Goal: Communication & Community: Answer question/provide support

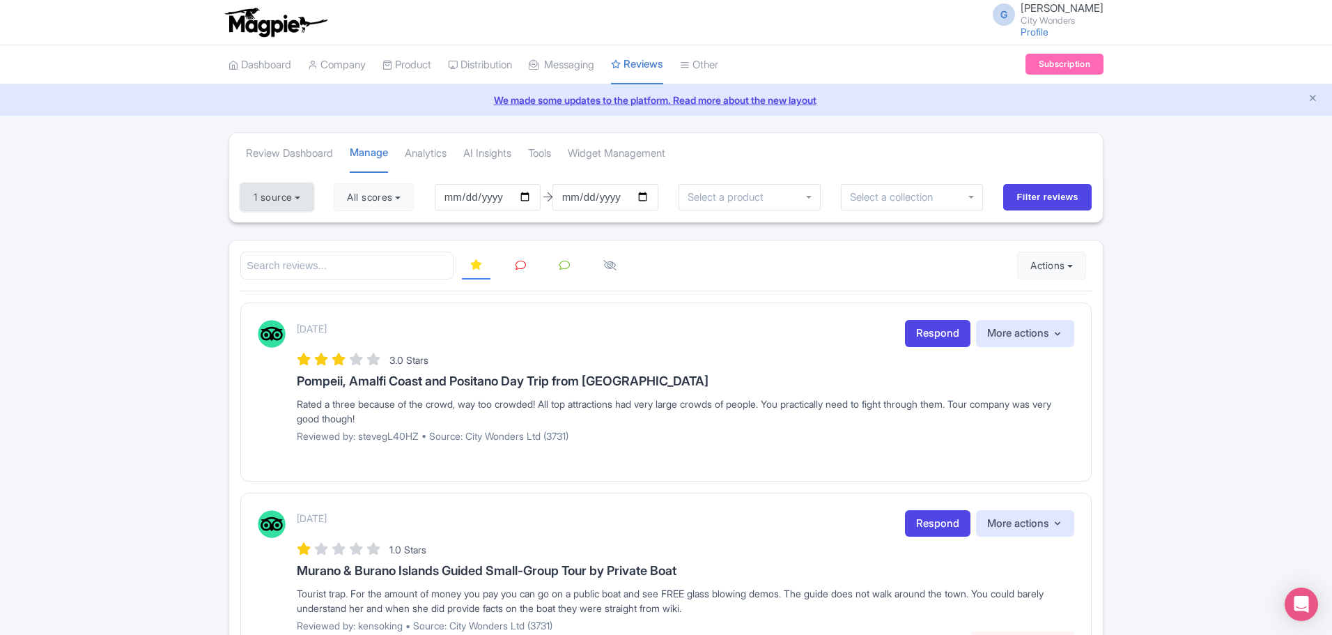
click at [294, 191] on button "1 source" at bounding box center [276, 197] width 73 height 28
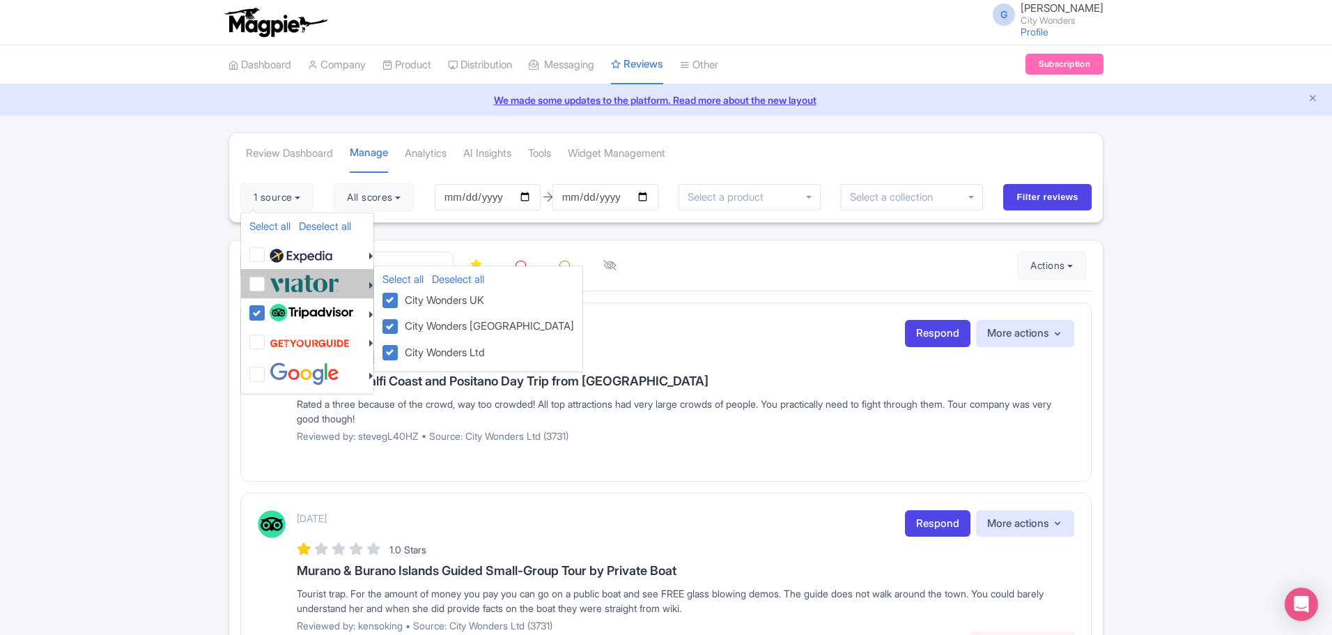
click at [266, 286] on label at bounding box center [302, 283] width 73 height 23
click at [266, 281] on input "checkbox" at bounding box center [270, 276] width 9 height 9
checkbox input "true"
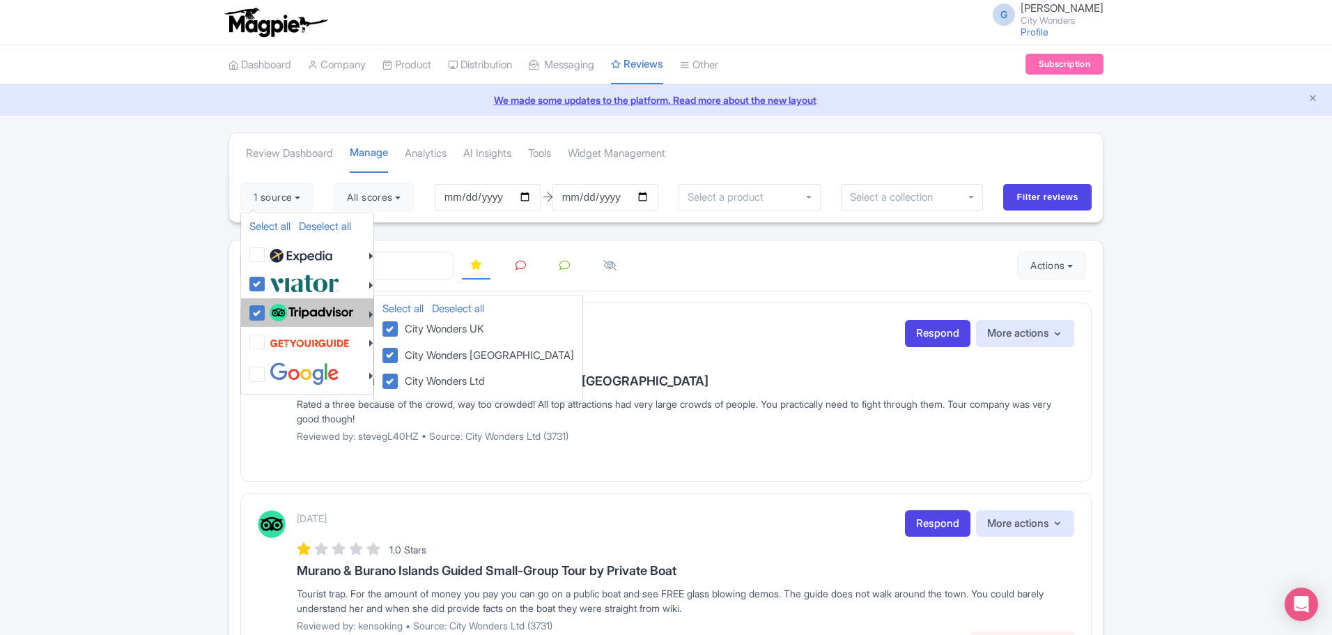
drag, startPoint x: 248, startPoint y: 310, endPoint x: 257, endPoint y: 310, distance: 9.1
click at [249, 310] on li "Select all Deselect all City Wonders UK City Wonders USA City Wonders Ltd" at bounding box center [307, 312] width 132 height 29
click at [266, 311] on label at bounding box center [309, 313] width 87 height 24
click at [266, 310] on input "checkbox" at bounding box center [270, 305] width 9 height 9
checkbox input "false"
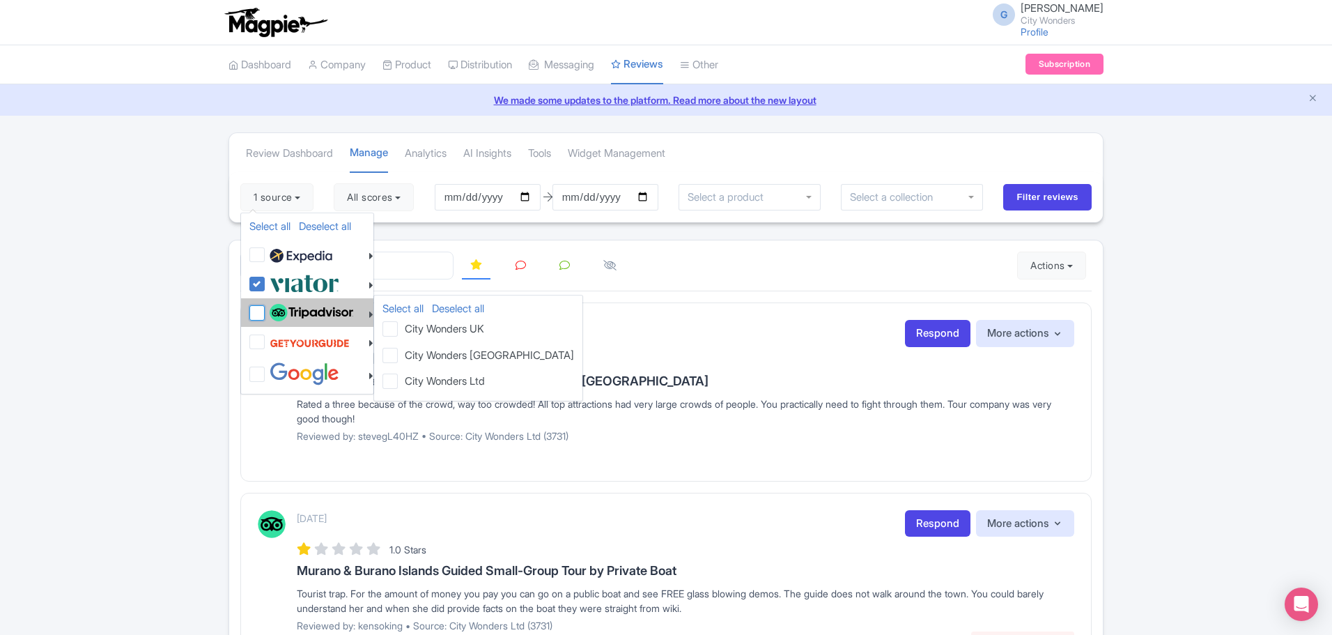
checkbox input "false"
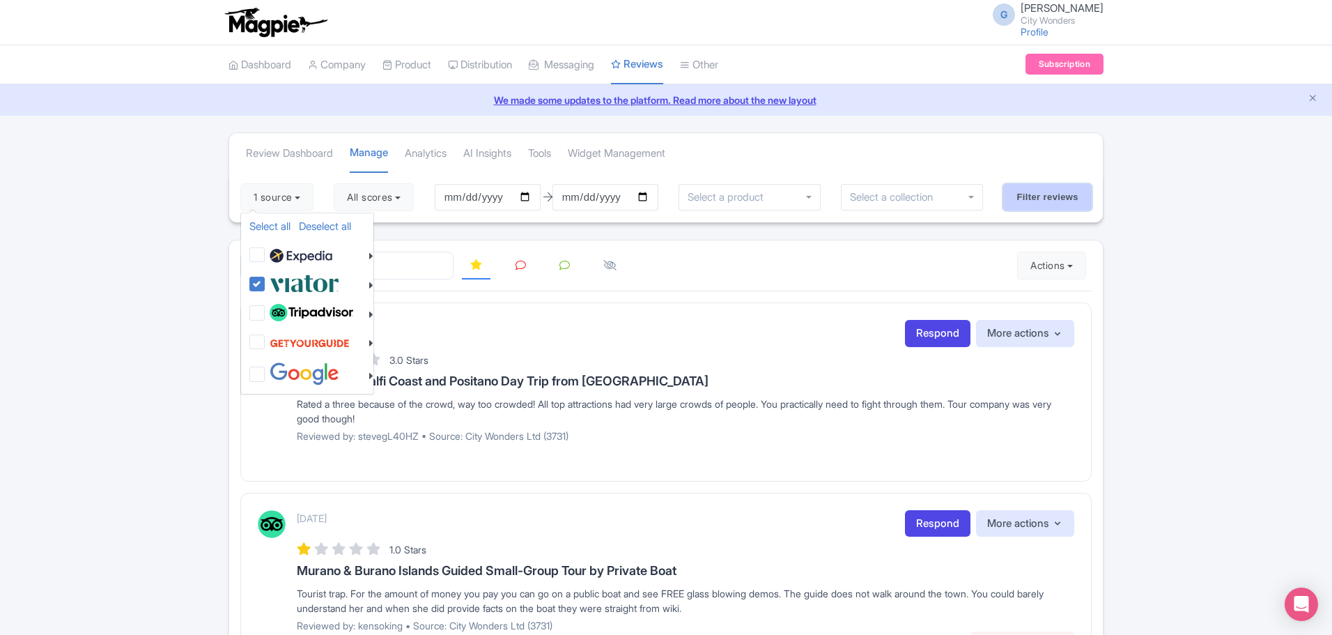
click at [1031, 197] on input "Filter reviews" at bounding box center [1047, 197] width 88 height 26
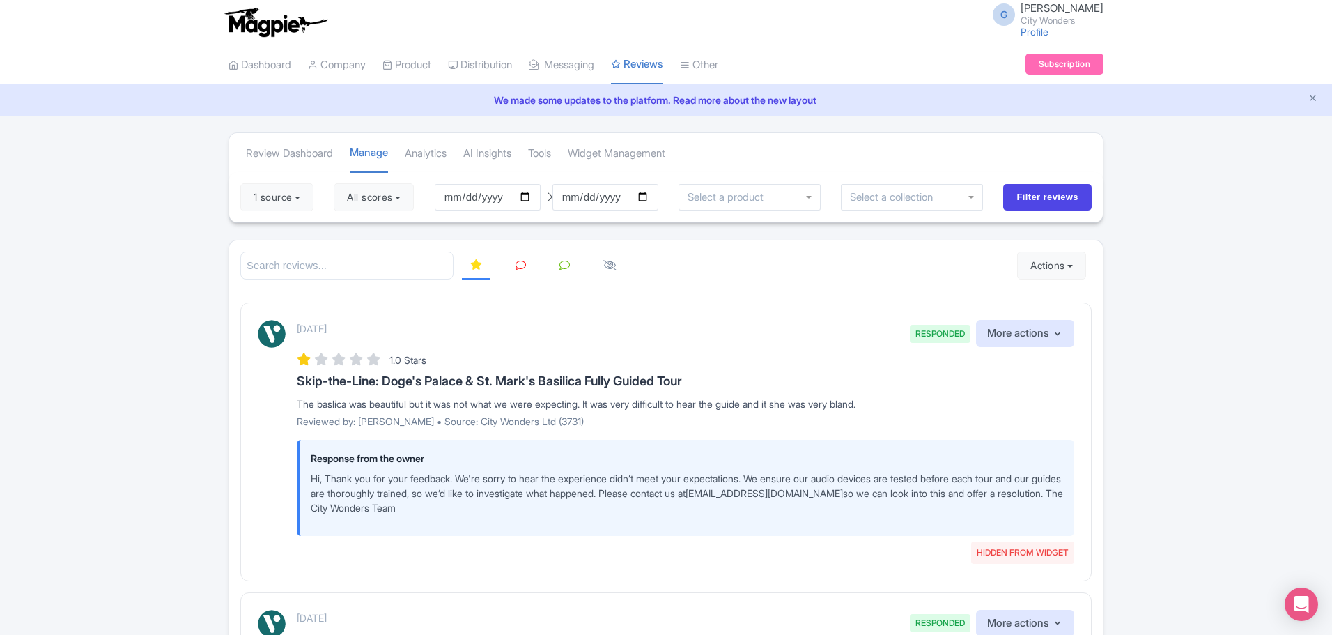
click at [516, 265] on icon at bounding box center [521, 265] width 10 height 10
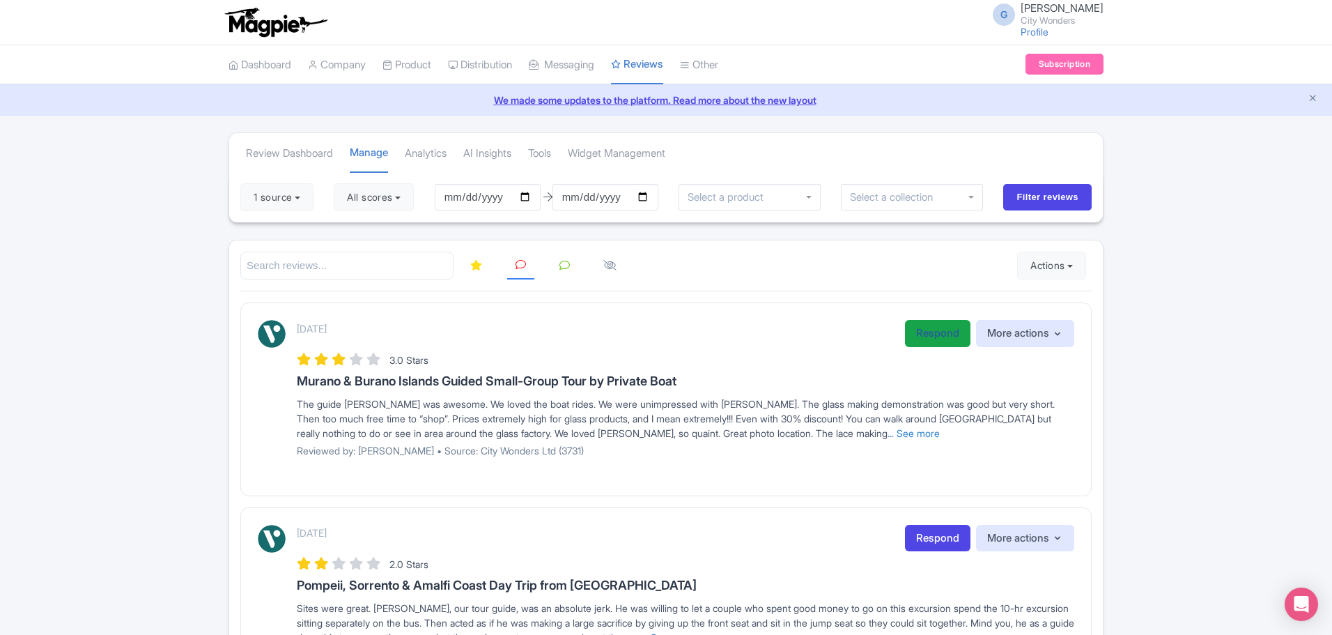
click at [925, 328] on link "Respond" at bounding box center [938, 333] width 66 height 27
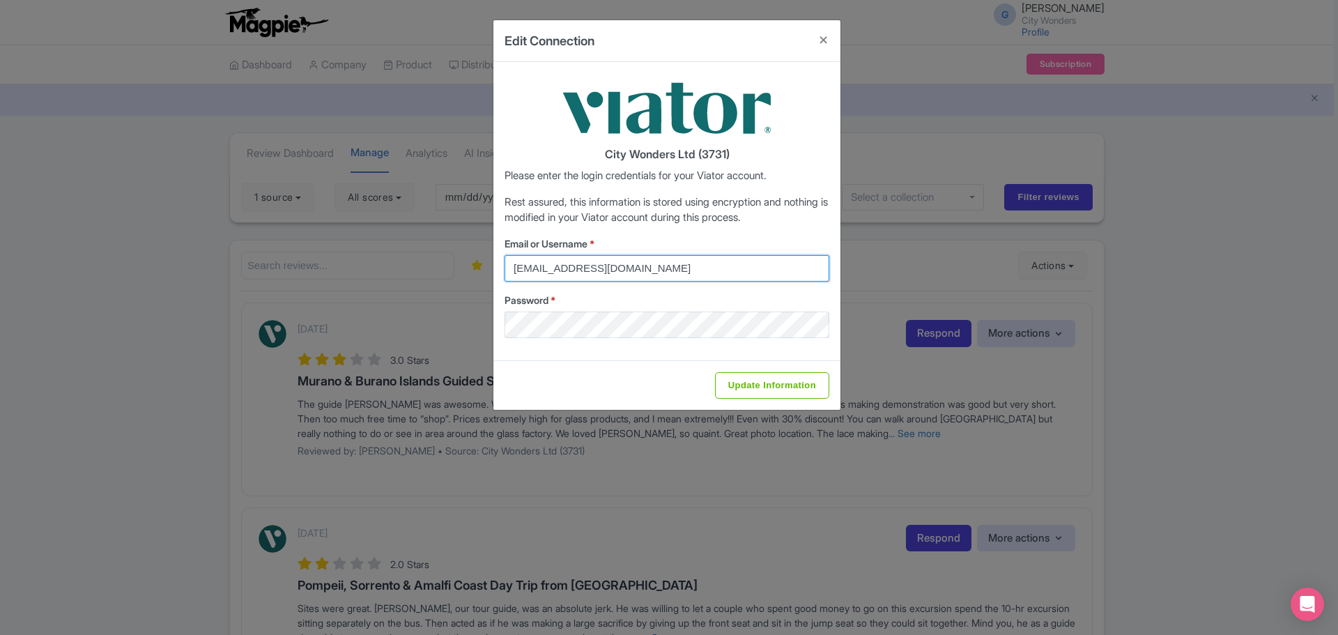
click at [681, 273] on input "[EMAIL_ADDRESS][DOMAIN_NAME]" at bounding box center [667, 268] width 325 height 26
type input "[EMAIL_ADDRESS][DOMAIN_NAME]"
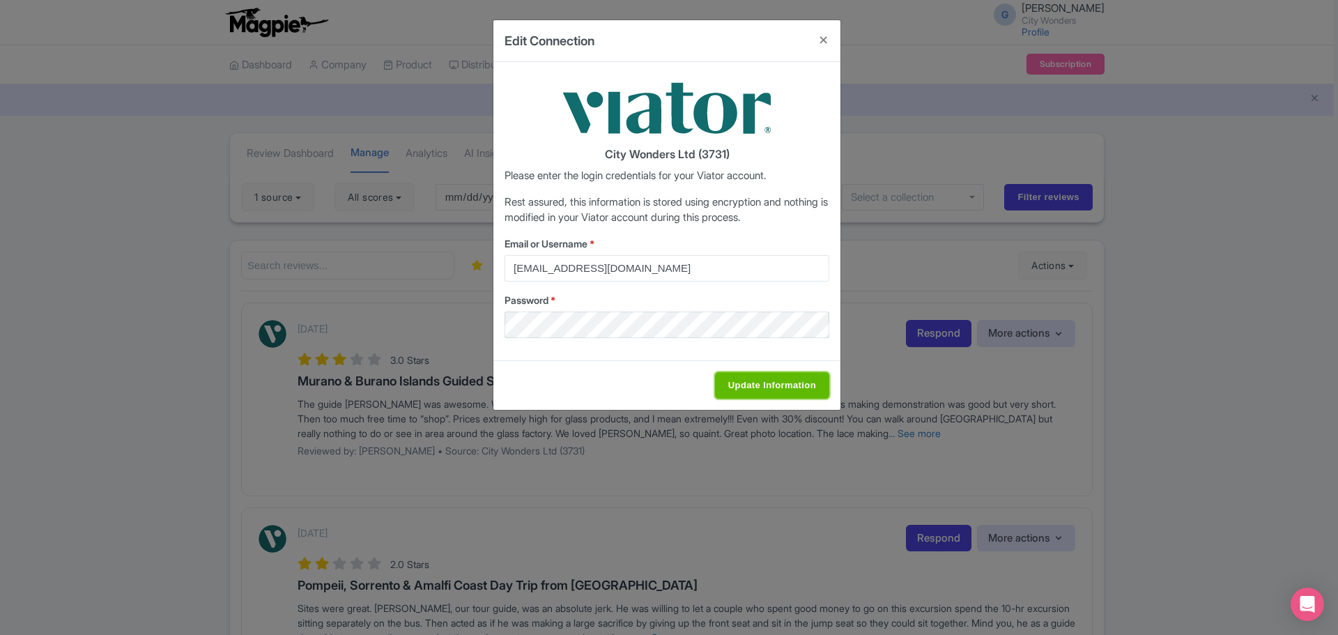
click at [766, 388] on input "Update Information" at bounding box center [772, 385] width 114 height 26
type input "Saving..."
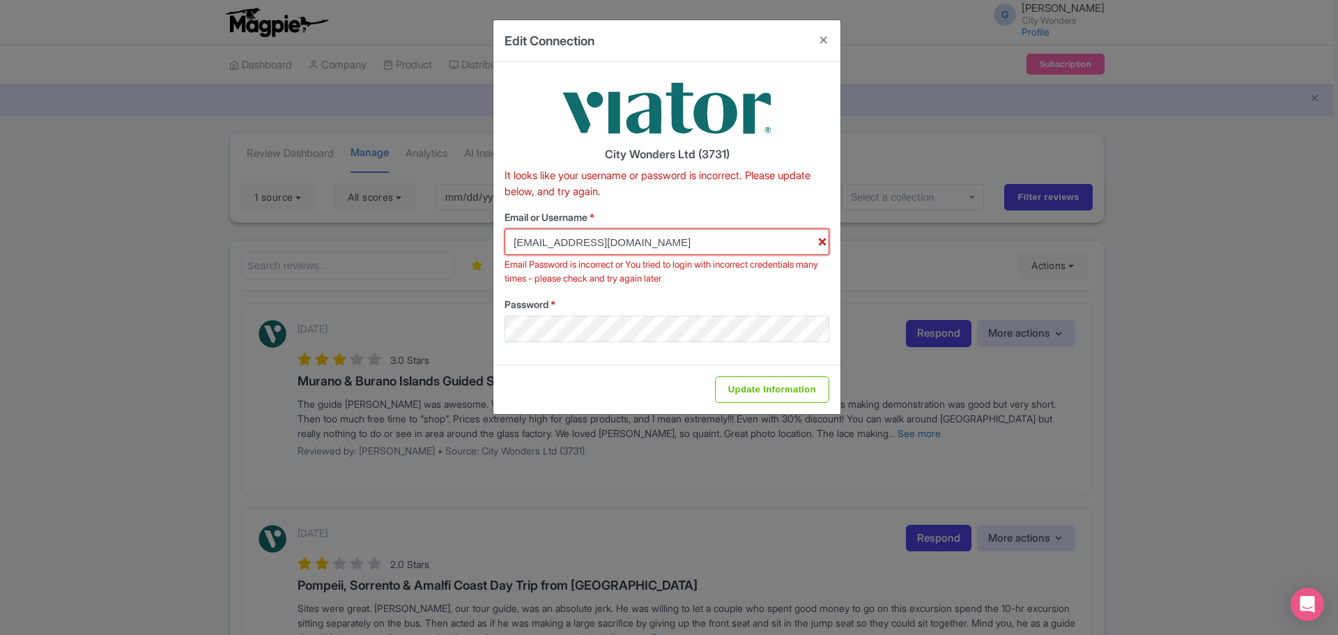
click at [821, 241] on input "[EMAIL_ADDRESS][DOMAIN_NAME]" at bounding box center [667, 242] width 325 height 26
click at [780, 392] on input "Update Information" at bounding box center [772, 389] width 114 height 26
type input "Saving..."
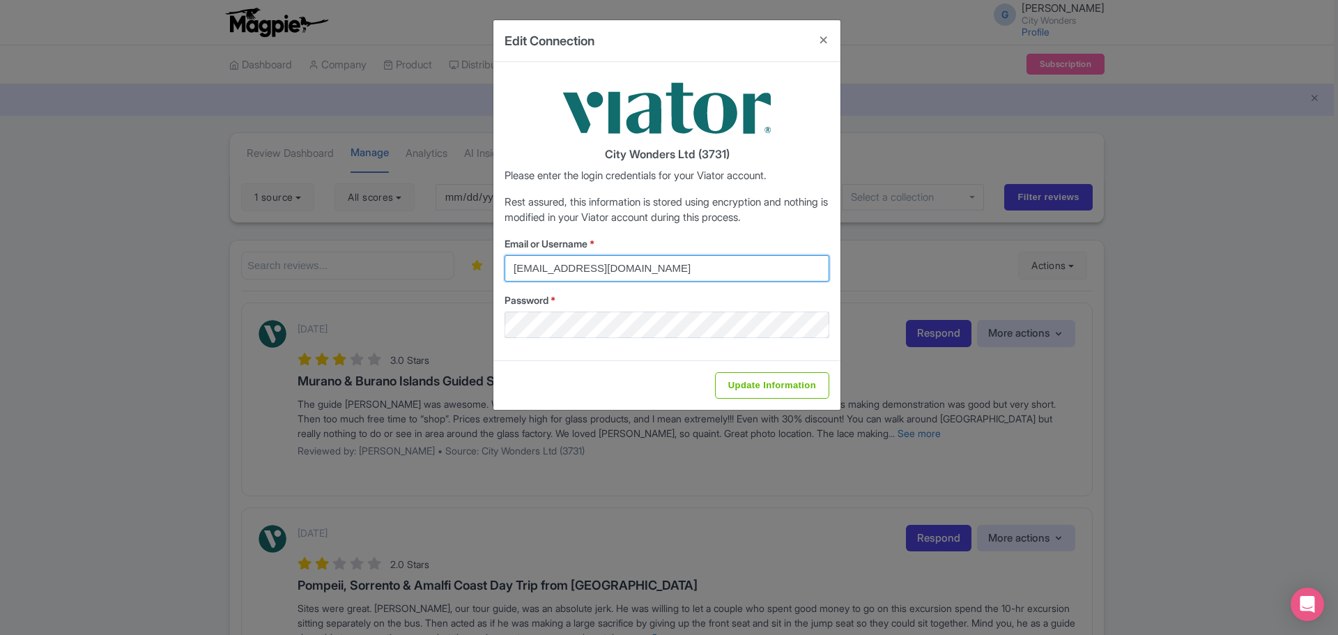
drag, startPoint x: 705, startPoint y: 273, endPoint x: 483, endPoint y: 274, distance: 222.3
click at [483, 274] on div "Edit Connection City Wonders Ltd (3731) Please enter the login credentials for …" at bounding box center [669, 317] width 1338 height 635
type input "glauber.ribeiro@citywonders.com"
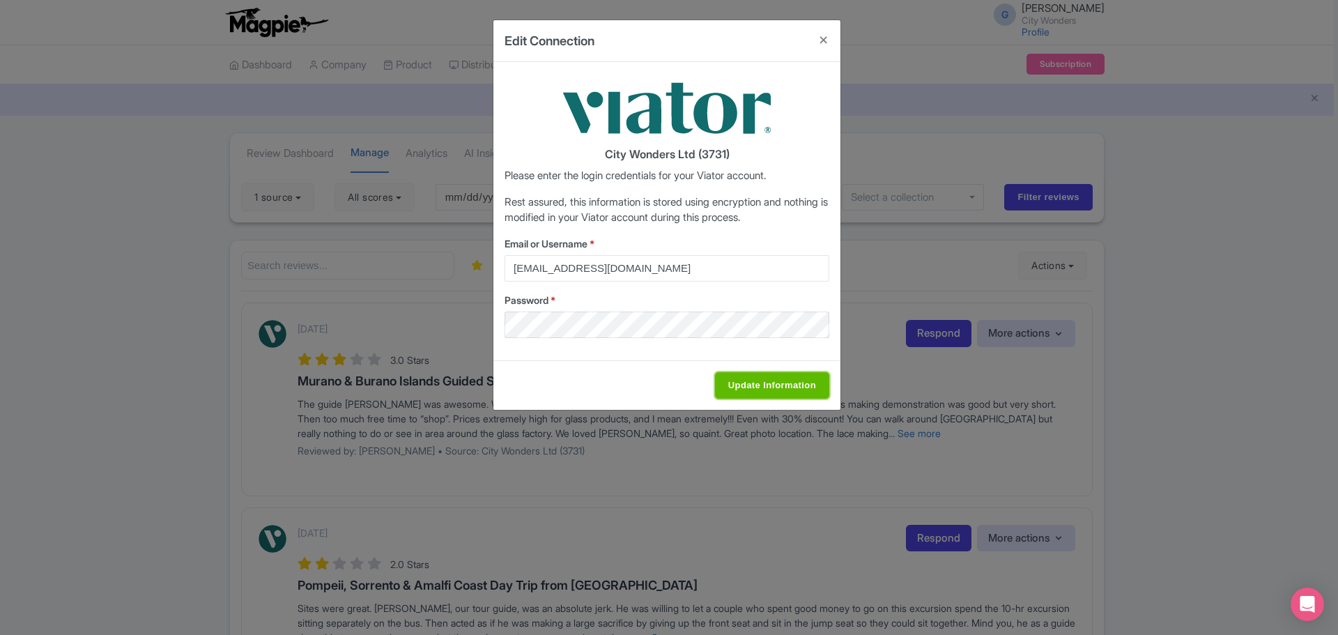
click at [774, 390] on input "Update Information" at bounding box center [772, 385] width 114 height 26
type input "Saving..."
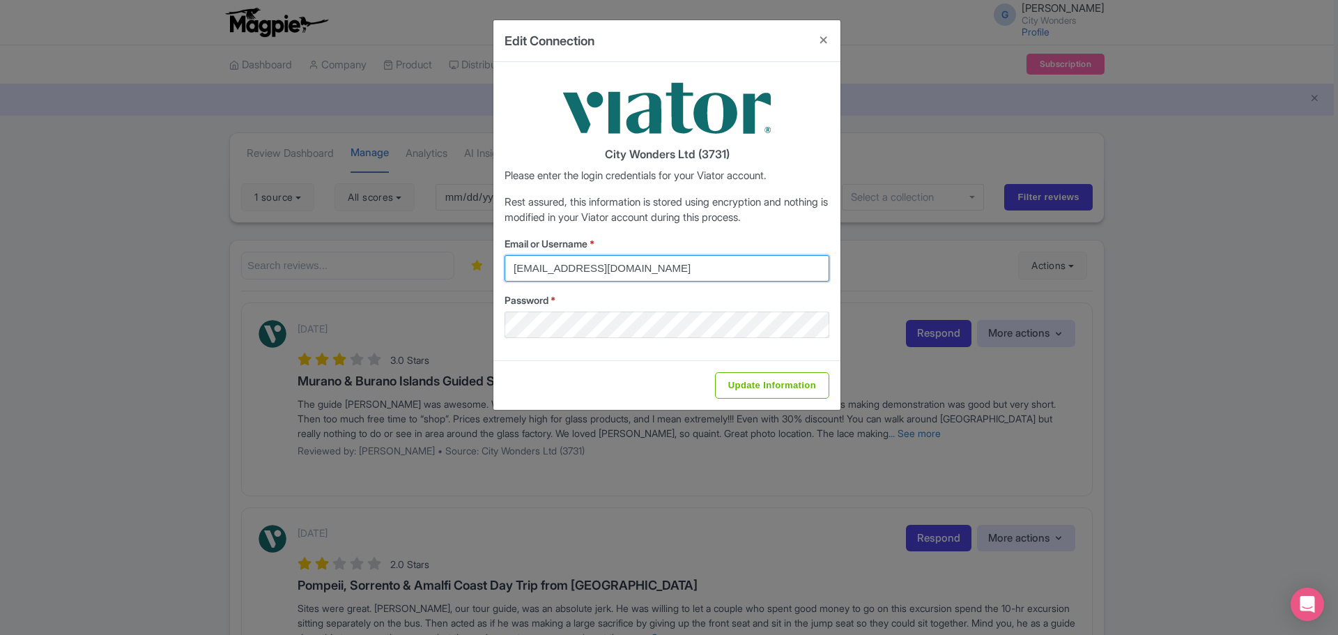
drag, startPoint x: 686, startPoint y: 268, endPoint x: 419, endPoint y: 263, distance: 267.6
click at [419, 263] on div "Edit Connection City Wonders Ltd (3731) Please enter the login credentials for …" at bounding box center [669, 317] width 1338 height 635
type input "glauber.ribeiro@citywonders.com"
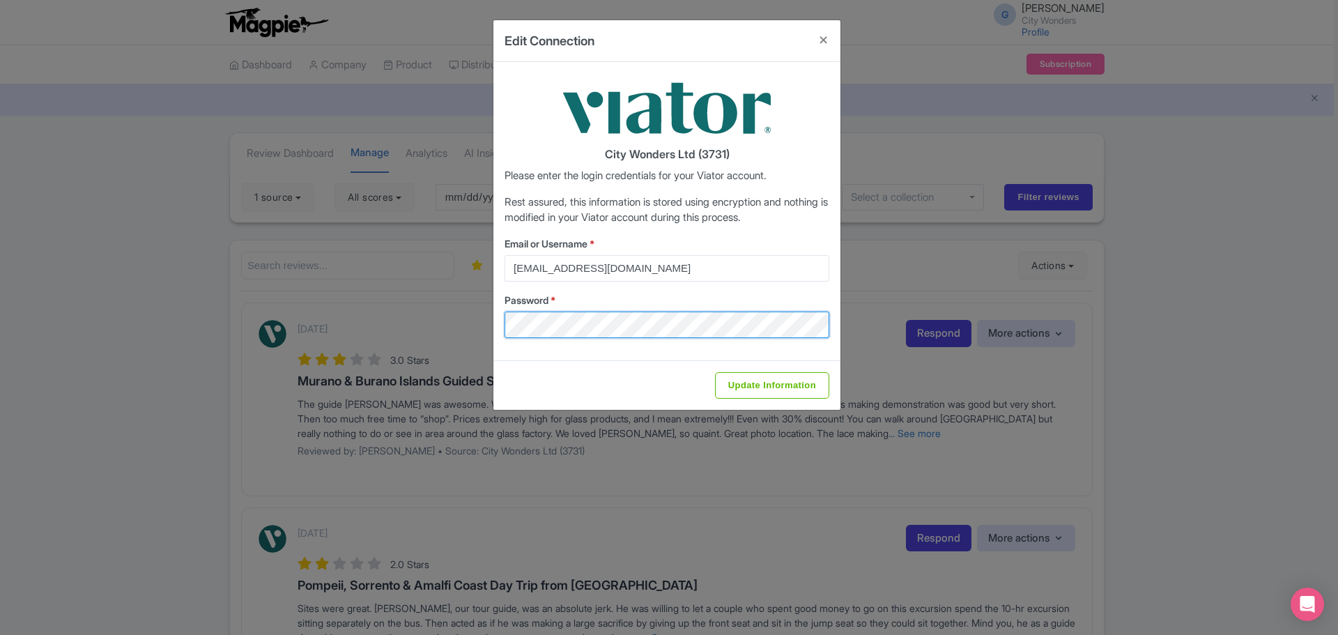
click at [440, 328] on div "Edit Connection City Wonders Ltd (3731) Please enter the login credentials for …" at bounding box center [669, 317] width 1338 height 635
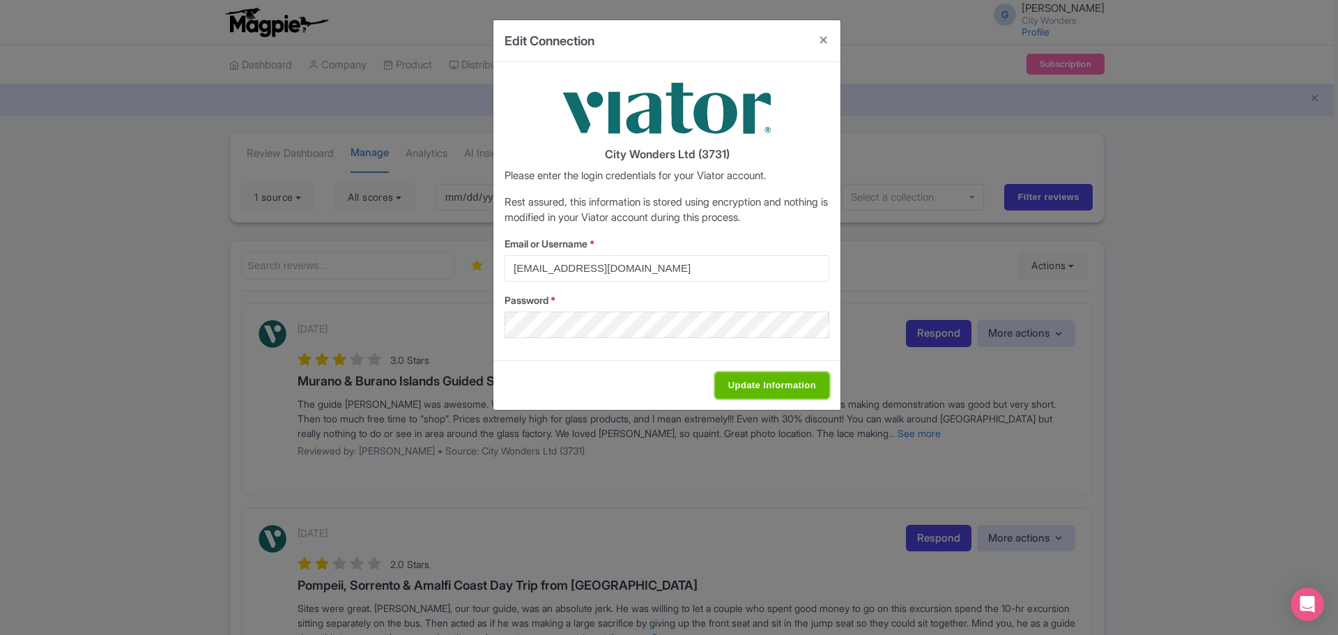
click at [735, 391] on input "Update Information" at bounding box center [772, 385] width 114 height 26
type input "Saving..."
click at [822, 36] on button "Close" at bounding box center [823, 40] width 33 height 40
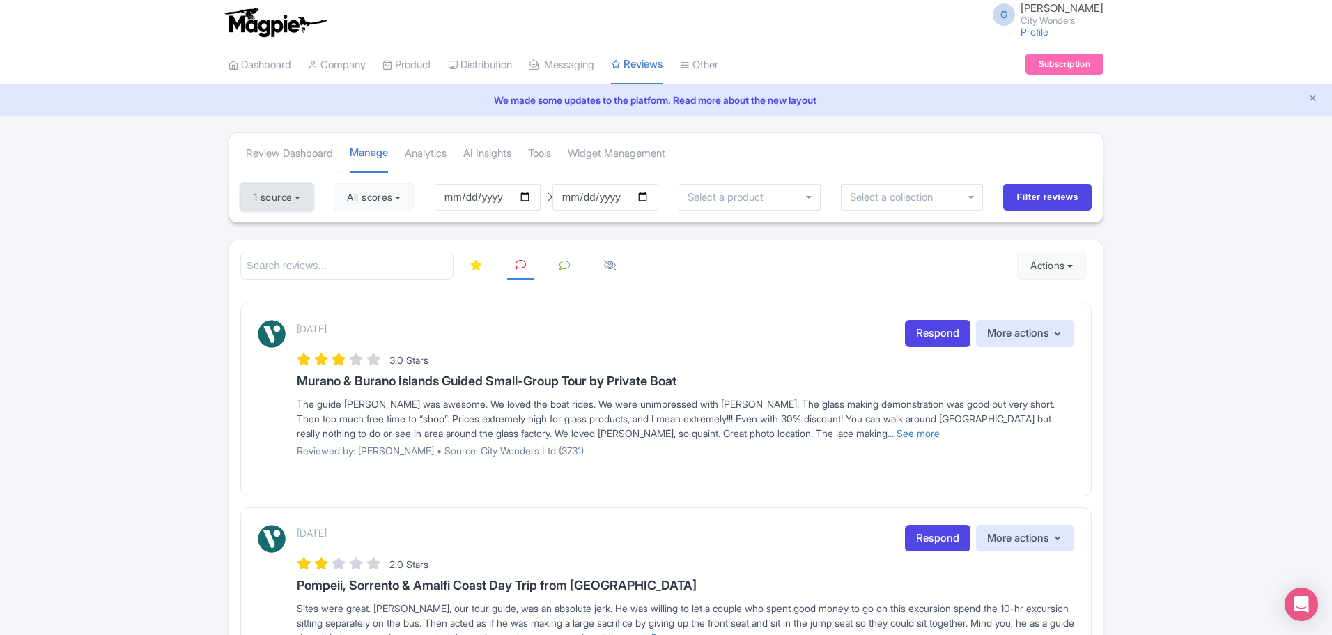
click at [295, 204] on button "1 source" at bounding box center [276, 197] width 73 height 28
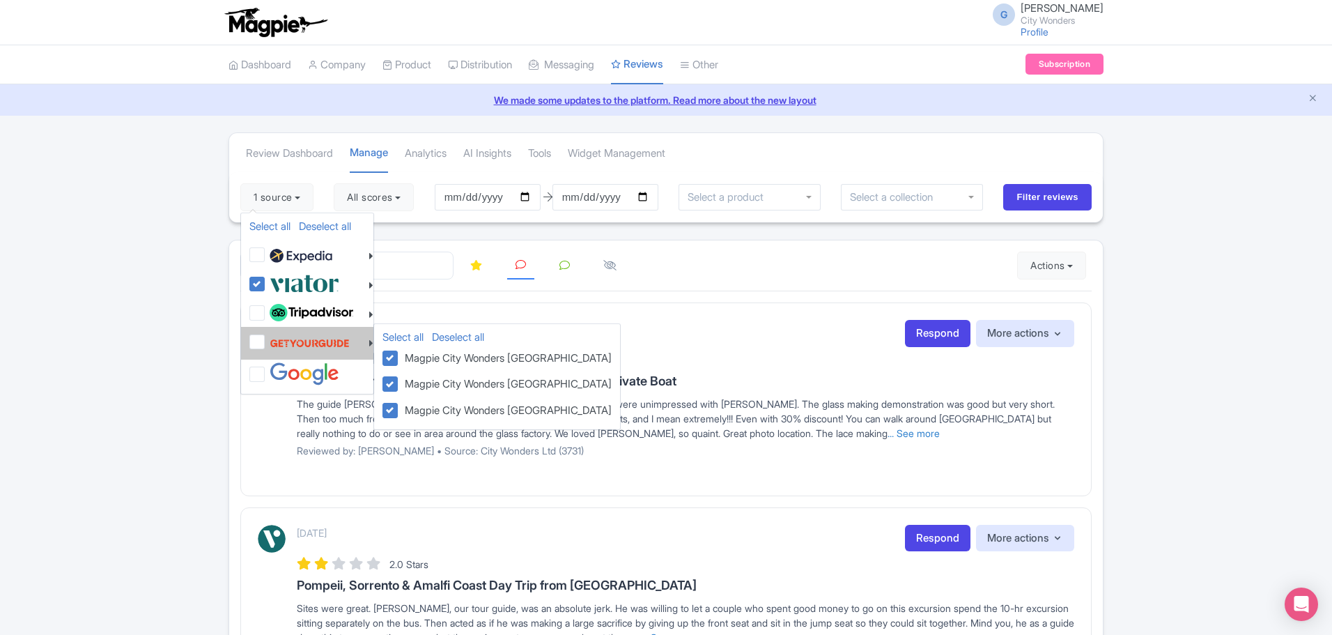
click at [266, 340] on label at bounding box center [308, 343] width 84 height 26
click at [266, 339] on input "checkbox" at bounding box center [270, 334] width 9 height 9
checkbox input "true"
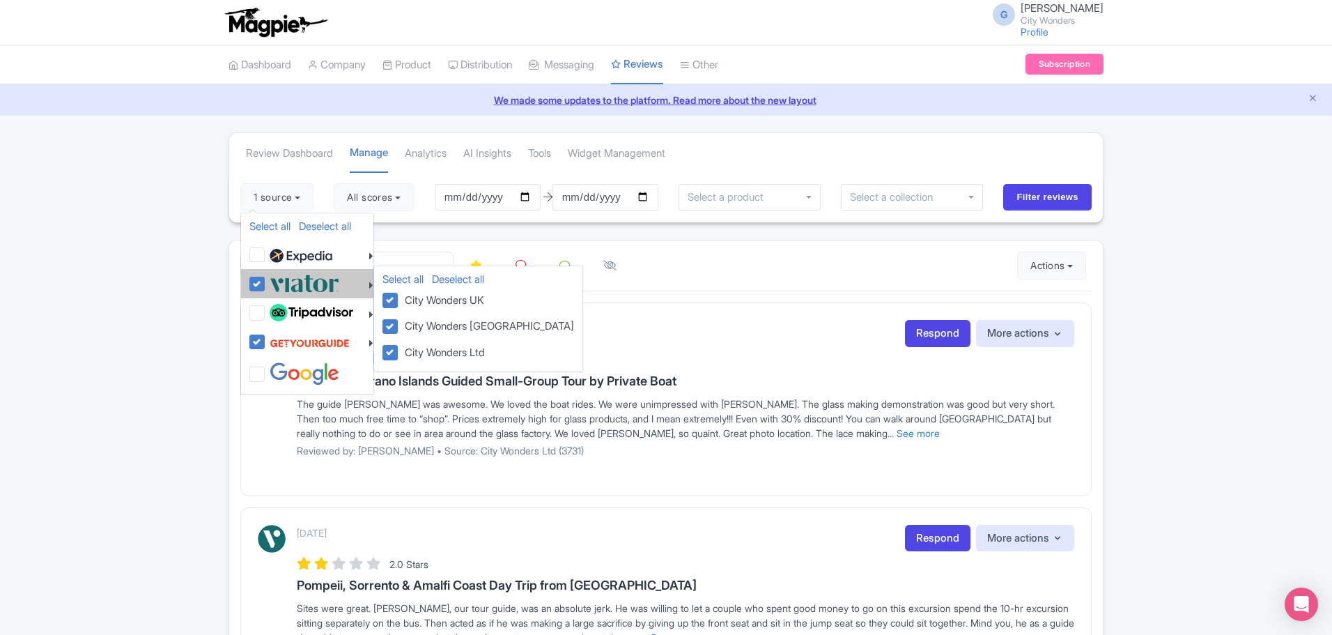
click at [266, 282] on label at bounding box center [302, 283] width 73 height 23
click at [266, 281] on input "checkbox" at bounding box center [270, 276] width 9 height 9
checkbox input "false"
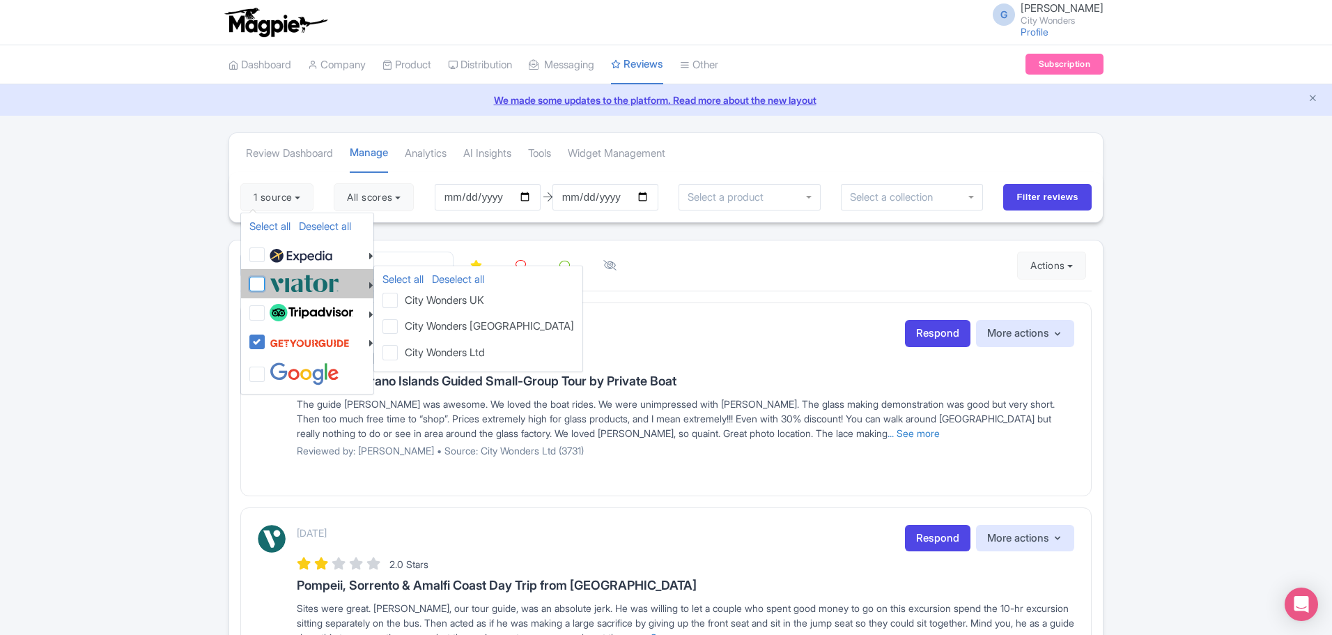
checkbox input "false"
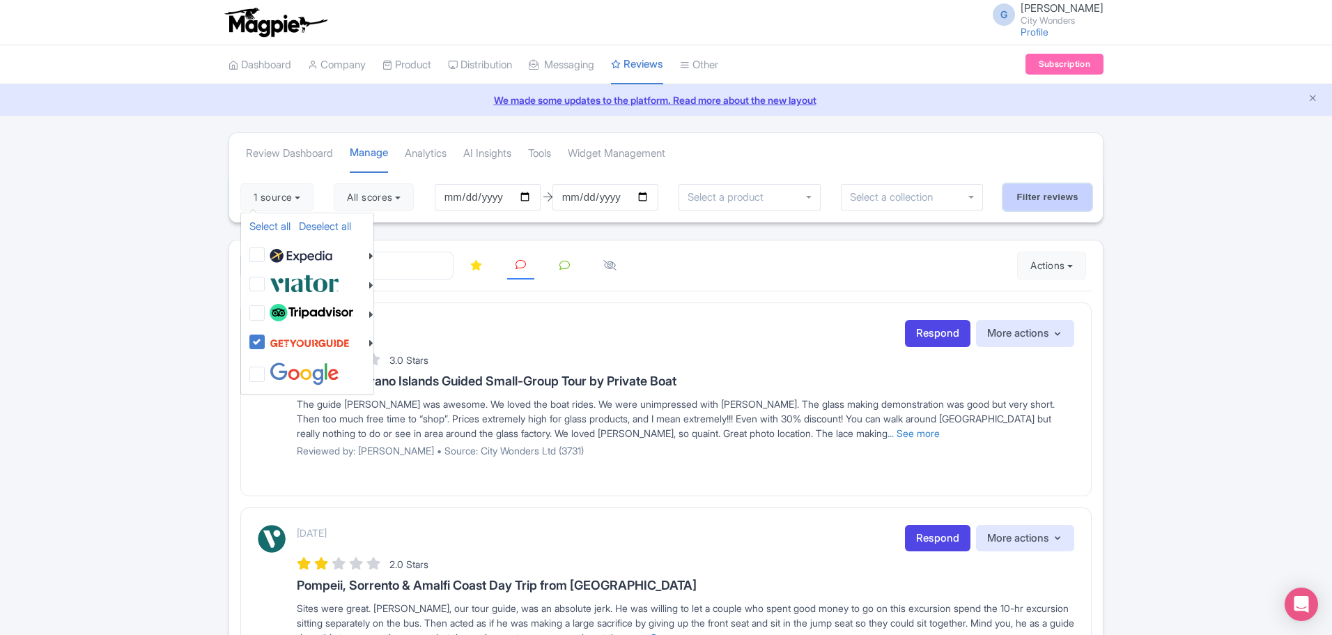
click at [1061, 189] on input "Filter reviews" at bounding box center [1047, 197] width 88 height 26
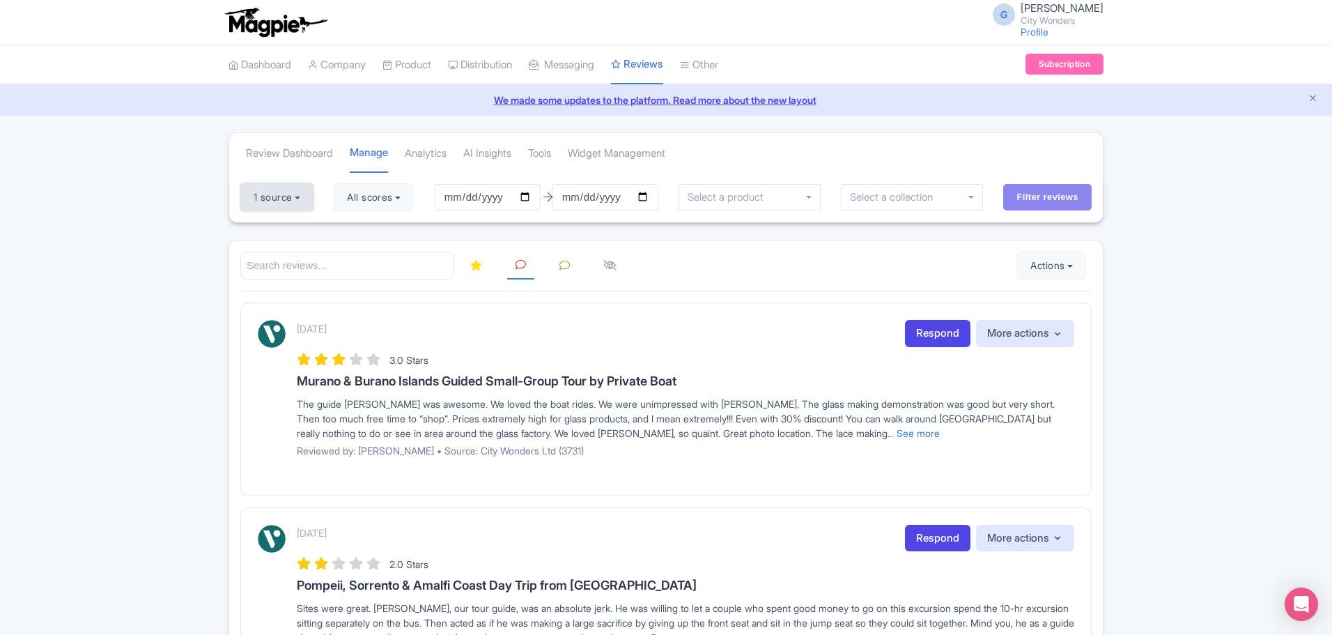
click at [295, 201] on button "1 source" at bounding box center [276, 197] width 73 height 28
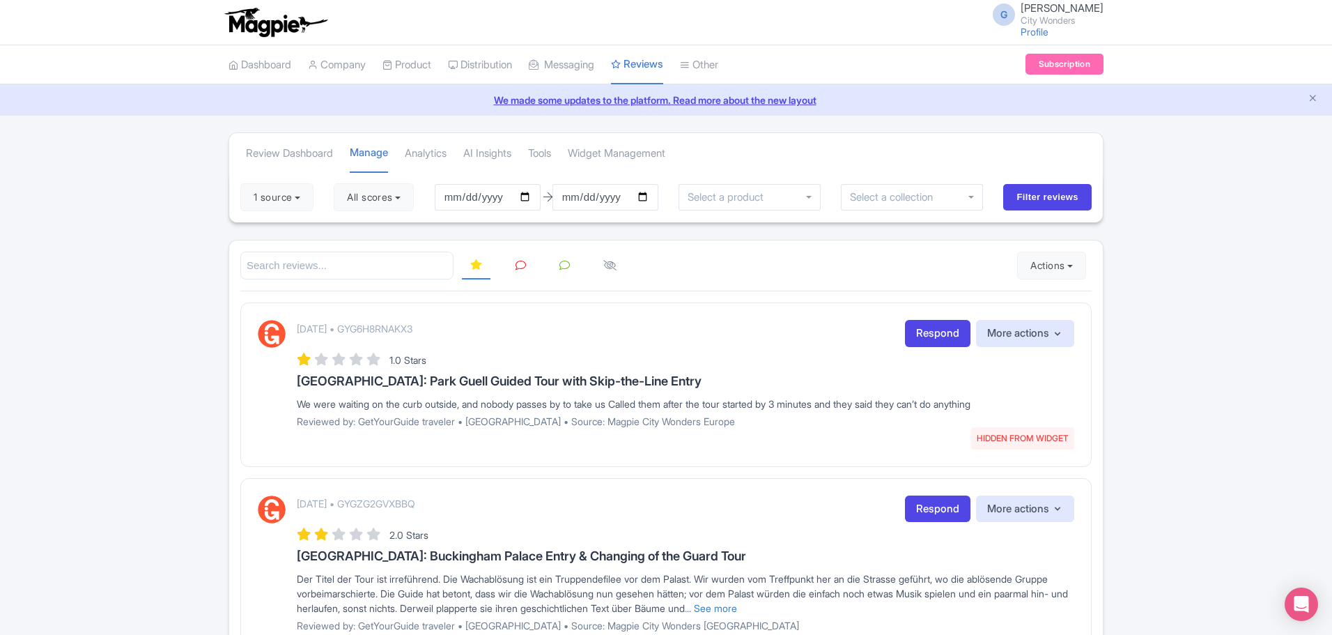
click at [520, 272] on link at bounding box center [520, 265] width 27 height 27
click at [919, 330] on link "Respond" at bounding box center [938, 333] width 66 height 27
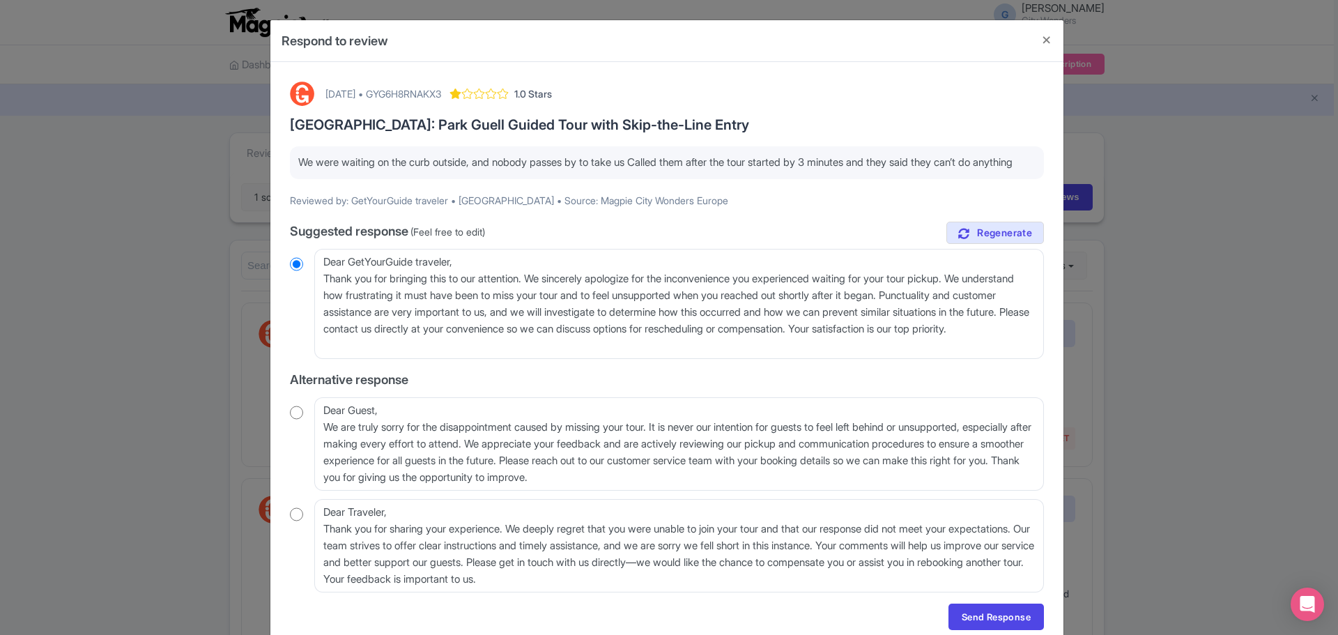
drag, startPoint x: 301, startPoint y: 163, endPoint x: 411, endPoint y: 179, distance: 111.3
click at [411, 171] on p "We were waiting on the curb outside, and nobody passes by to take us Called the…" at bounding box center [666, 163] width 737 height 16
click at [441, 93] on div "September 09, 2025 • GYG6H8RNAKX3" at bounding box center [383, 93] width 116 height 15
copy div "GYG6H8RNAKX3"
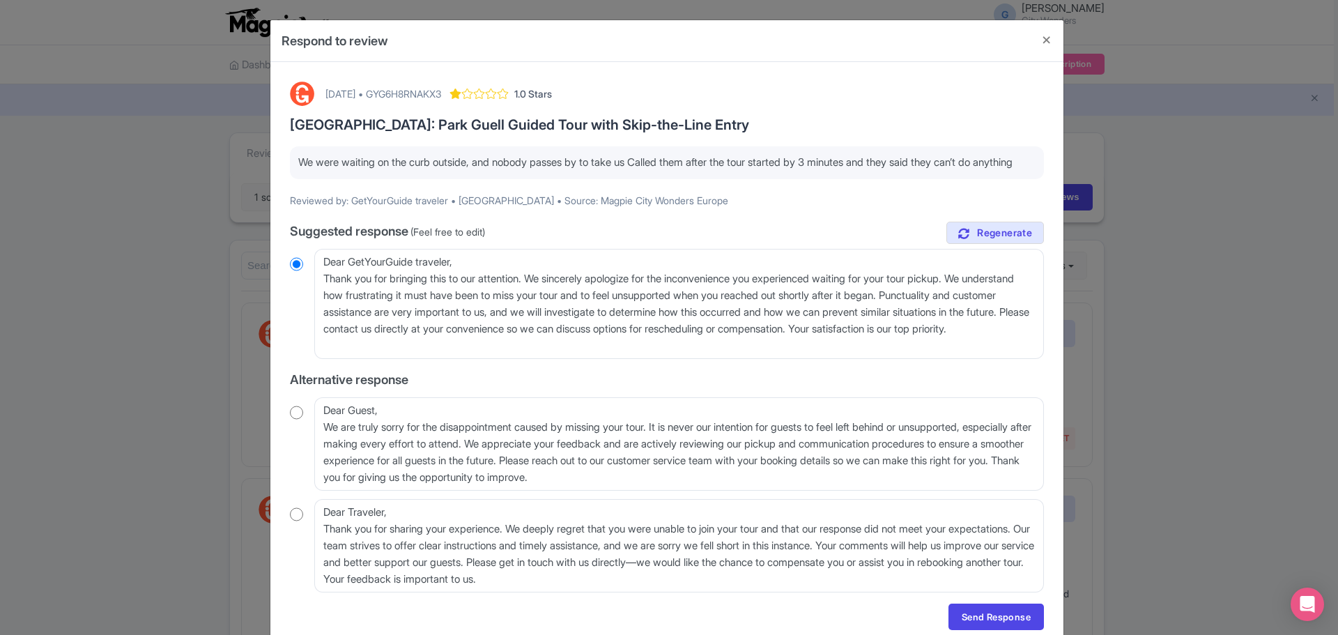
drag, startPoint x: 630, startPoint y: 167, endPoint x: 563, endPoint y: 182, distance: 68.6
click at [563, 171] on p "We were waiting on the curb outside, and nobody passes by to take us Called the…" at bounding box center [666, 163] width 737 height 16
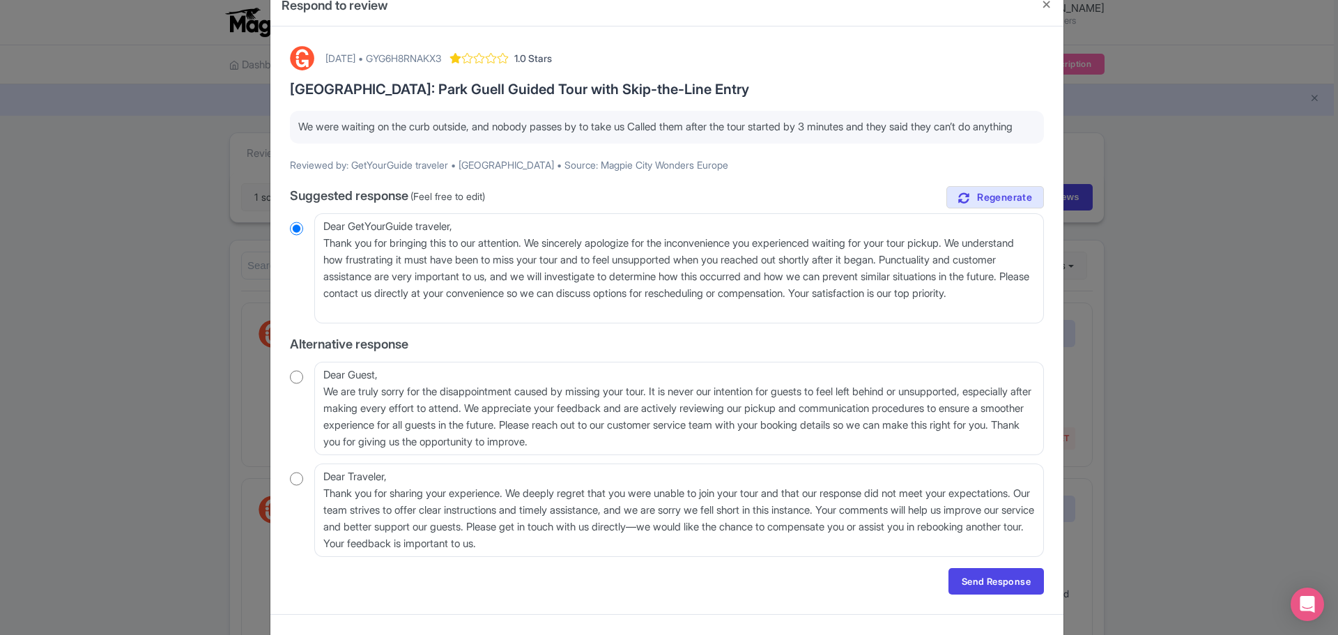
scroll to position [70, 0]
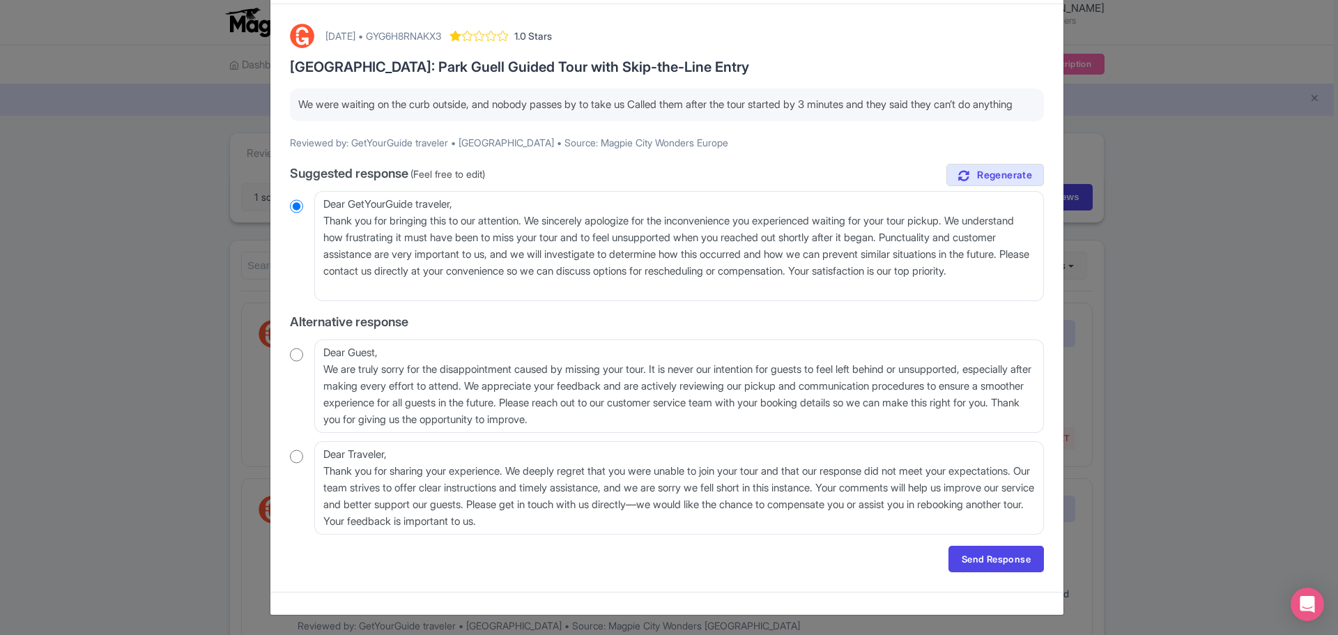
click at [360, 110] on p "We were waiting on the curb outside, and nobody passes by to take us Called the…" at bounding box center [666, 105] width 737 height 16
click at [298, 97] on p "We were waiting on the curb outside, and nobody passes by to take us Called the…" at bounding box center [666, 105] width 737 height 16
drag, startPoint x: 298, startPoint y: 92, endPoint x: 351, endPoint y: 110, distance: 56.0
click at [351, 110] on p "We were waiting on the curb outside, and nobody passes by to take us Called the…" at bounding box center [666, 105] width 737 height 16
copy p "We were waiting on the curb outside, and nobody passes by to take us Called the…"
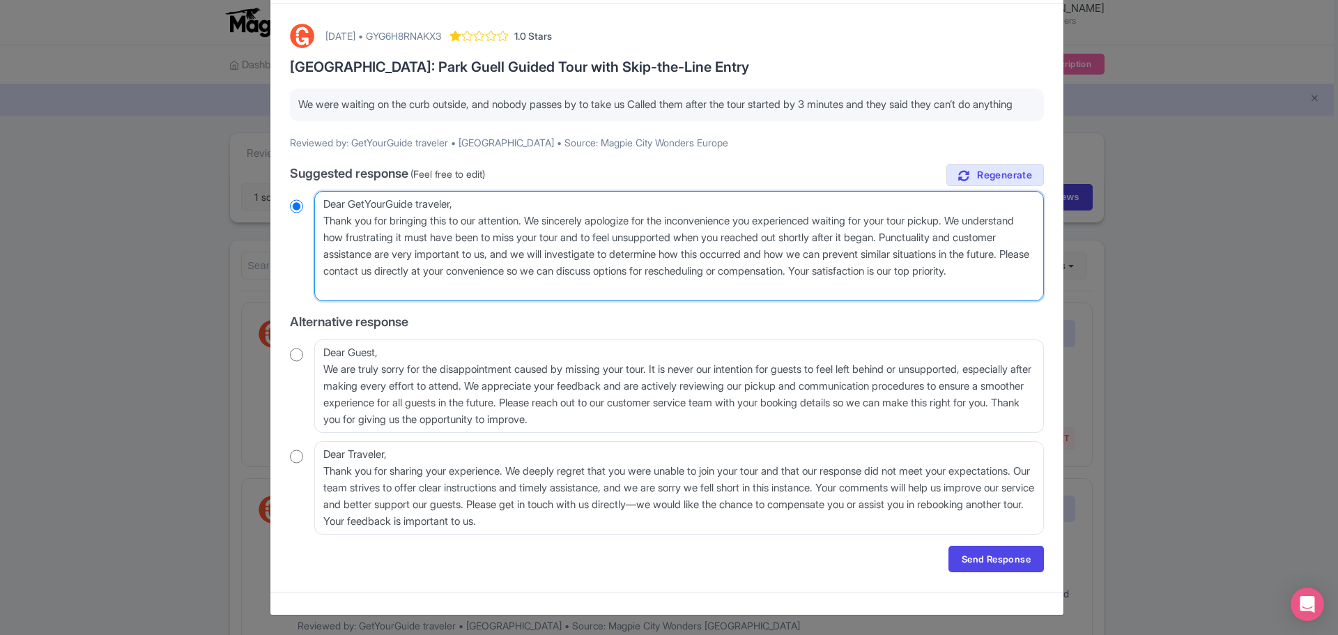
drag, startPoint x: 424, startPoint y: 231, endPoint x: 490, endPoint y: 267, distance: 75.1
click at [424, 231] on textarea "Dear GetYourGuide traveler, Thank you for bringing this to our attention. We si…" at bounding box center [679, 246] width 730 height 110
click at [493, 295] on textarea "Dear GetYourGuide traveler, Thank you for bringing this to our attention. We si…" at bounding box center [679, 246] width 730 height 110
drag, startPoint x: 493, startPoint y: 295, endPoint x: 307, endPoint y: 197, distance: 209.8
click at [307, 197] on div "Dear GetYourGuide traveler, Thank you for bringing this to our attention. We si…" at bounding box center [667, 246] width 754 height 110
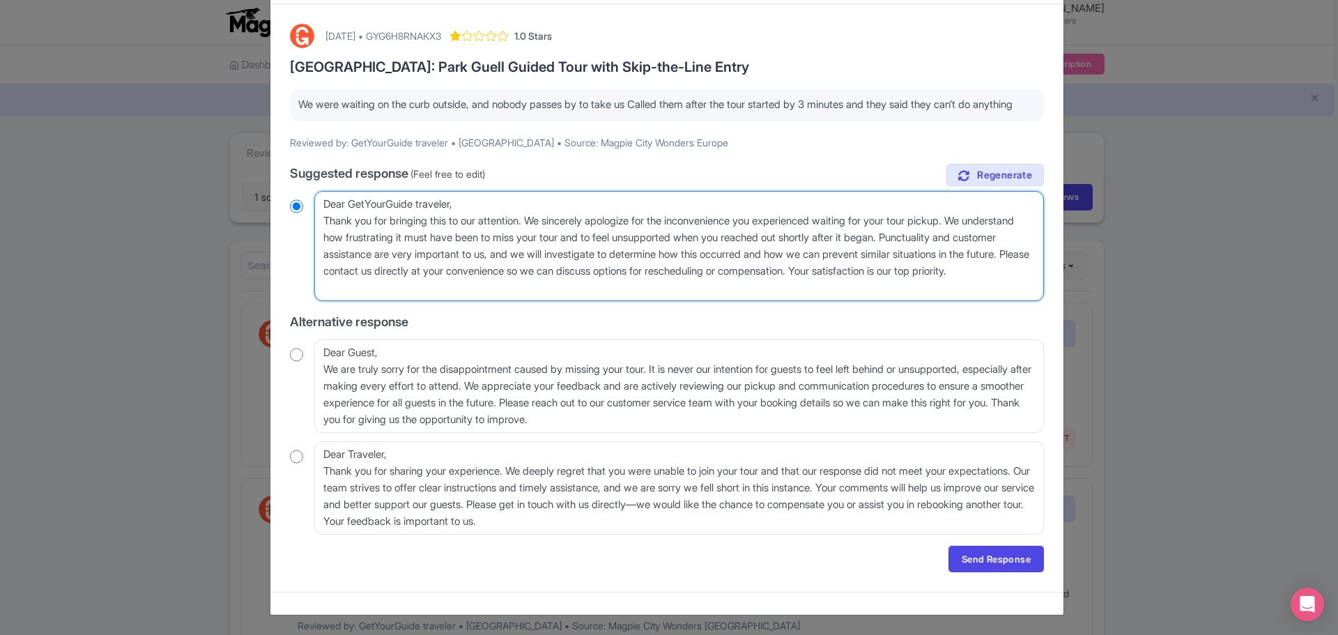
radio input "true"
type textarea "H"
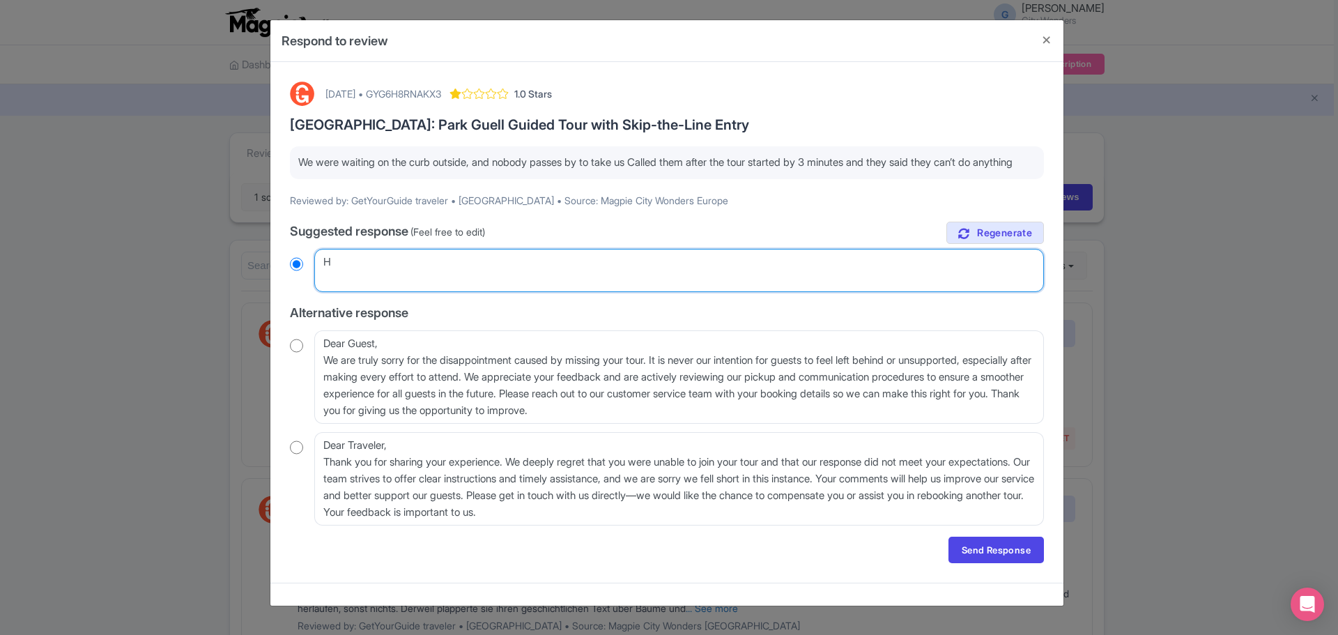
scroll to position [6, 0]
radio input "true"
type textarea "Hi"
radio input "true"
type textarea "Hi,"
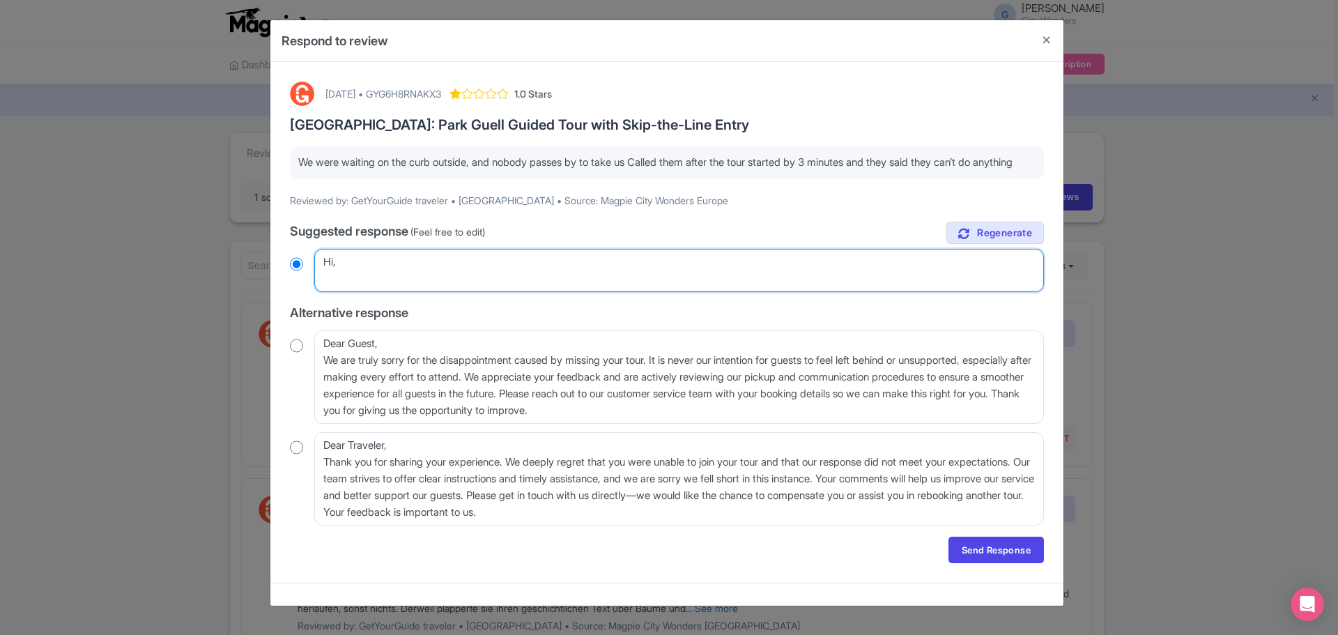
radio input "true"
type textarea "Hi,"
radio input "true"
paste textarea "Thank you for your feedback. We’re sorry to hear you missed the tour. Unfortuna…"
type textarea "Hi, Thank you for your feedback. We’re sorry to hear you missed the tour. Unfor…"
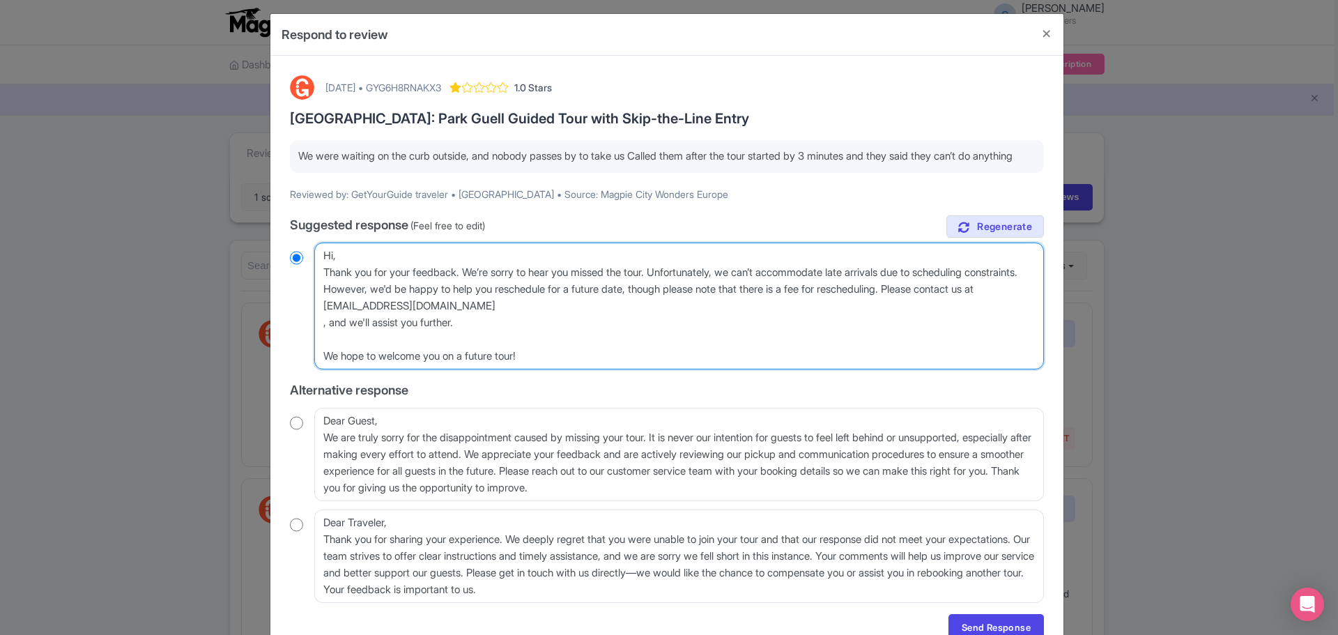
radio input "true"
click at [545, 317] on textarea "Dear GetYourGuide traveler, Thank you for bringing this to our attention. We si…" at bounding box center [679, 306] width 730 height 127
type textarea "Hi, Thank you for your feedback. We’re sorry to hear you missed the tour. Unfor…"
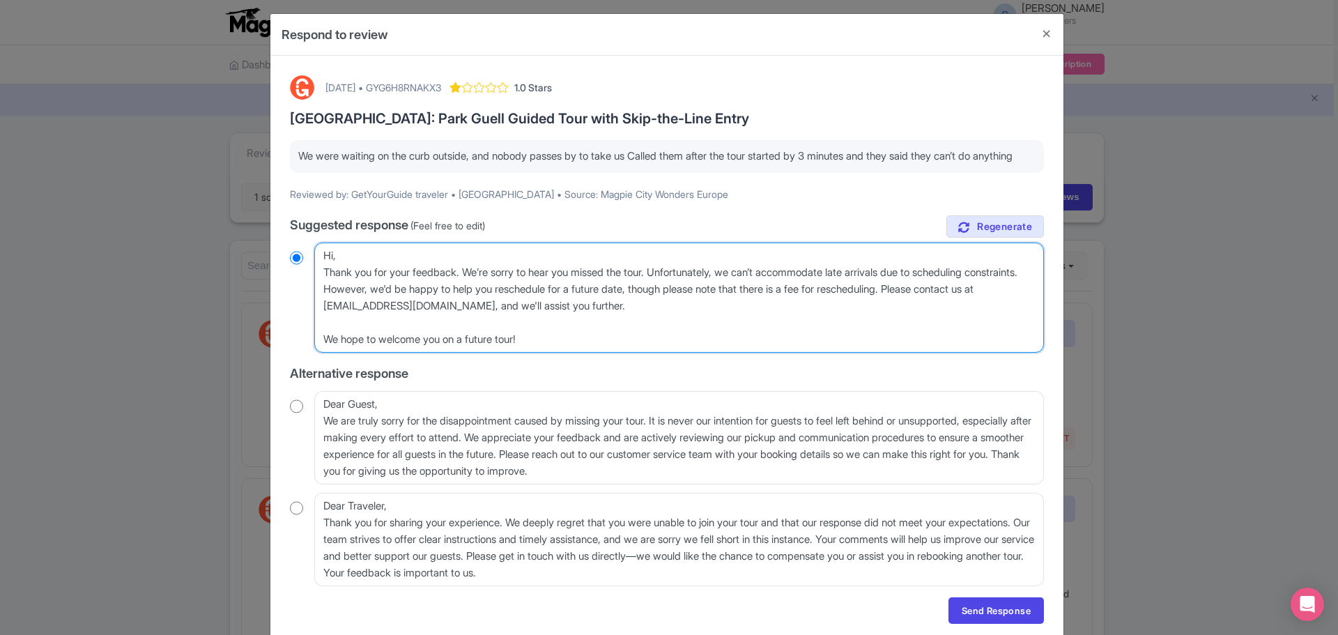
radio input "true"
click at [376, 303] on textarea "Dear GetYourGuide traveler, Thank you for bringing this to our attention. We si…" at bounding box center [679, 298] width 730 height 110
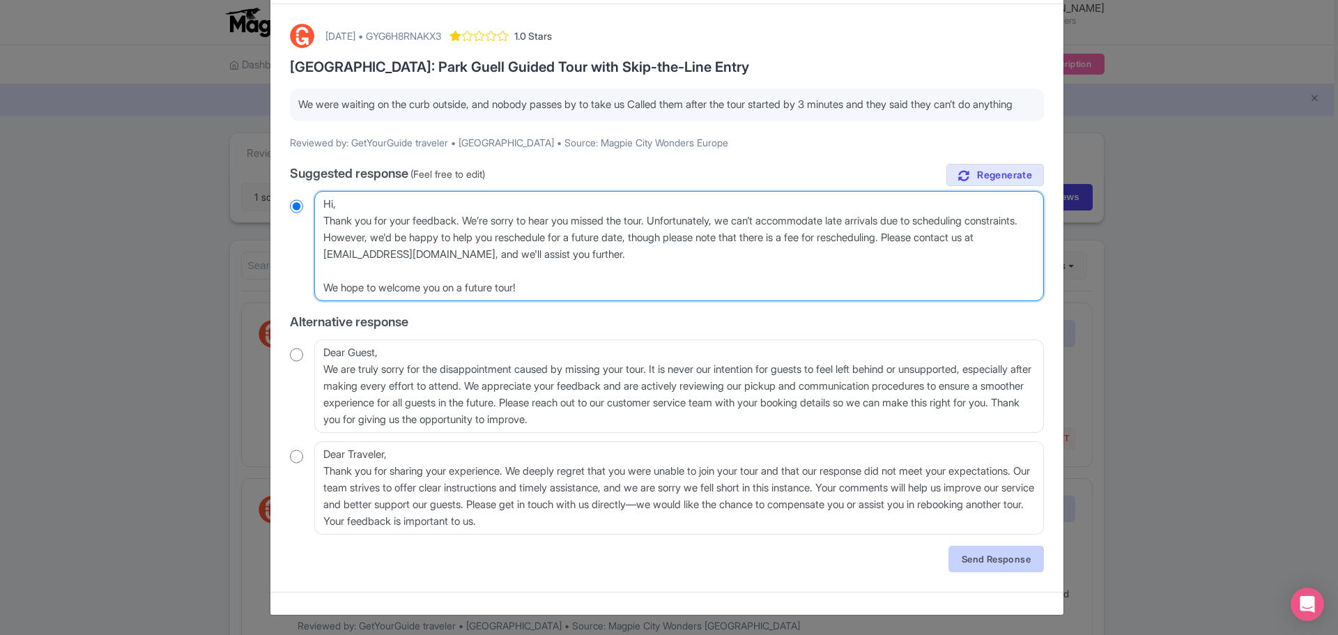
type textarea "Hi, Thank you for your feedback. We’re sorry to hear you missed the tour. Unfor…"
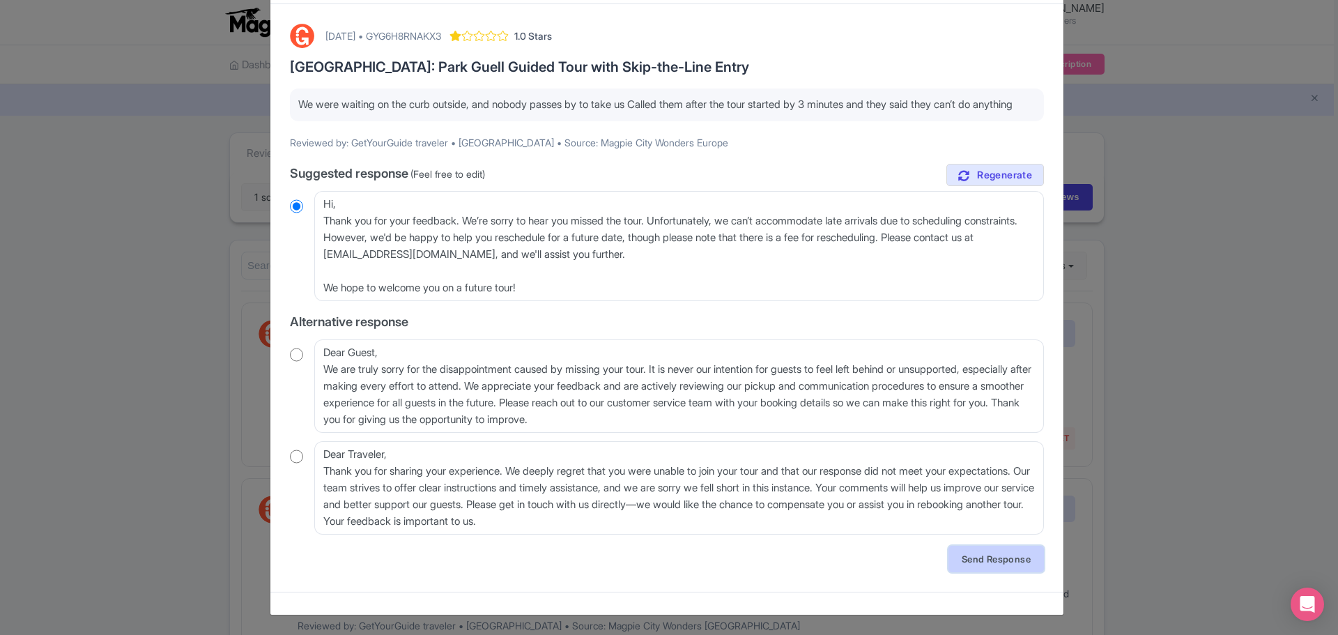
click at [985, 562] on link "Send Response" at bounding box center [995, 559] width 95 height 26
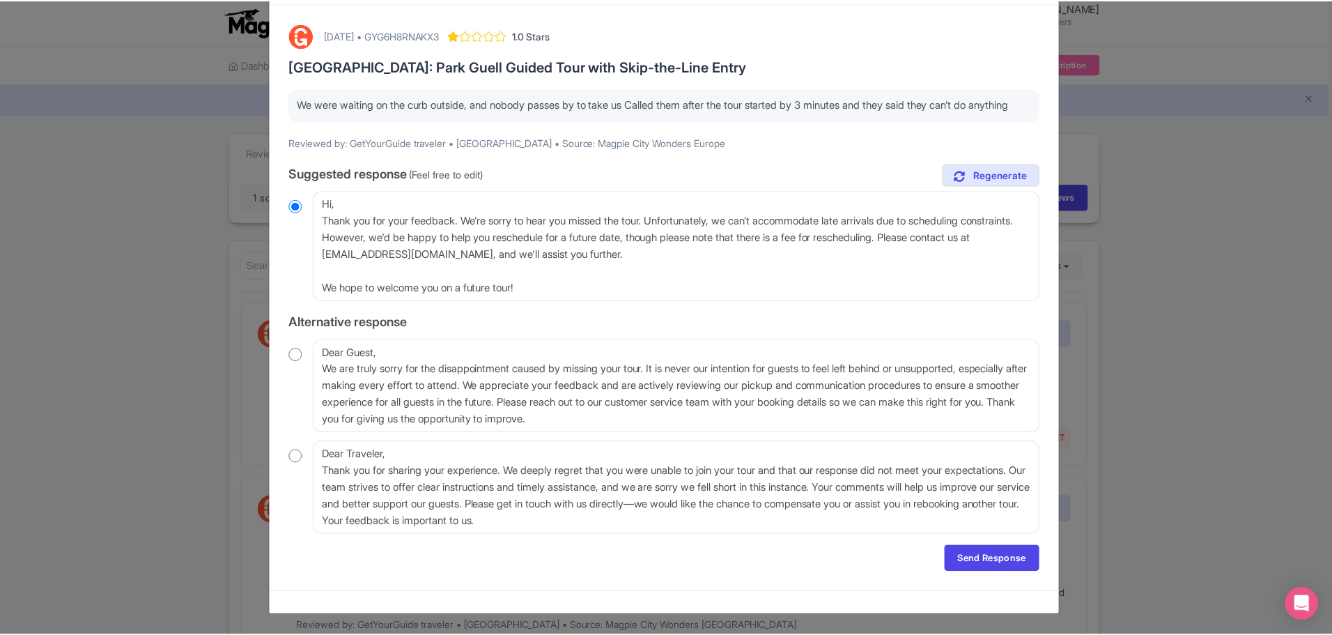
scroll to position [0, 0]
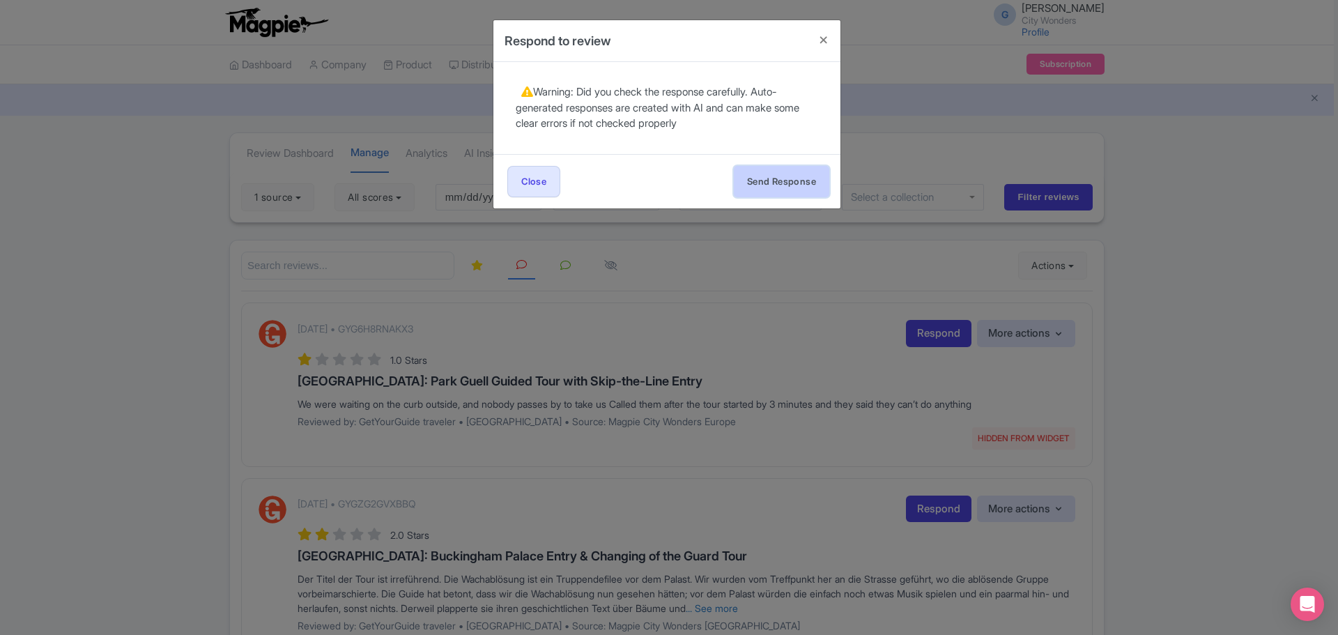
click at [776, 180] on button "Send Response" at bounding box center [781, 181] width 95 height 31
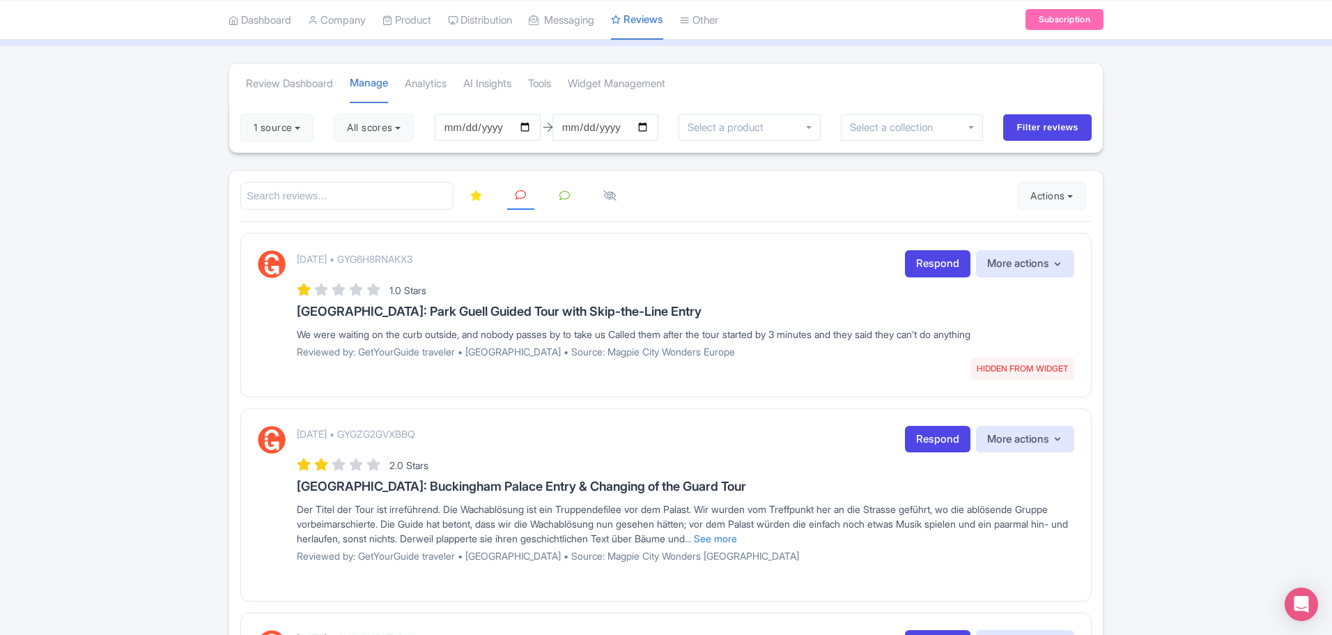
scroll to position [139, 0]
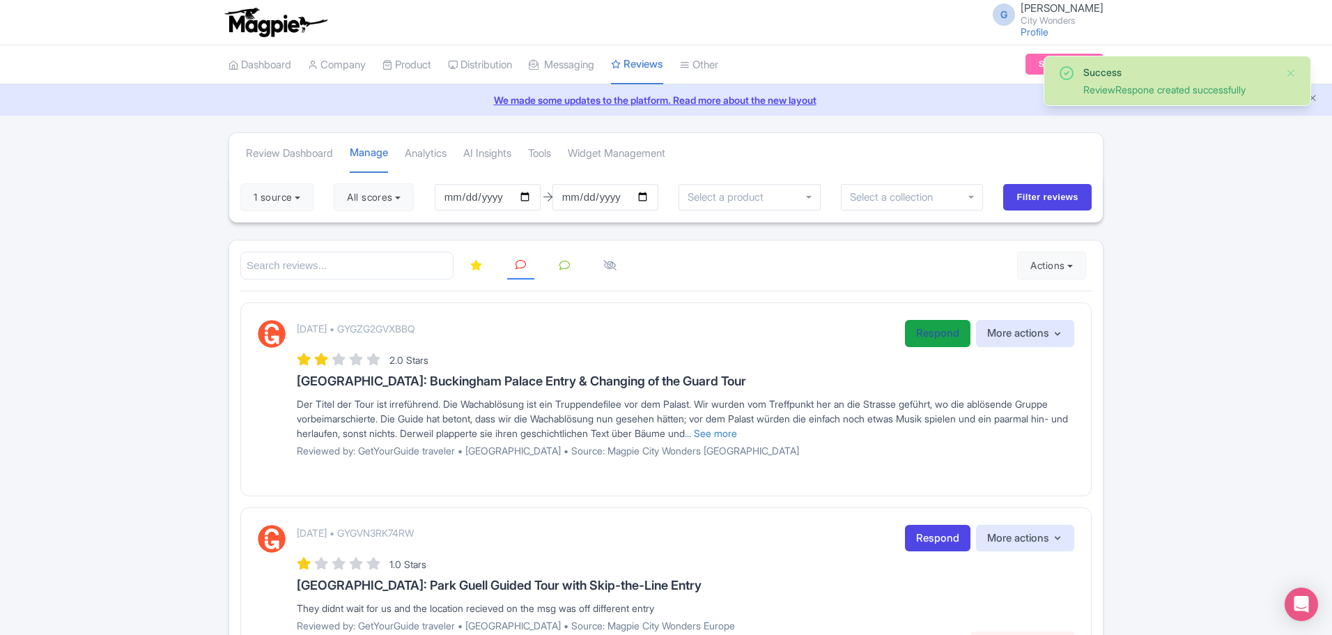
click at [920, 333] on link "Respond" at bounding box center [938, 333] width 66 height 27
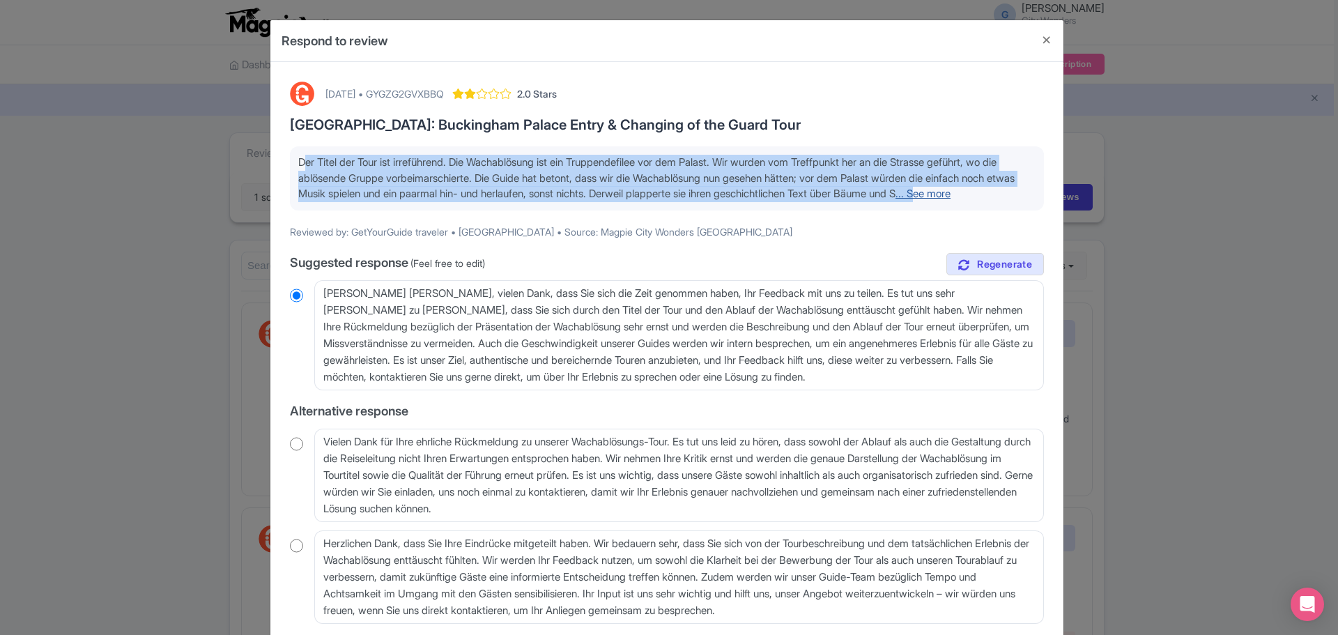
drag, startPoint x: 302, startPoint y: 163, endPoint x: 1007, endPoint y: 188, distance: 705.7
click at [1009, 188] on span "Der Titel der Tour ist irreführend. Die Wachablösung ist ein Truppendefilee vor…" at bounding box center [656, 177] width 716 height 45
click at [950, 192] on link "... See more" at bounding box center [922, 193] width 55 height 13
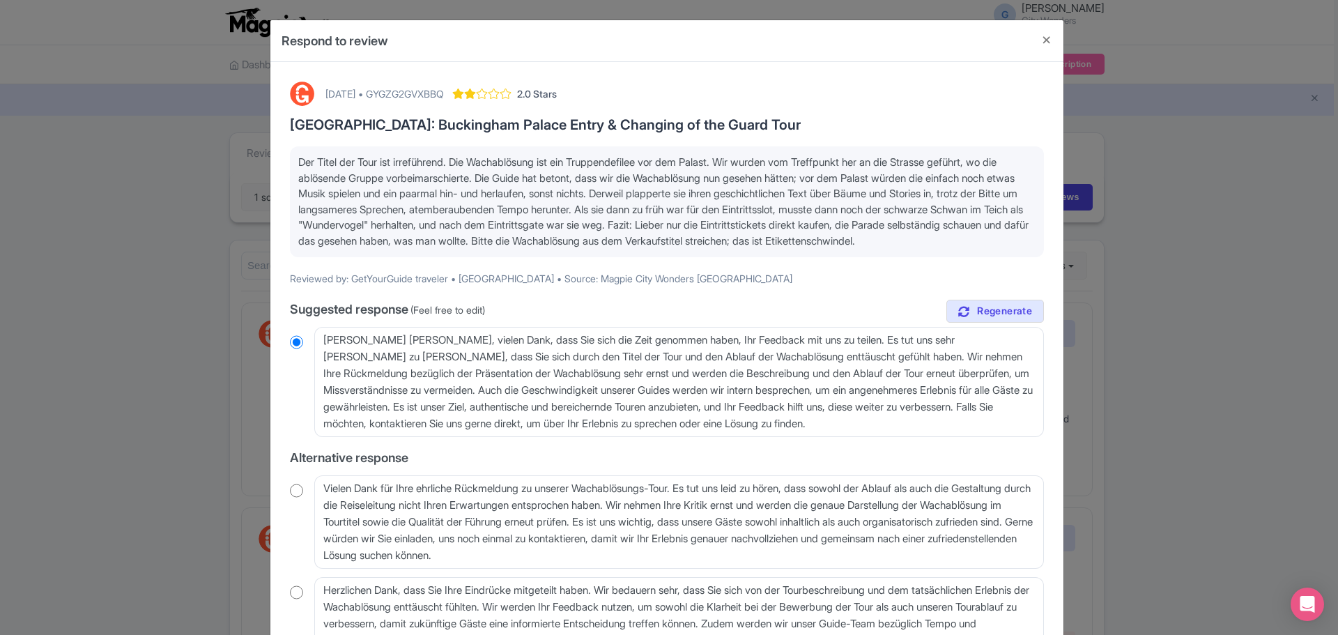
drag, startPoint x: 403, startPoint y: 259, endPoint x: 275, endPoint y: 148, distance: 169.5
click at [275, 148] on div "September 09, 2025 • GYGZG2GVXBBQ 2.0 Stars London: Buckingham Palace Entry & C…" at bounding box center [666, 394] width 793 height 665
copy span "Der Titel der Tour ist irreführend. Die Wachablösung ist ein Truppendefilee vor…"
click at [1046, 42] on button "Close" at bounding box center [1046, 40] width 33 height 40
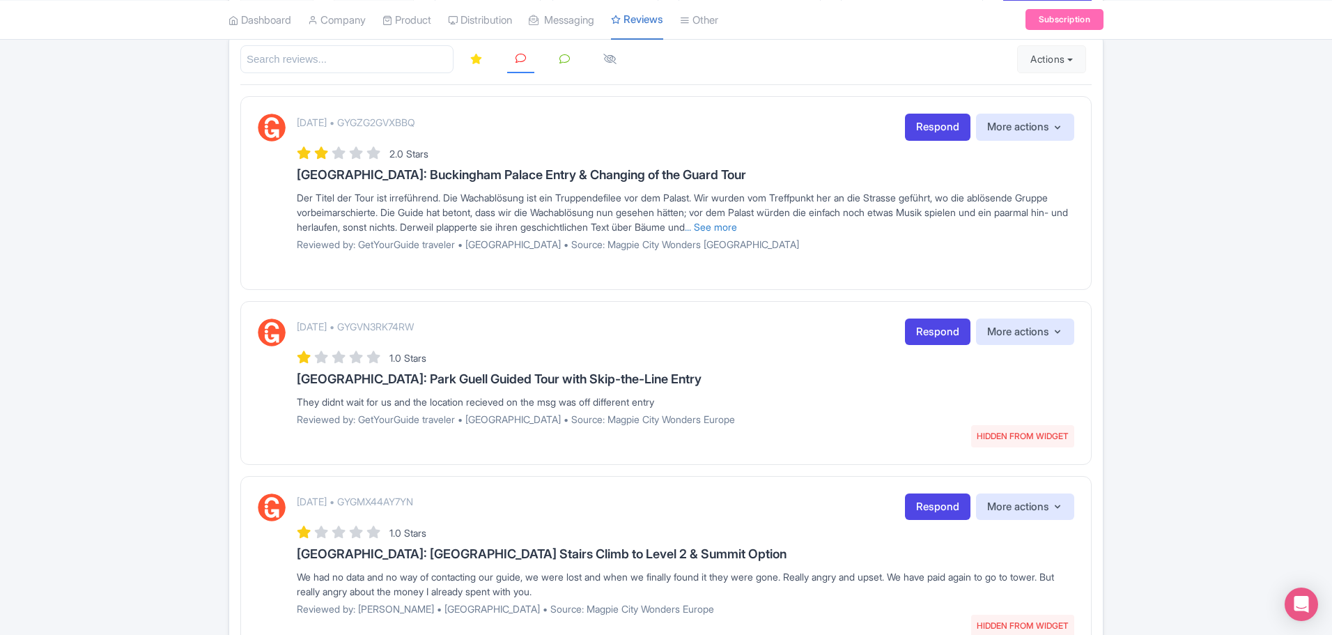
scroll to position [209, 0]
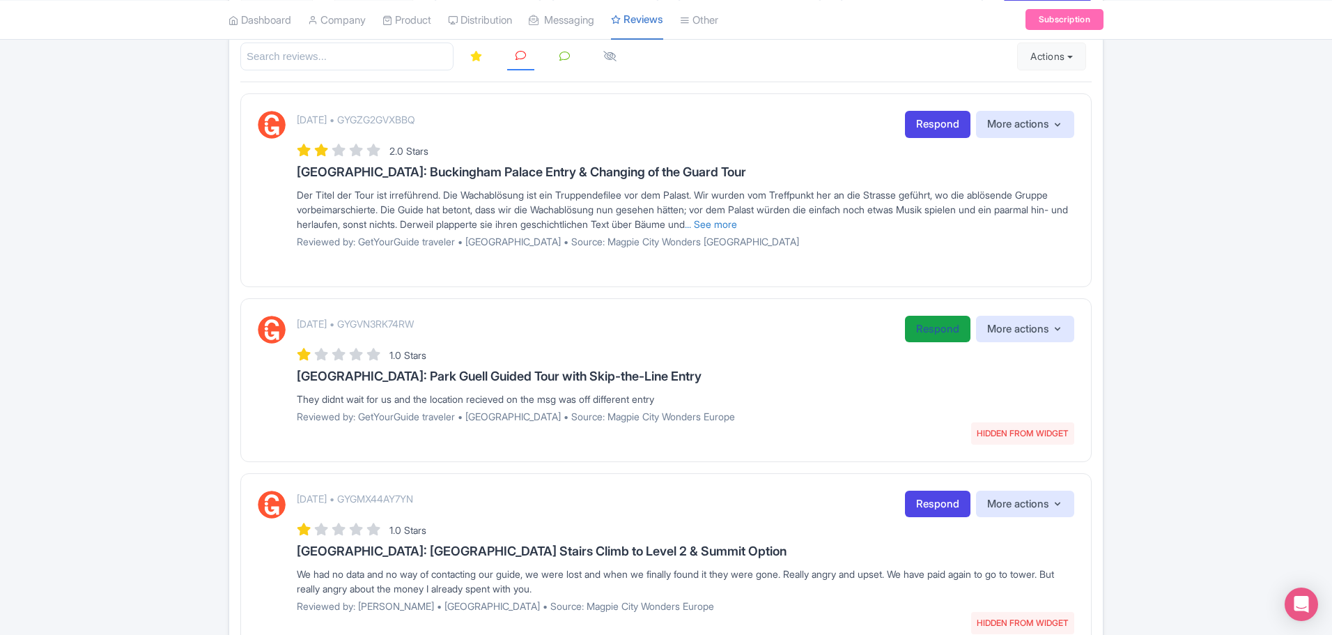
click at [924, 329] on link "Respond" at bounding box center [938, 329] width 66 height 27
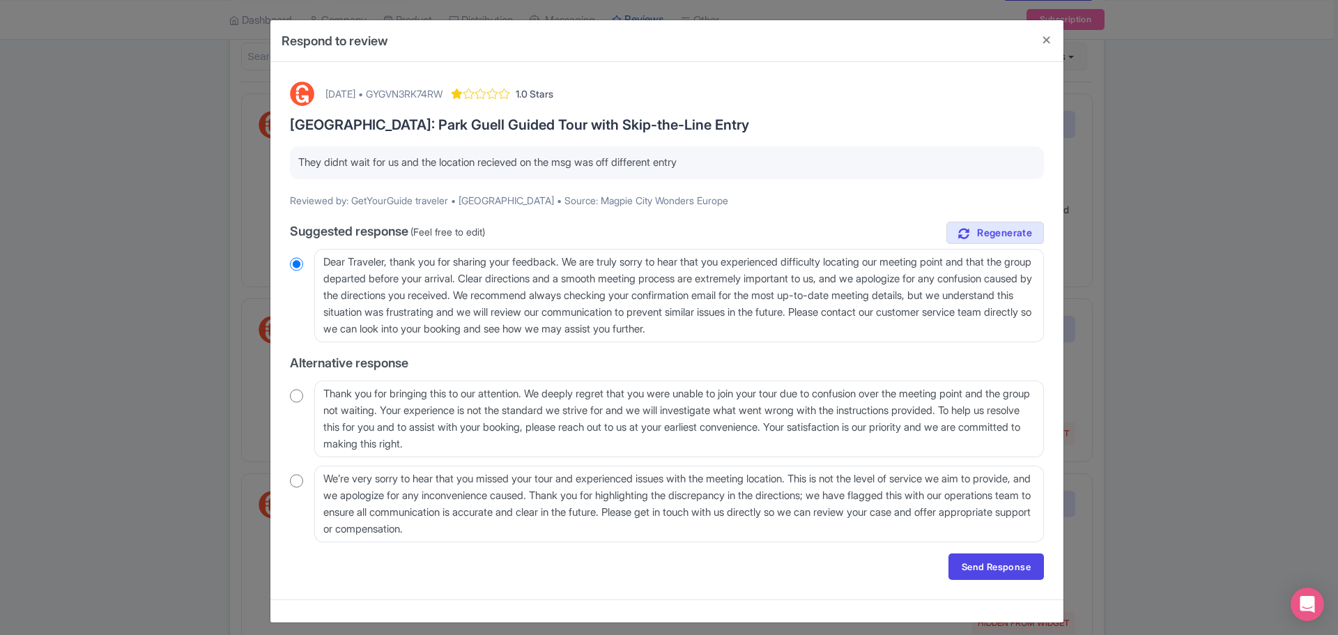
drag, startPoint x: 351, startPoint y: 159, endPoint x: 726, endPoint y: 153, distance: 375.7
click at [725, 153] on div "They didnt wait for us and the location recieved on the msg was off different e…" at bounding box center [667, 162] width 754 height 33
click at [442, 91] on div "September 09, 2025 • GYGVN3RK74RW" at bounding box center [383, 93] width 117 height 15
copy div "GYGVN3RK74RW"
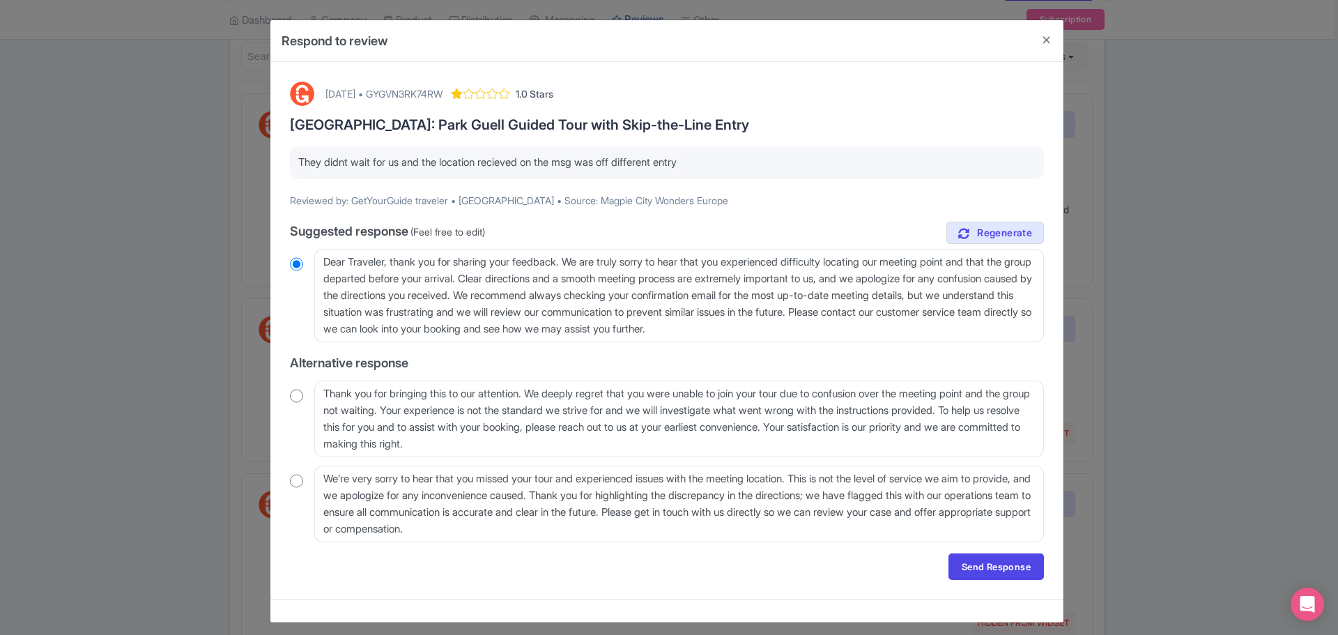
drag, startPoint x: 718, startPoint y: 163, endPoint x: 262, endPoint y: 160, distance: 456.4
click at [262, 160] on div "Respond to review September 09, 2025 • GYGVN3RK74RW 1.0 Stars Barcelona: Park G…" at bounding box center [669, 317] width 1338 height 635
copy p "They didnt wait for us and the location recieved on the msg was off different e…"
drag, startPoint x: 919, startPoint y: 334, endPoint x: 183, endPoint y: 243, distance: 742.2
click at [181, 243] on div "Respond to review September 09, 2025 • GYGVN3RK74RW 1.0 Stars Barcelona: Park G…" at bounding box center [669, 317] width 1338 height 635
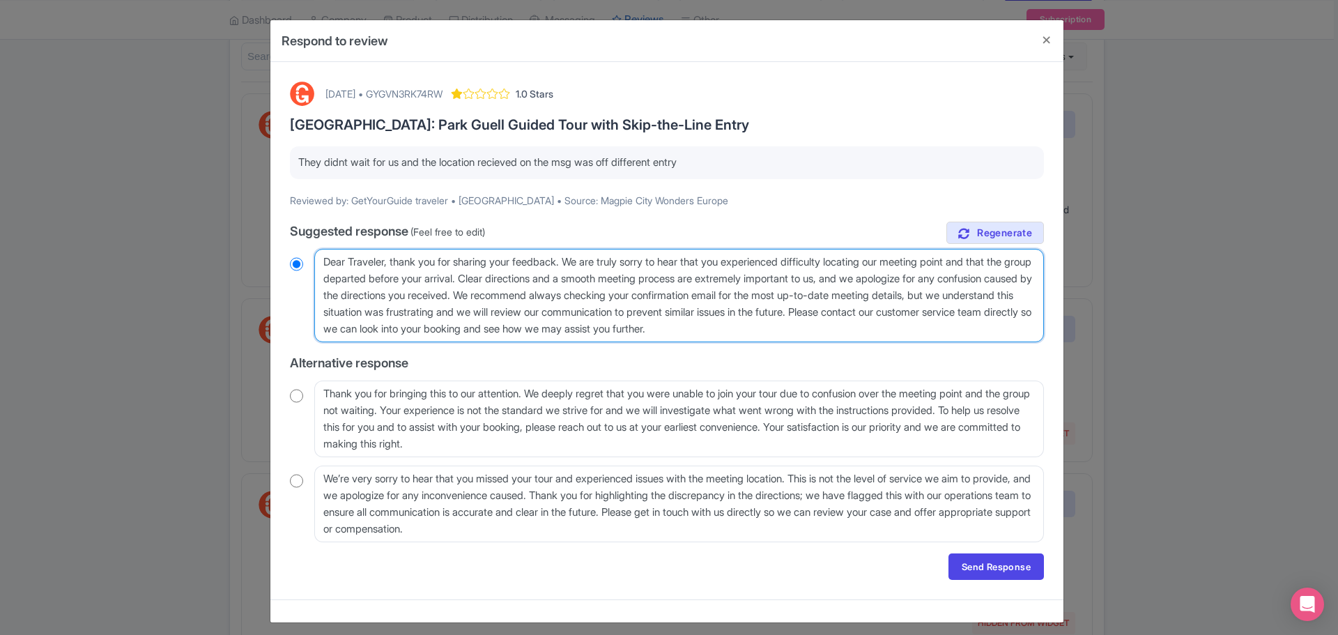
paste textarea "We’re sorry things didn’t go as expected. Our team does their best to stay on s…"
type textarea "We’re sorry things didn’t go as expected. Our team does their best to stay on s…"
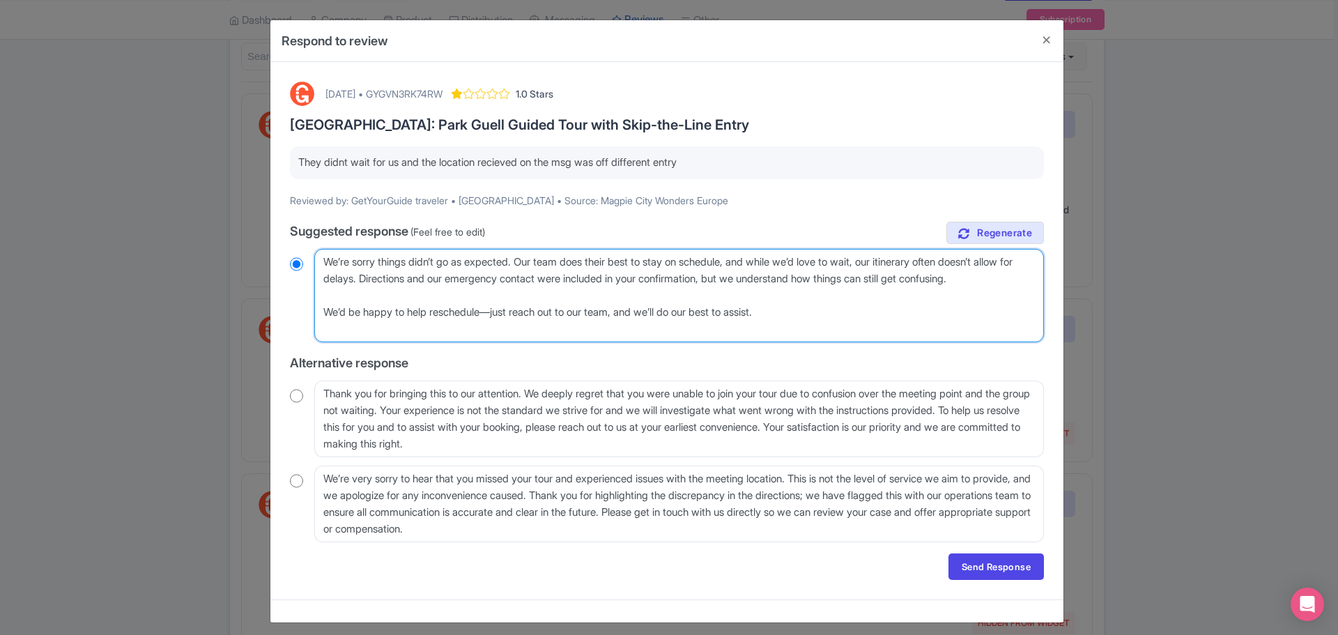
click at [321, 261] on textarea "Dear Traveler, thank you for sharing your feedback. We are truly sorry to hear …" at bounding box center [679, 295] width 730 height 93
radio input "true"
type textarea "HWe’re sorry things didn’t go as expected. Our team does their best to stay on …"
radio input "true"
type textarea "HiWe’re sorry things didn’t go as expected. Our team does their best to stay on…"
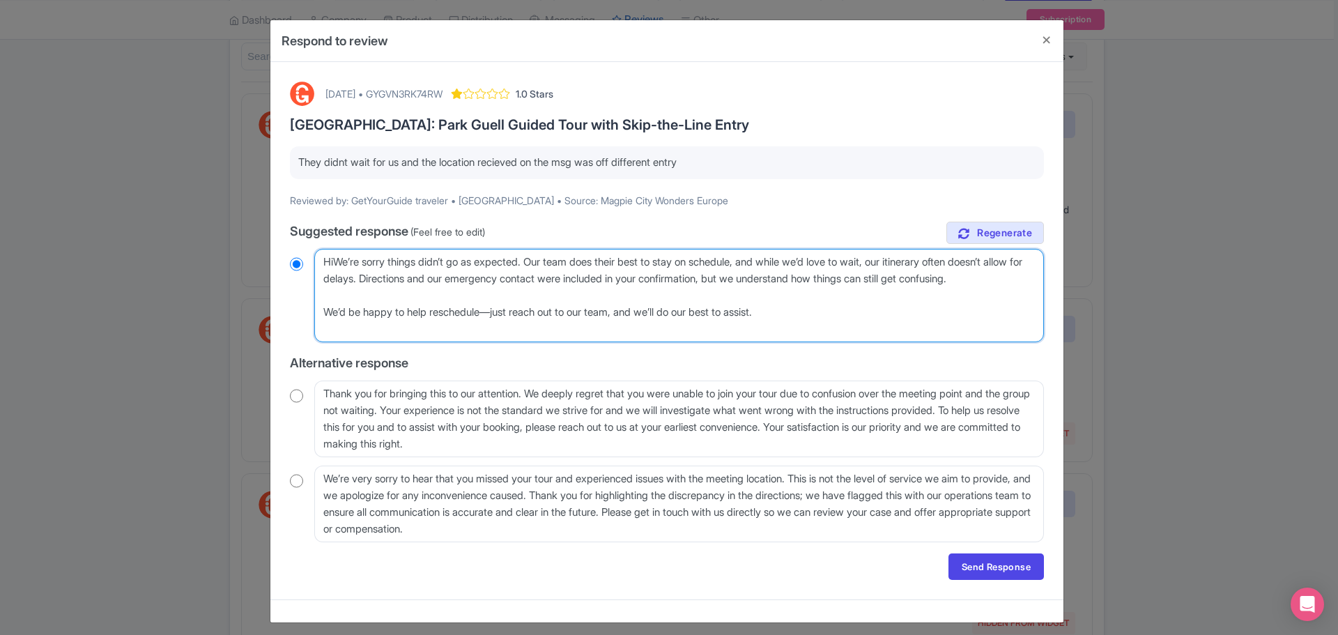
radio input "true"
type textarea "Hi,We’re sorry things didn’t go as expected. Our team does their best to stay o…"
radio input "true"
type textarea "Hi, We’re sorry things didn’t go as expected. Our team does their best to stay …"
radio input "true"
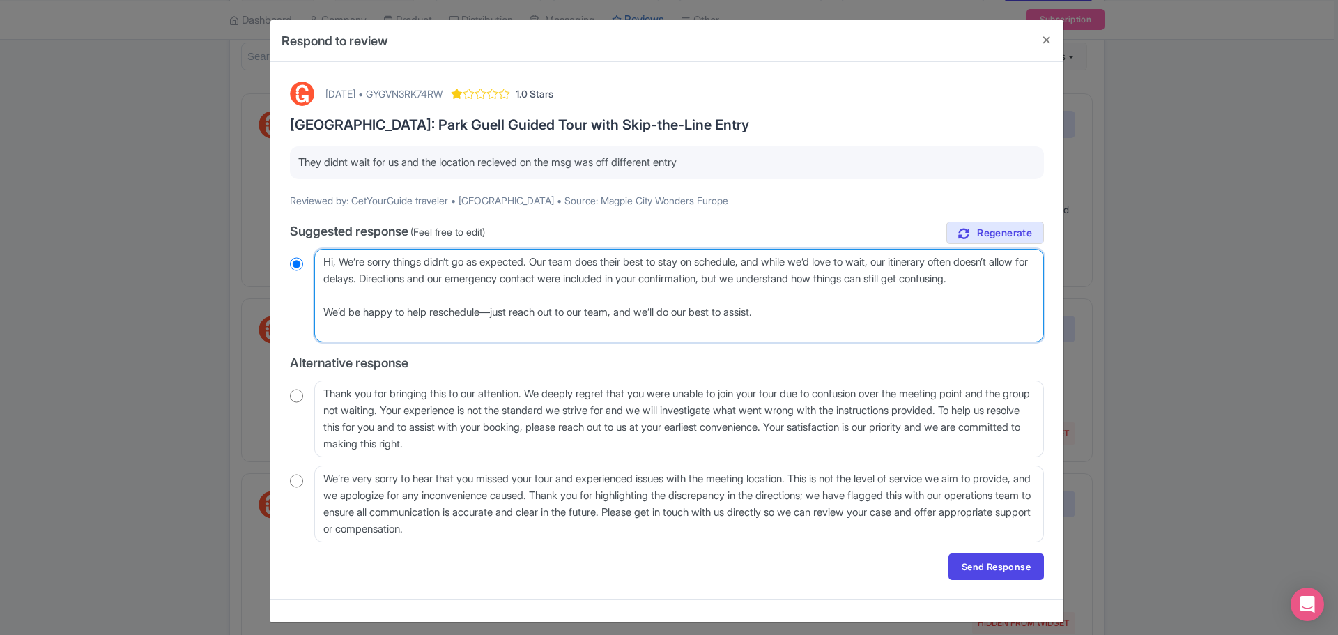
type textarea "Hi, We’re sorry things didn’t go as expected. Our team does their best to stay …"
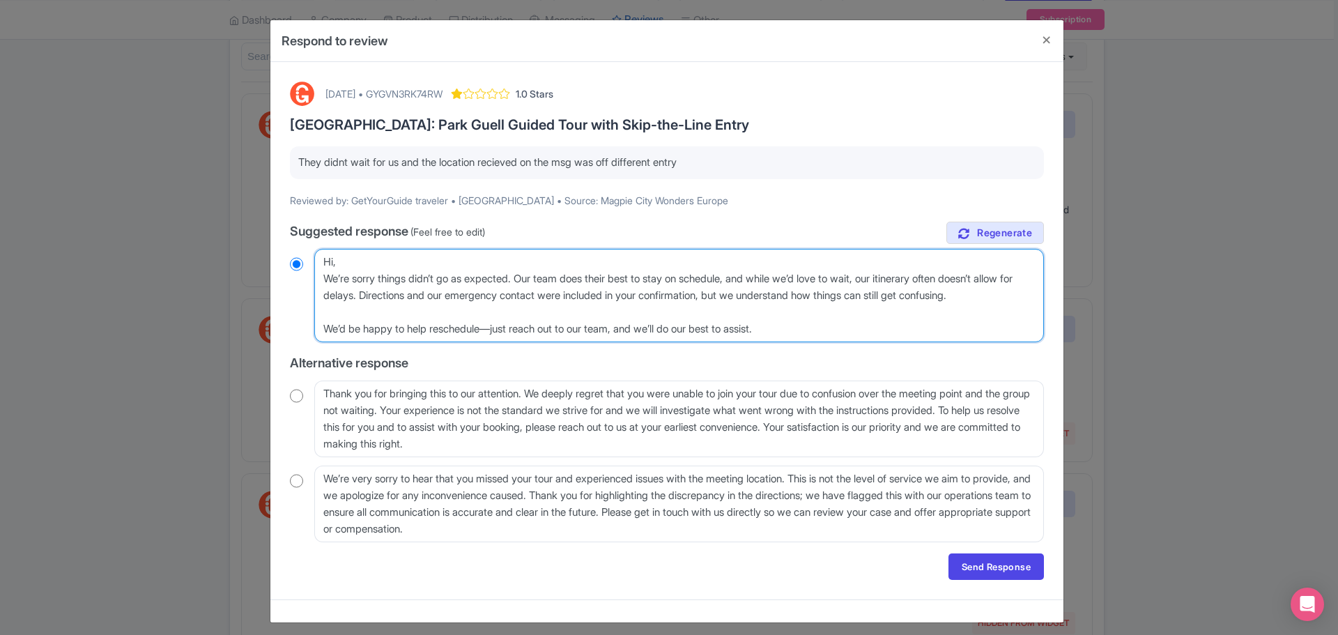
radio input "true"
type textarea "Hi, We’re sorry things didn’t go as expected. Our team does their best to stay …"
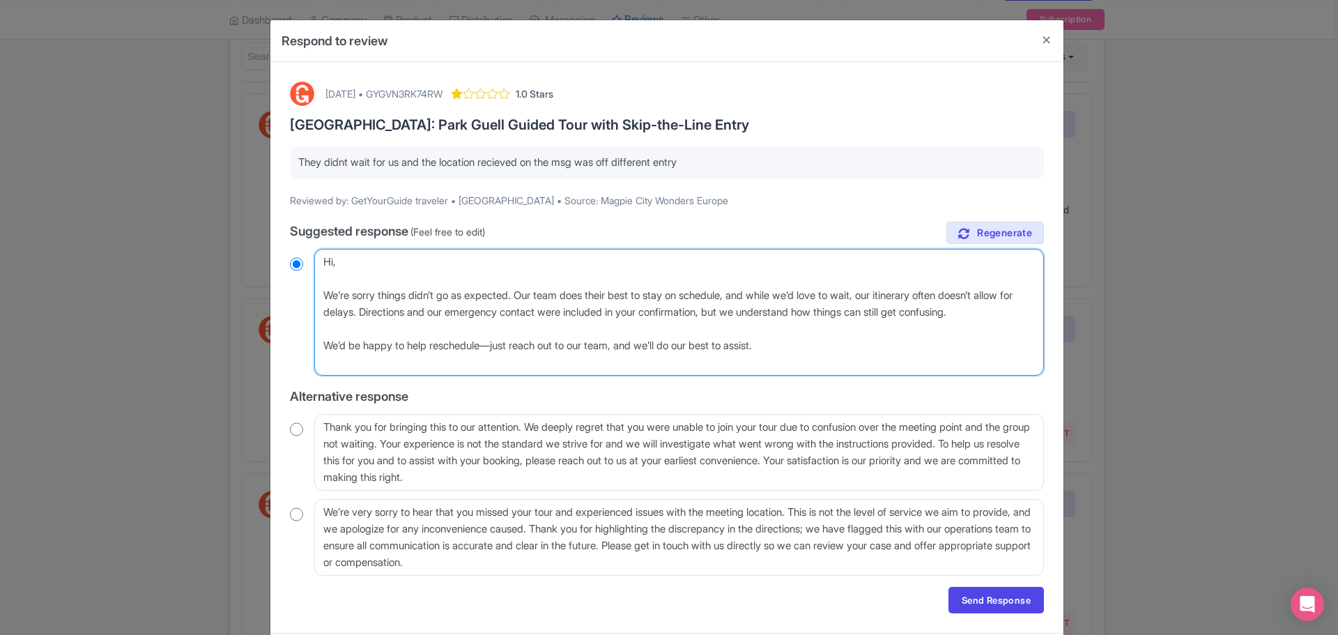
radio input "true"
type textarea "Hi, We’re sorry things didn’t go as expected. Our team does their best to stay …"
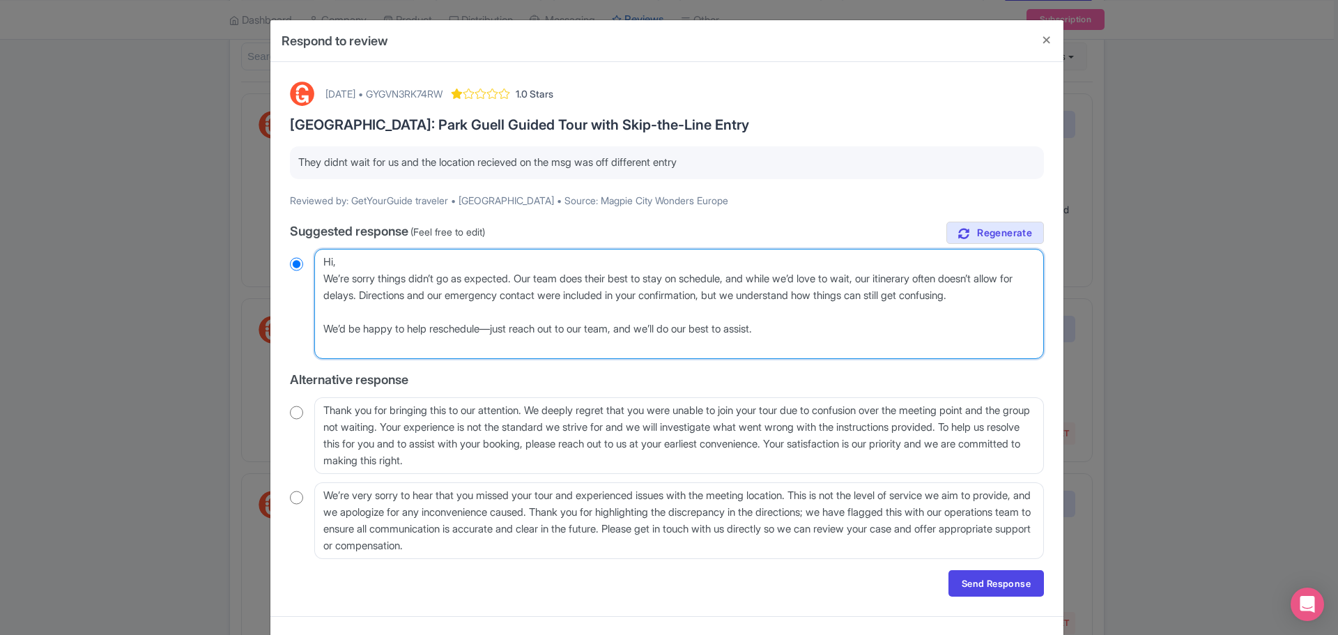
radio input "true"
click at [423, 327] on textarea "Dear Traveler, thank you for sharing your feedback. We are truly sorry to hear …" at bounding box center [679, 304] width 730 height 110
type textarea "Hi, We’re sorry things didn’t go as expected. Our team does their best to stay …"
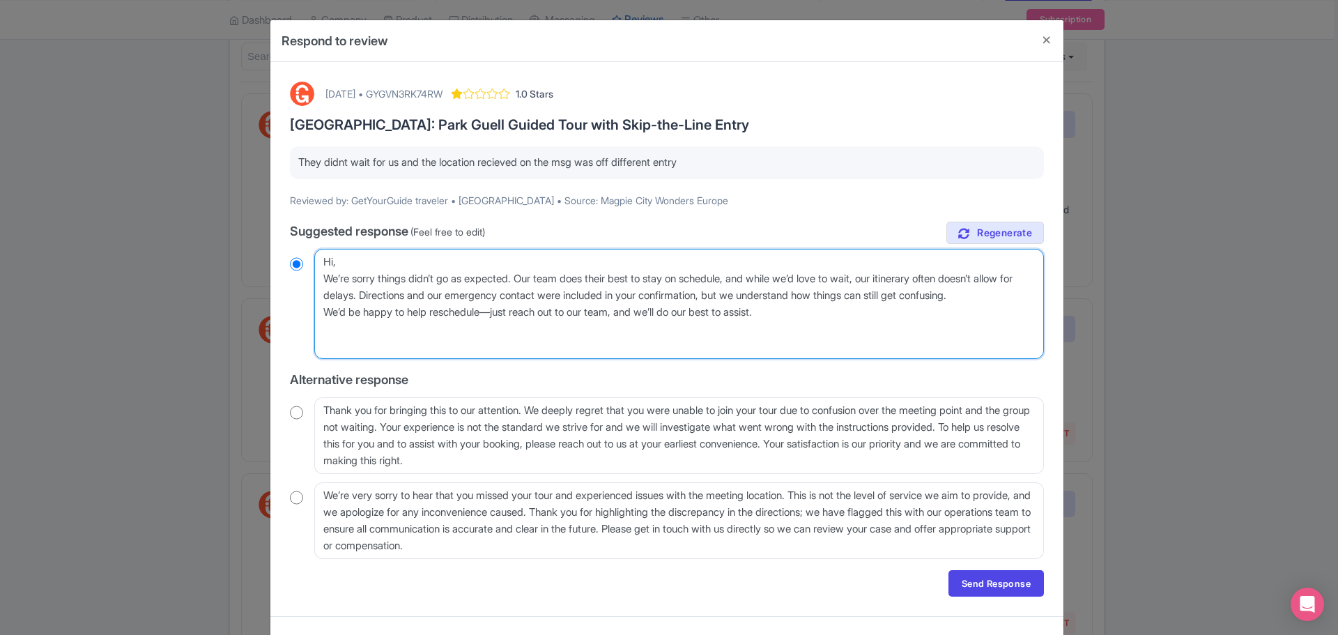
radio input "true"
type textarea "Hi, We’re sorry things didn’t go as expected. Our team does their best to stay …"
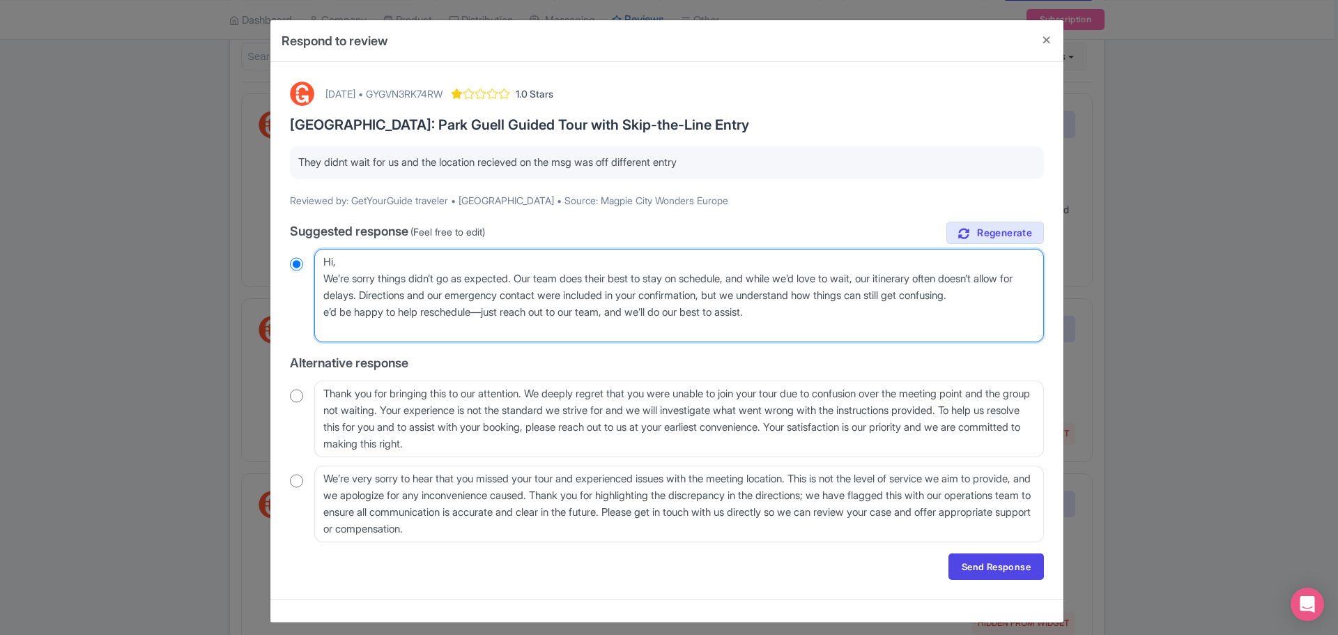
radio input "true"
type textarea "Hi, We’re sorry things didn’t go as expected. Our team does their best to stay …"
radio input "true"
type textarea "Hi, We’re sorry things didn’t go as expected. Our team does their best to stay …"
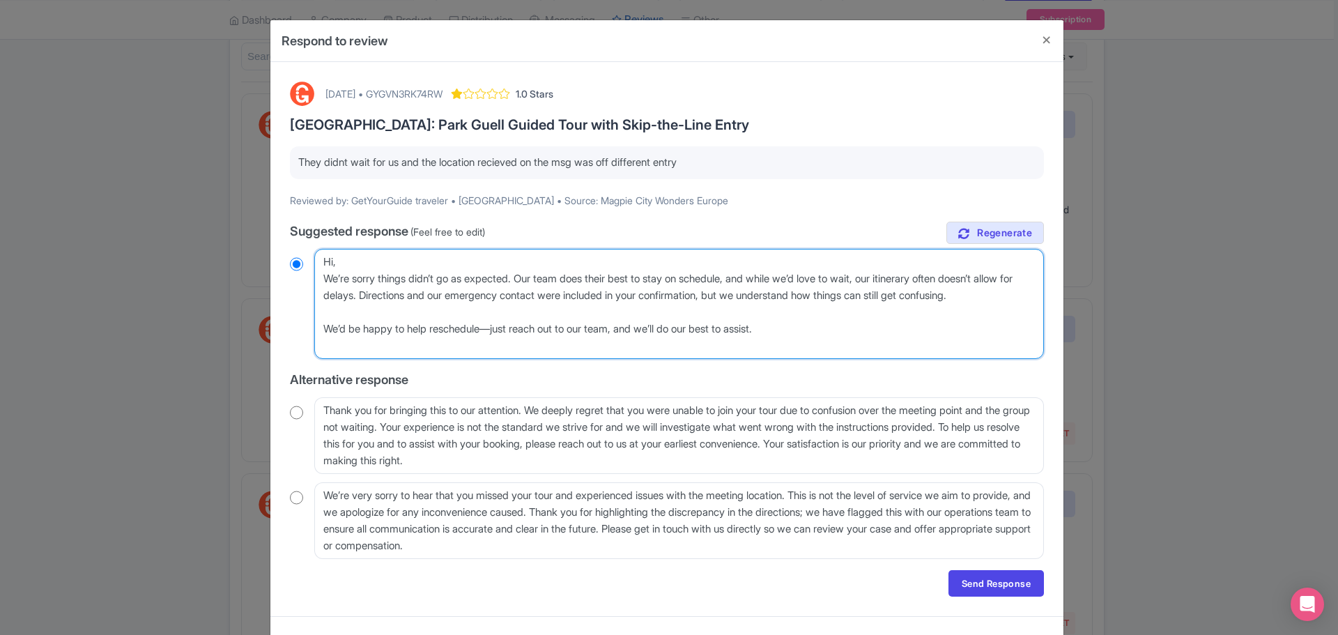
radio input "true"
type textarea "Hi, We’re sorry things didn’t go as expected. Our team does their best to stay …"
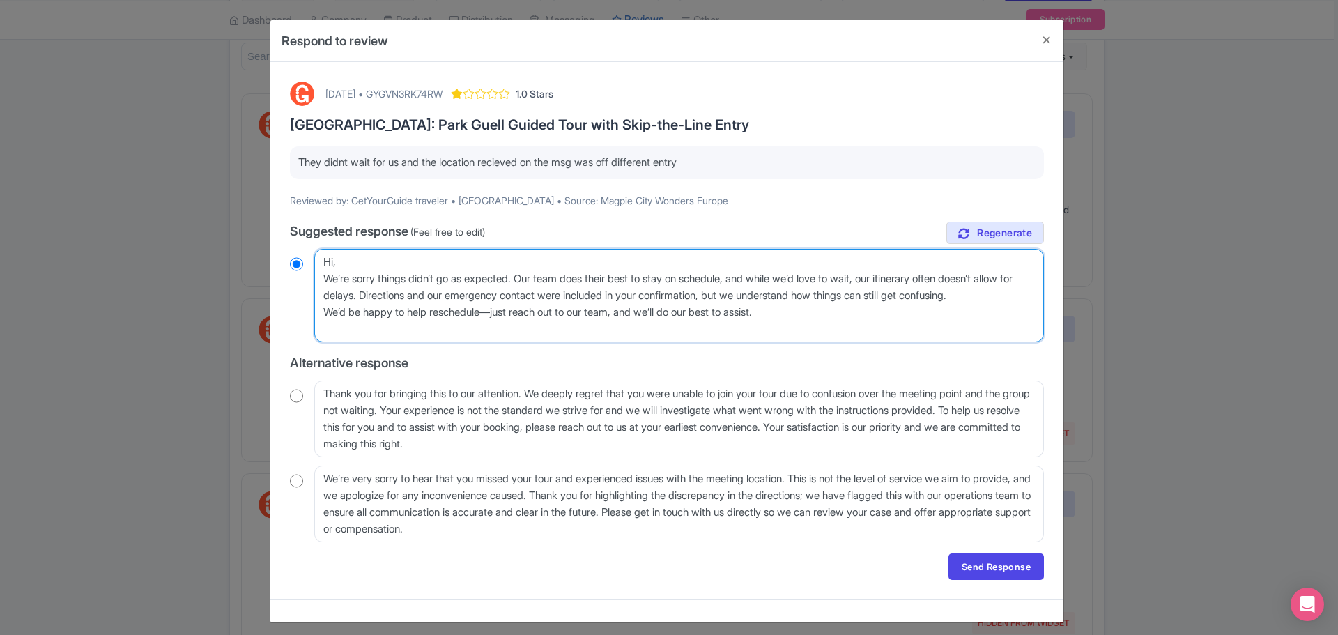
radio input "true"
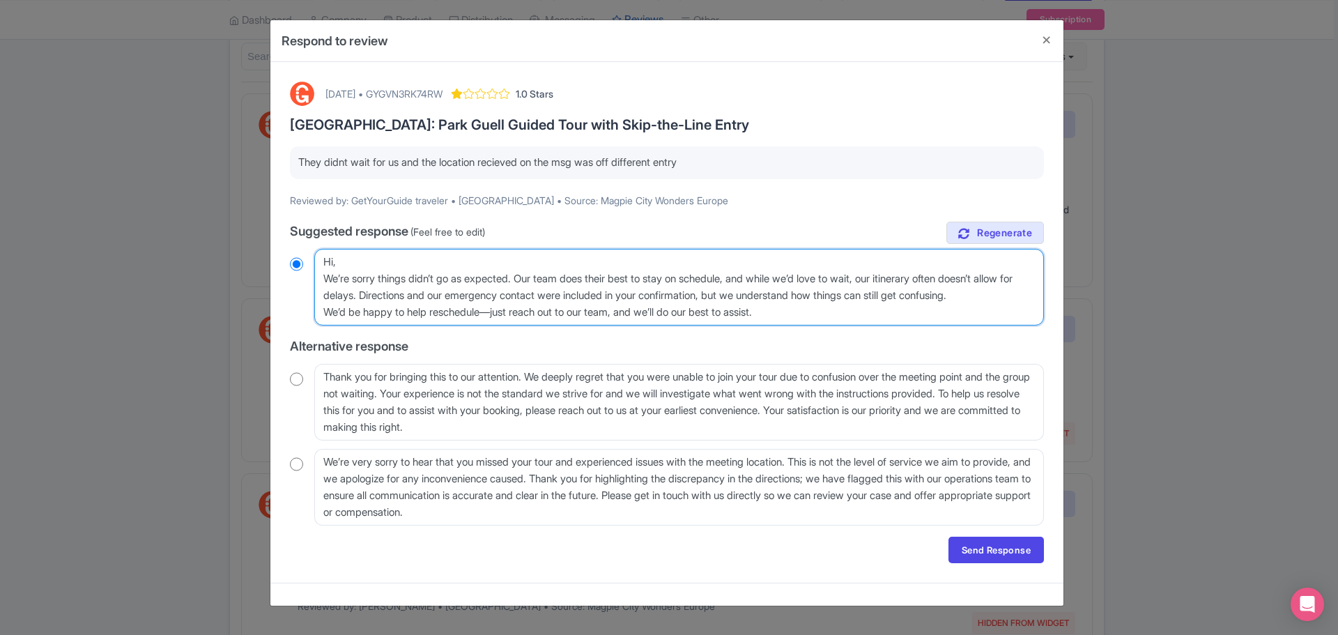
type textarea "Hi, We’re sorry things didn’t go as expected. Our team does their best to stay …"
radio input "true"
type textarea "Hi, We’re sorry things didn’t go as expected. Our team does their best to stay …"
radio input "true"
click at [546, 313] on textarea "Dear Traveler, thank you for sharing your feedback. We are truly sorry to hear …" at bounding box center [679, 287] width 730 height 77
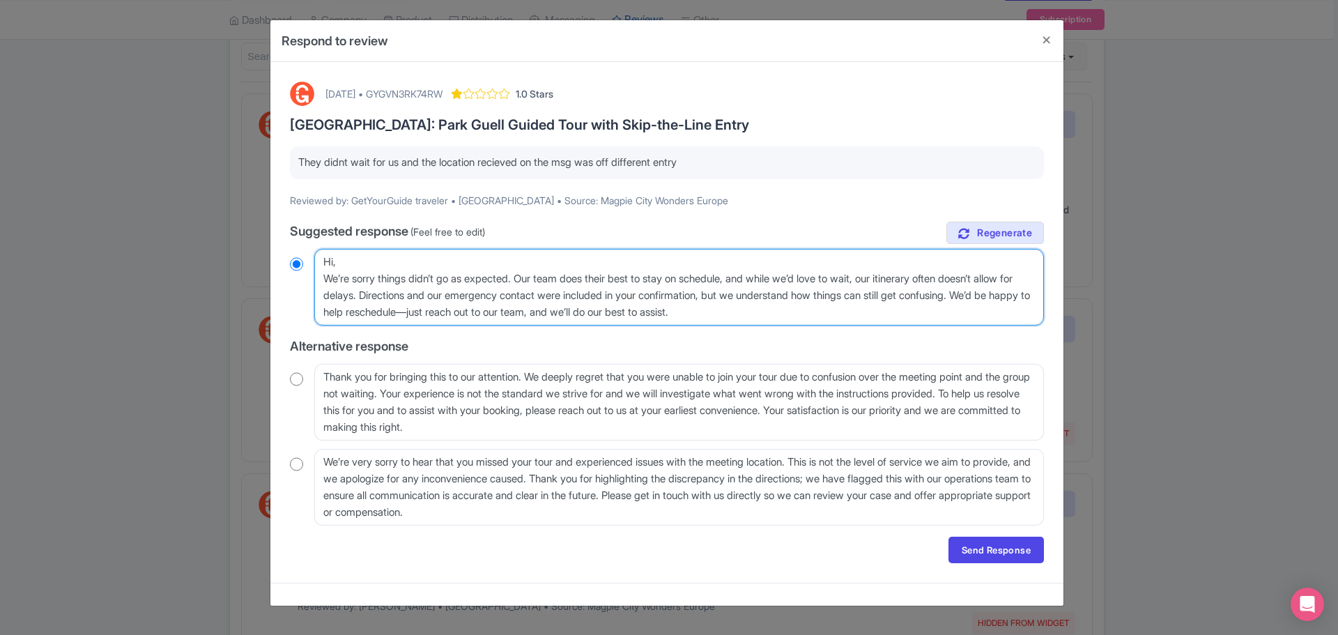
type textarea "Hi, We’re sorry things didn’t go as expected. Our team does their best to stay …"
radio input "true"
type textarea "Hi, We’re sorry things didn’t go as expected. Our team does their best to stay …"
radio input "true"
type textarea "Hi, We’re sorry things didn’t go as expected. Our team does their best to stay …"
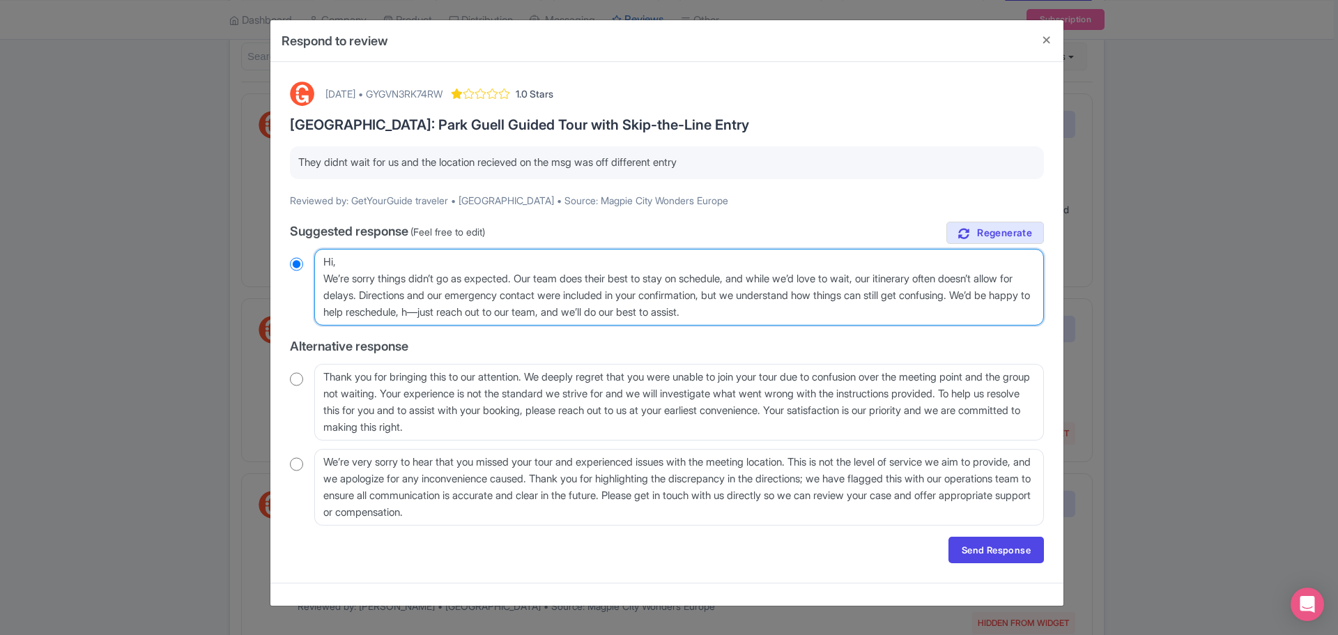
radio input "true"
type textarea "Hi, We’re sorry things didn’t go as expected. Our team does their best to stay …"
radio input "true"
type textarea "Hi, We’re sorry things didn’t go as expected. Our team does their best to stay …"
radio input "true"
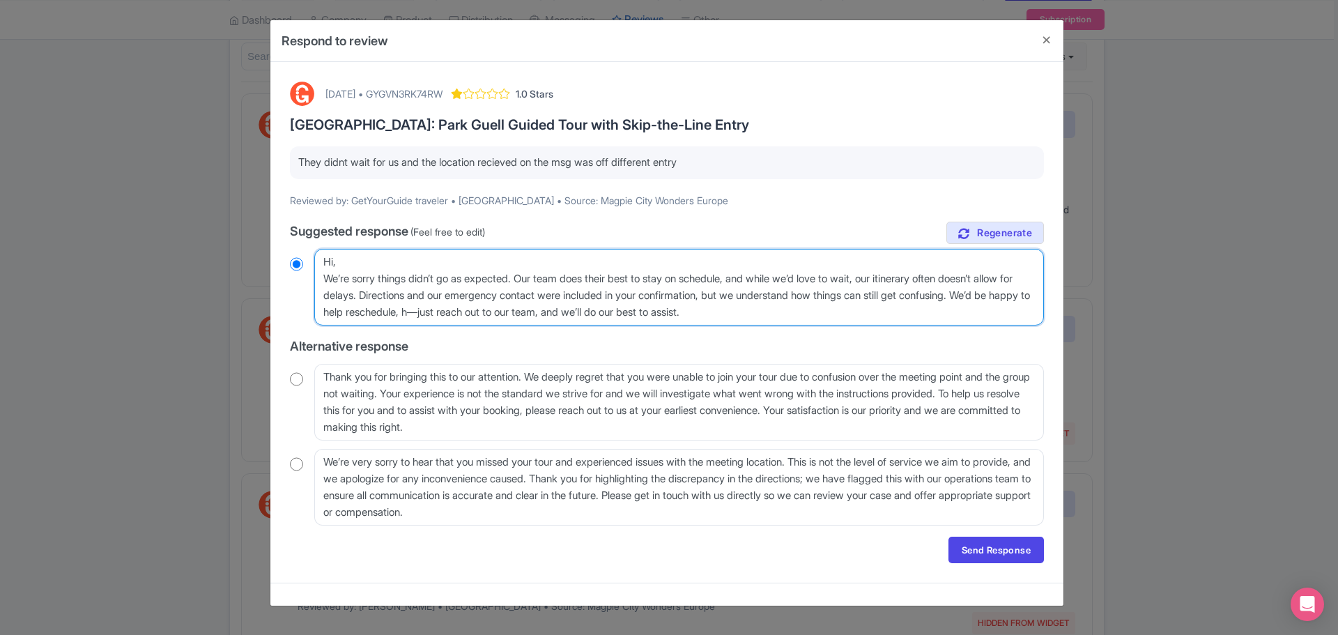
type textarea "Hi, We’re sorry things didn’t go as expected. Our team does their best to stay …"
radio input "true"
type textarea "Hi, We’re sorry things didn’t go as expected. Our team does their best to stay …"
radio input "true"
type textarea "Hi, We’re sorry things didn’t go as expected. Our team does their best to stay …"
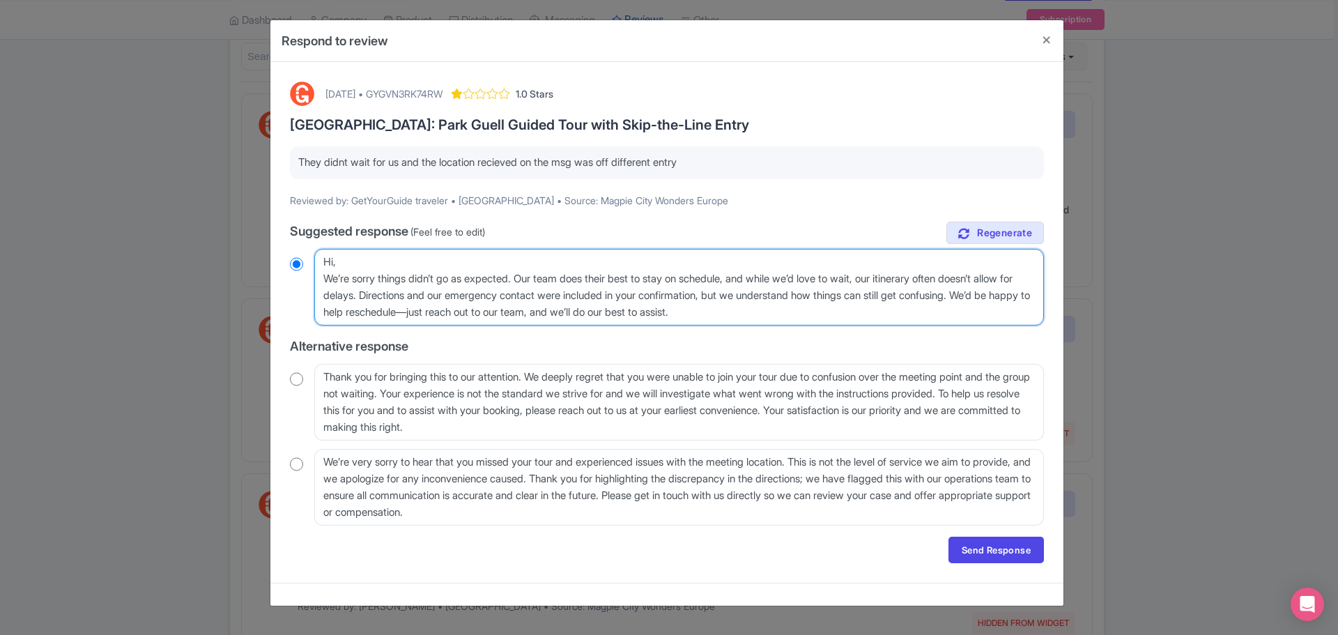
radio input "true"
type textarea "Hi, We’re sorry things didn’t go as expected. Our team does their best to stay …"
radio input "true"
type textarea "Hi, We’re sorry things didn’t go as expected. Our team does their best to stay …"
radio input "true"
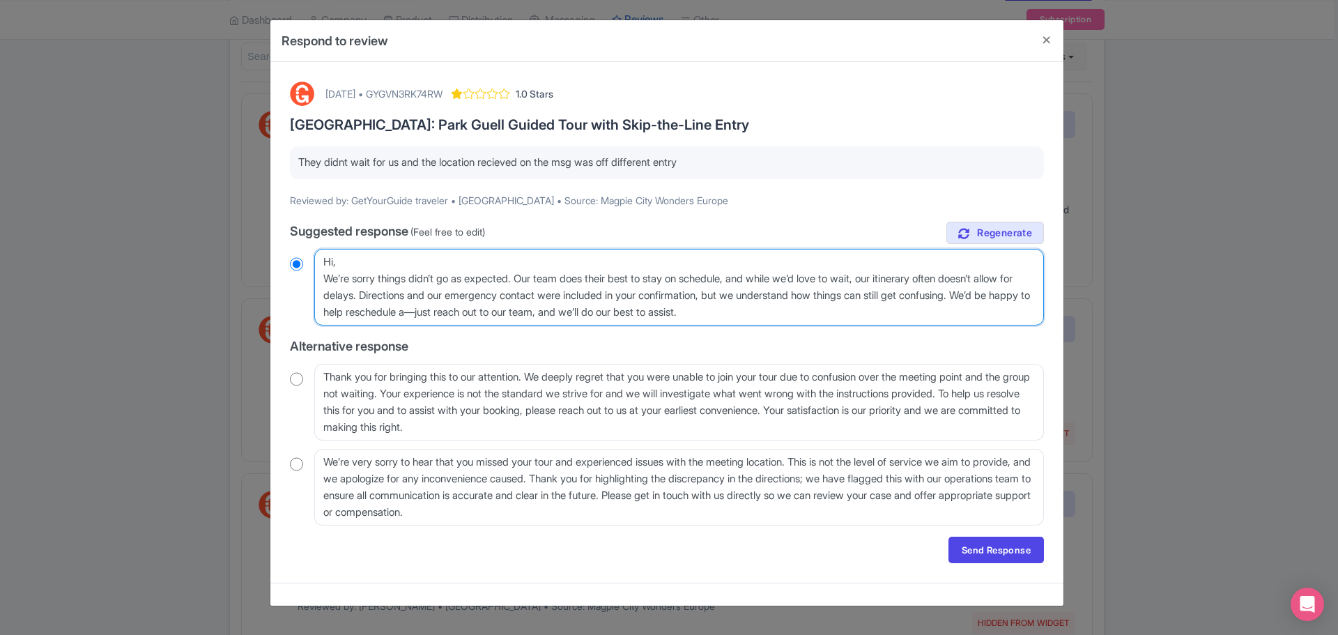
type textarea "Hi, We’re sorry things didn’t go as expected. Our team does their best to stay …"
radio input "true"
type textarea "Hi, We’re sorry things didn’t go as expected. Our team does their best to stay …"
radio input "true"
type textarea "Hi, We’re sorry things didn’t go as expected. Our team does their best to stay …"
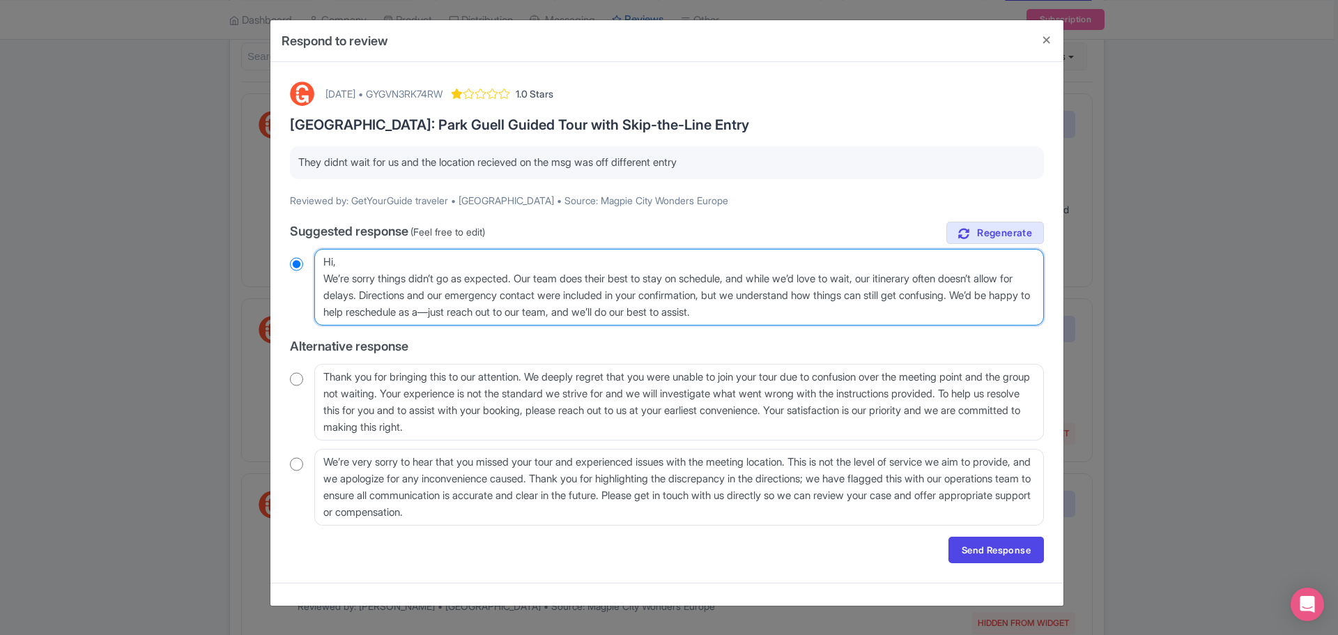
radio input "true"
type textarea "Hi, We’re sorry things didn’t go as expected. Our team does their best to stay …"
radio input "true"
type textarea "Hi, We’re sorry things didn’t go as expected. Our team does their best to stay …"
radio input "true"
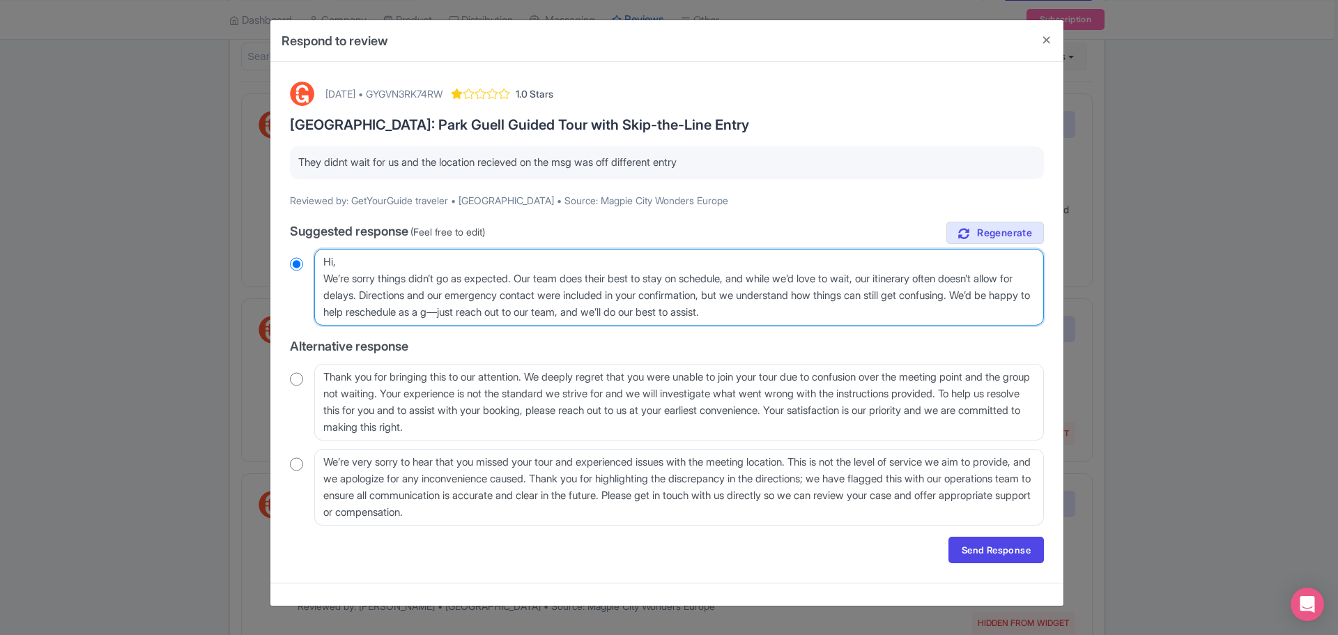
type textarea "Hi, We’re sorry things didn’t go as expected. Our team does their best to stay …"
radio input "true"
type textarea "Hi, We’re sorry things didn’t go as expected. Our team does their best to stay …"
radio input "true"
type textarea "Hi, We’re sorry things didn’t go as expected. Our team does their best to stay …"
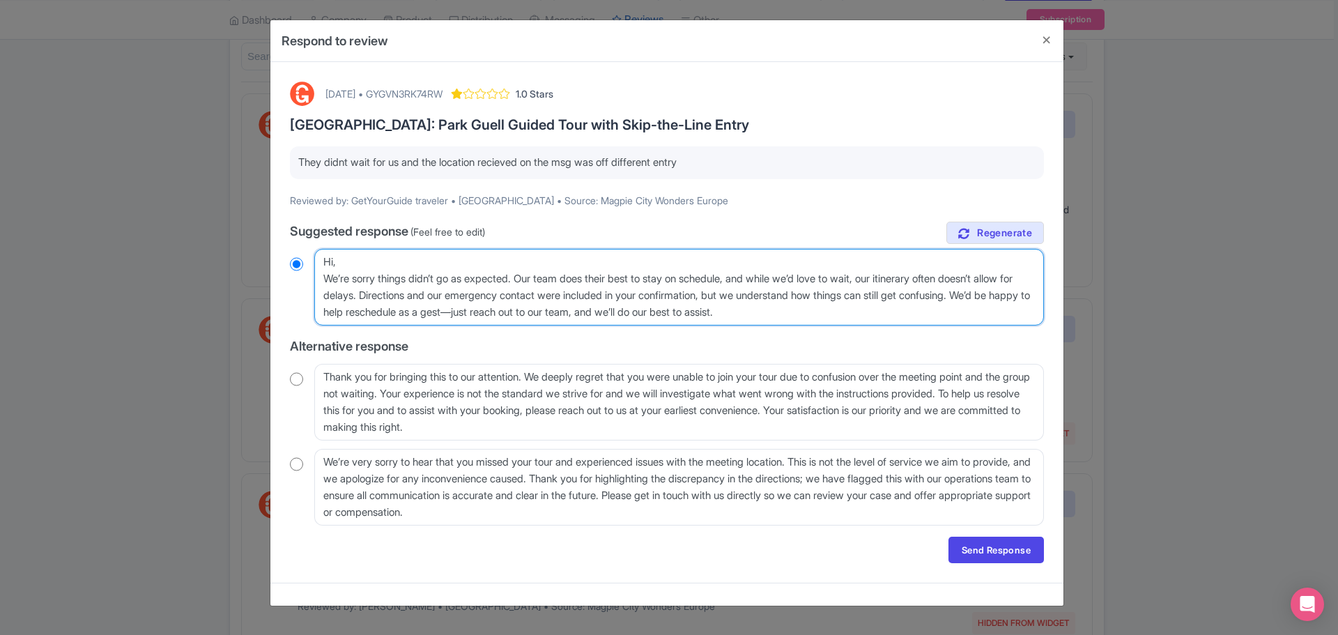
radio input "true"
type textarea "Hi, We’re sorry things didn’t go as expected. Our team does their best to stay …"
radio input "true"
type textarea "Hi, We’re sorry things didn’t go as expected. Our team does their best to stay …"
radio input "true"
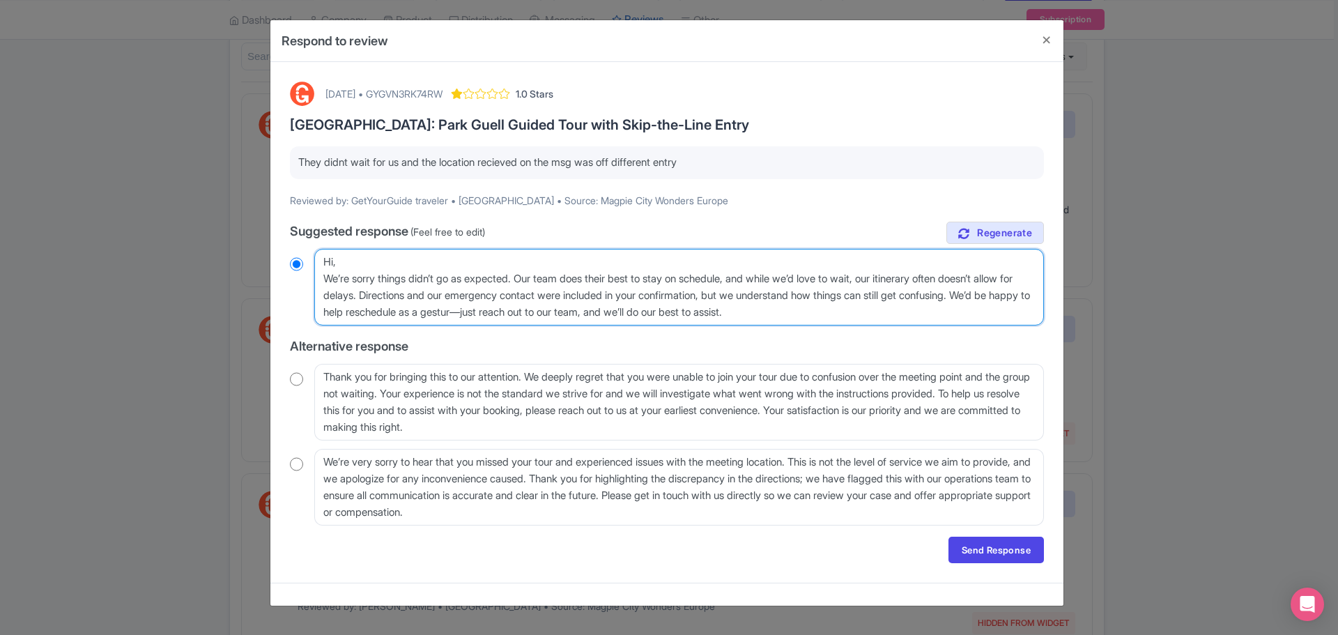
type textarea "Hi, We’re sorry things didn’t go as expected. Our team does their best to stay …"
radio input "true"
type textarea "Hi, We’re sorry things didn’t go as expected. Our team does their best to stay …"
radio input "true"
type textarea "Hi, We’re sorry things didn’t go as expected. Our team does their best to stay …"
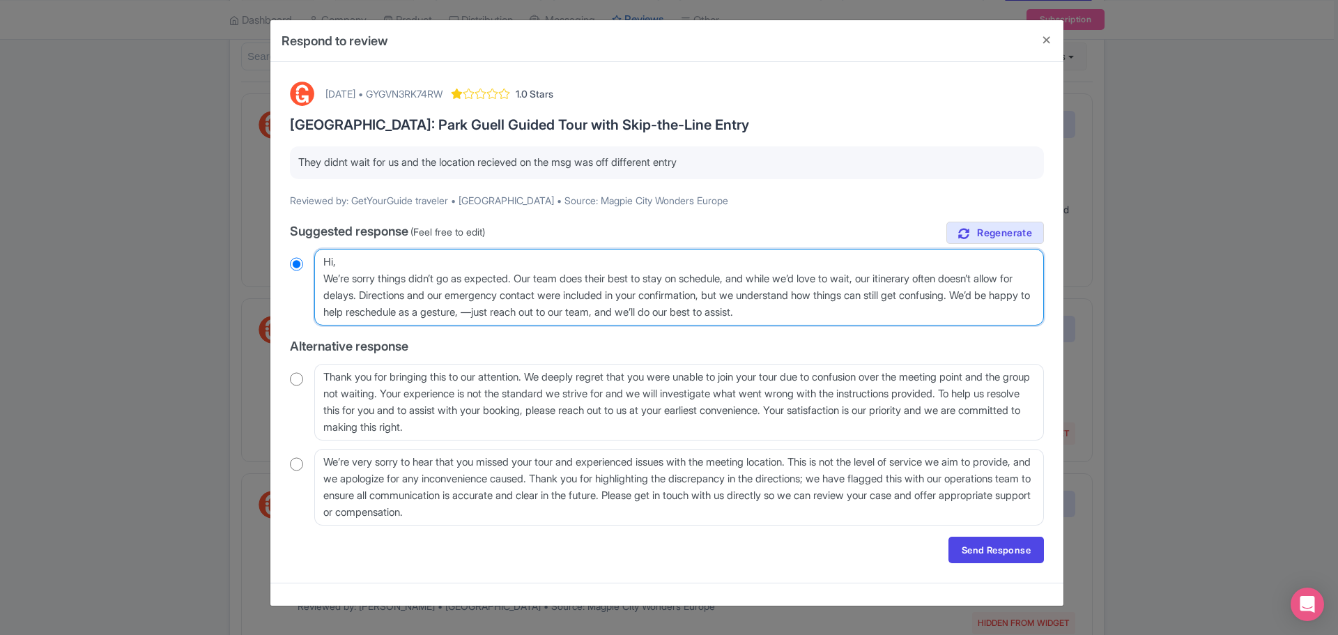
radio input "true"
type textarea "Hi, We’re sorry things didn’t go as expected. Our team does their best to stay …"
radio input "true"
type textarea "Hi, We’re sorry things didn’t go as expected. Our team does their best to stay …"
radio input "true"
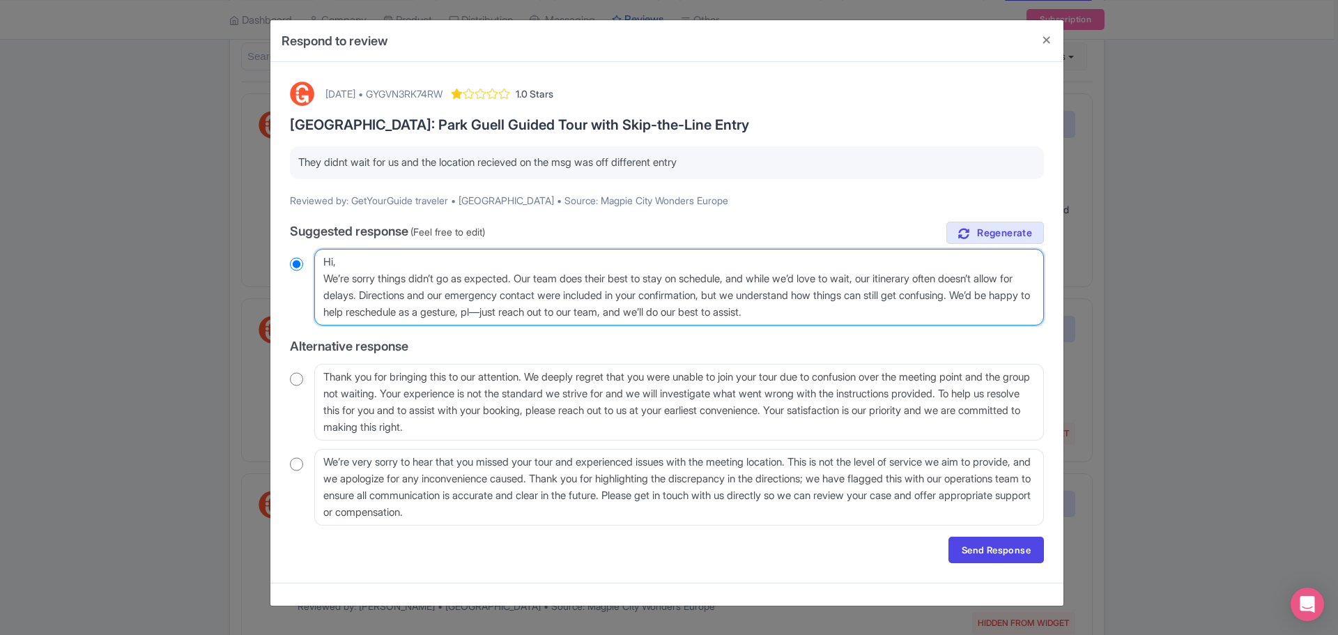
type textarea "Hi, We’re sorry things didn’t go as expected. Our team does their best to stay …"
radio input "true"
type textarea "Hi, We’re sorry things didn’t go as expected. Our team does their best to stay …"
radio input "true"
type textarea "Hi, We’re sorry things didn’t go as expected. Our team does their best to stay …"
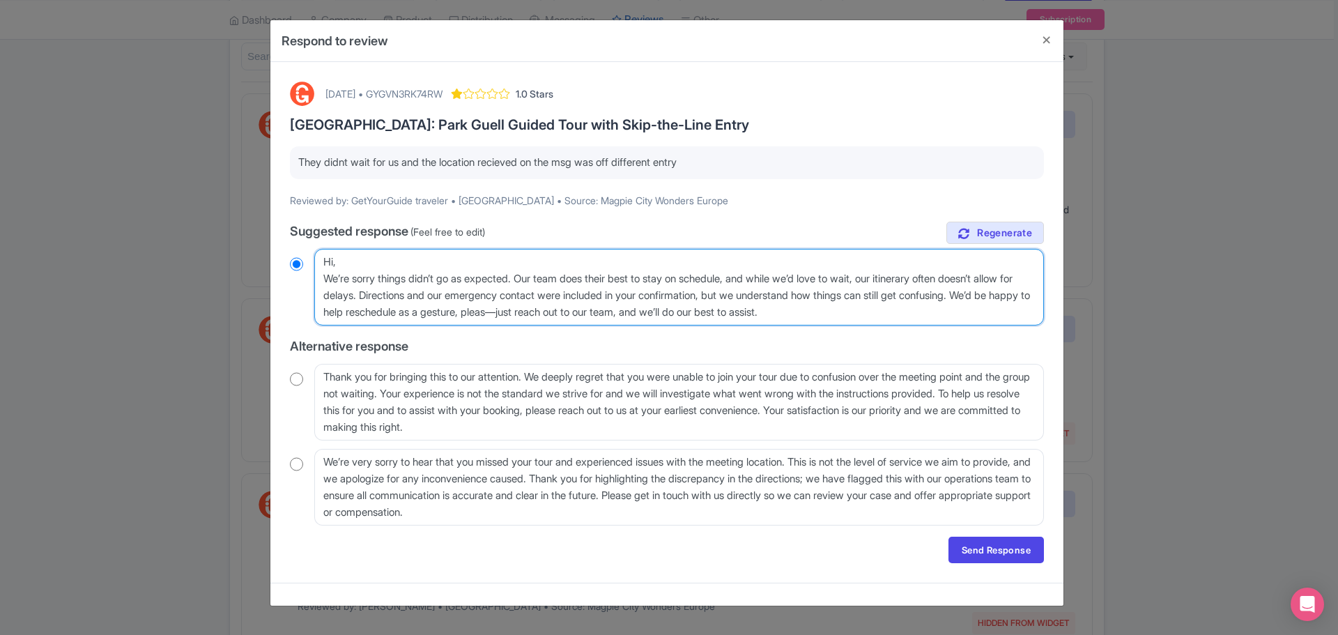
radio input "true"
type textarea "Hi, We’re sorry things didn’t go as expected. Our team does their best to stay …"
radio input "true"
type textarea "Hi, We’re sorry things didn’t go as expected. Our team does their best to stay …"
radio input "true"
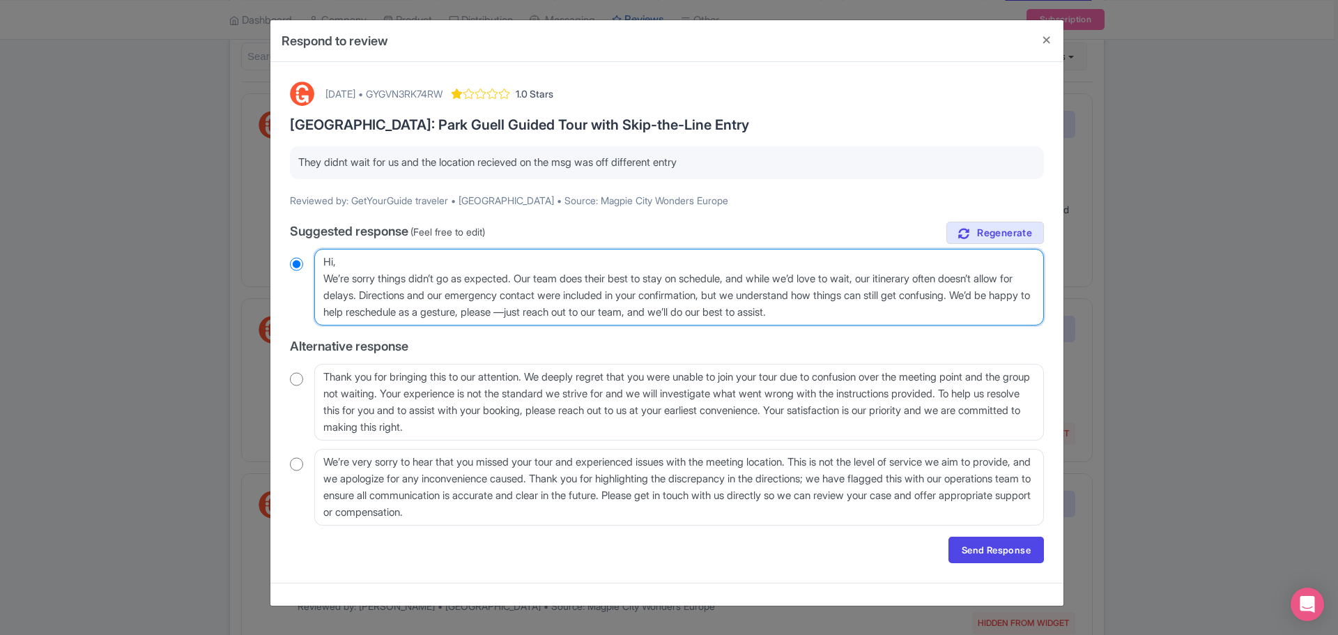
type textarea "Hi, We’re sorry things didn’t go as expected. Our team does their best to stay …"
radio input "true"
type textarea "Hi, We’re sorry things didn’t go as expected. Our team does their best to stay …"
radio input "true"
type textarea "Hi, We’re sorry things didn’t go as expected. Our team does their best to stay …"
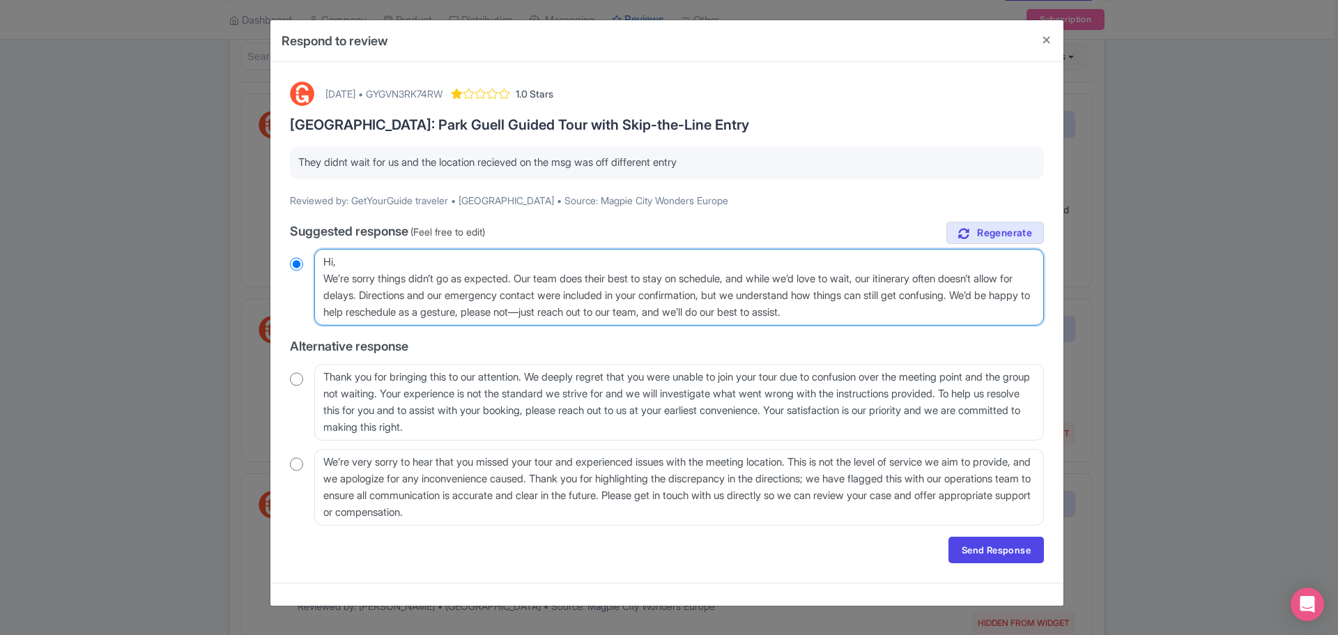
radio input "true"
type textarea "Hi, We’re sorry things didn’t go as expected. Our team does their best to stay …"
radio input "true"
type textarea "Hi, We’re sorry things didn’t go as expected. Our team does their best to stay …"
radio input "true"
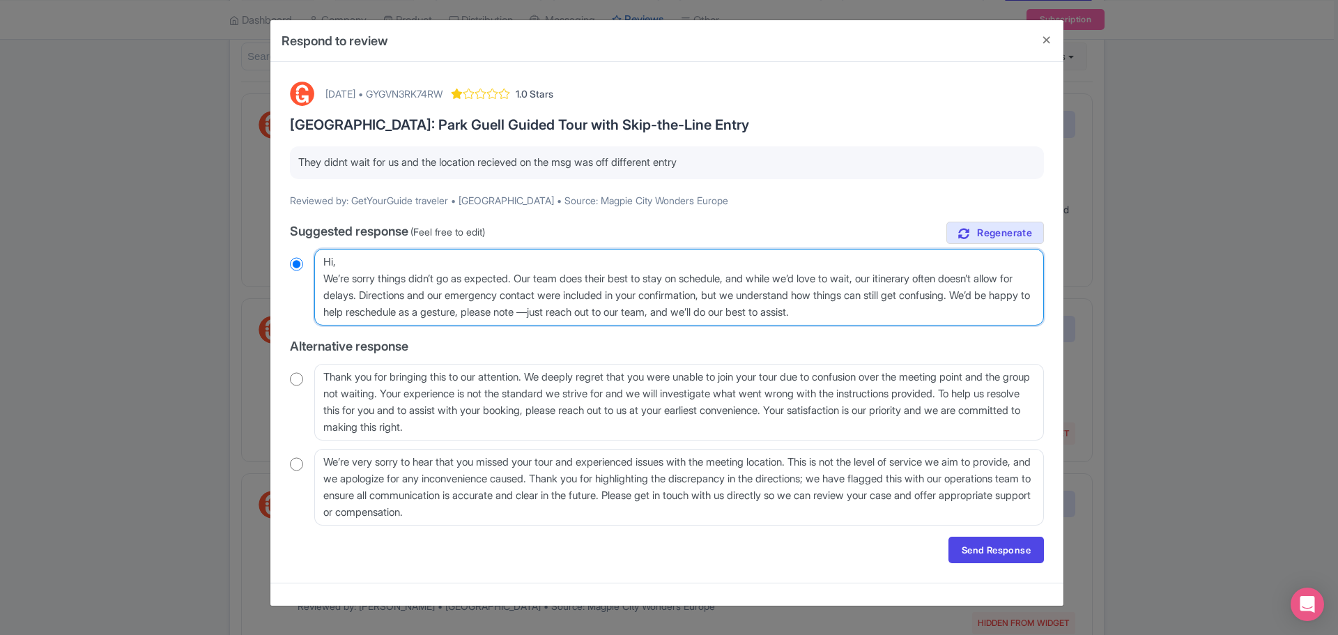
type textarea "Hi, We’re sorry things didn’t go as expected. Our team does their best to stay …"
radio input "true"
type textarea "Hi, We’re sorry things didn’t go as expected. Our team does their best to stay …"
radio input "true"
type textarea "Hi, We’re sorry things didn’t go as expected. Our team does their best to stay …"
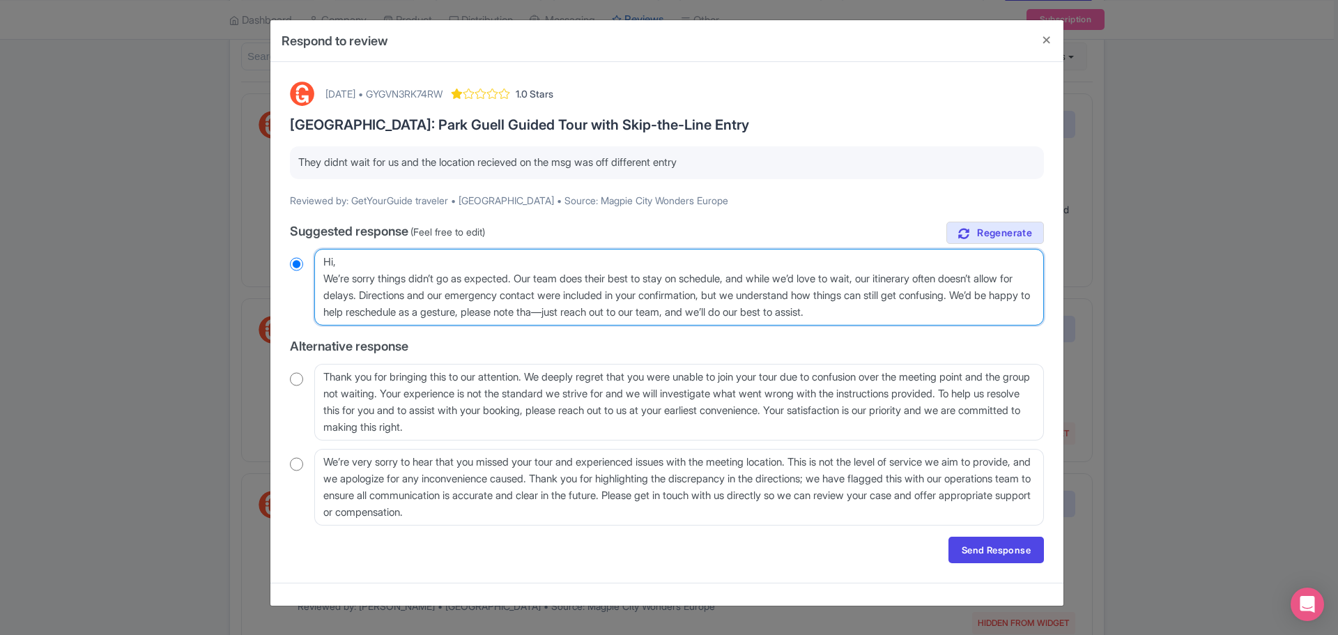
radio input "true"
type textarea "Hi, We’re sorry things didn’t go as expected. Our team does their best to stay …"
radio input "true"
type textarea "Hi, We’re sorry things didn’t go as expected. Our team does their best to stay …"
radio input "true"
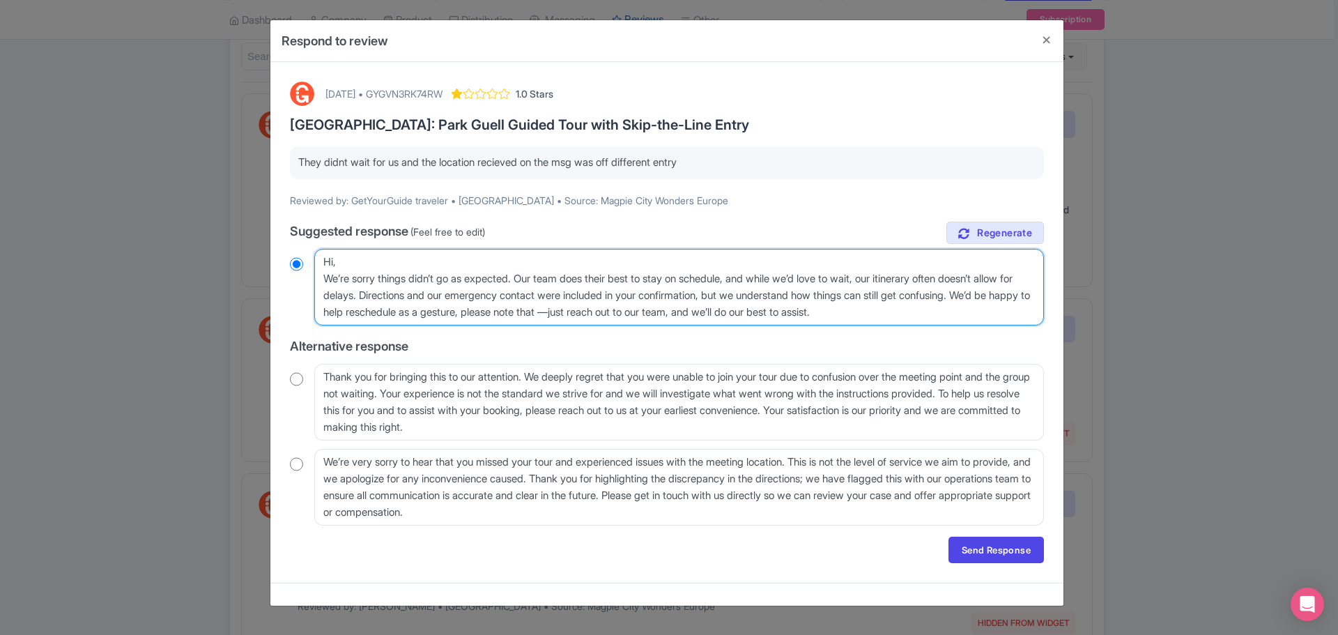
type textarea "Hi, We’re sorry things didn’t go as expected. Our team does their best to stay …"
radio input "true"
type textarea "Hi, We’re sorry things didn’t go as expected. Our team does their best to stay …"
radio input "true"
type textarea "Hi, We’re sorry things didn’t go as expected. Our team does their best to stay …"
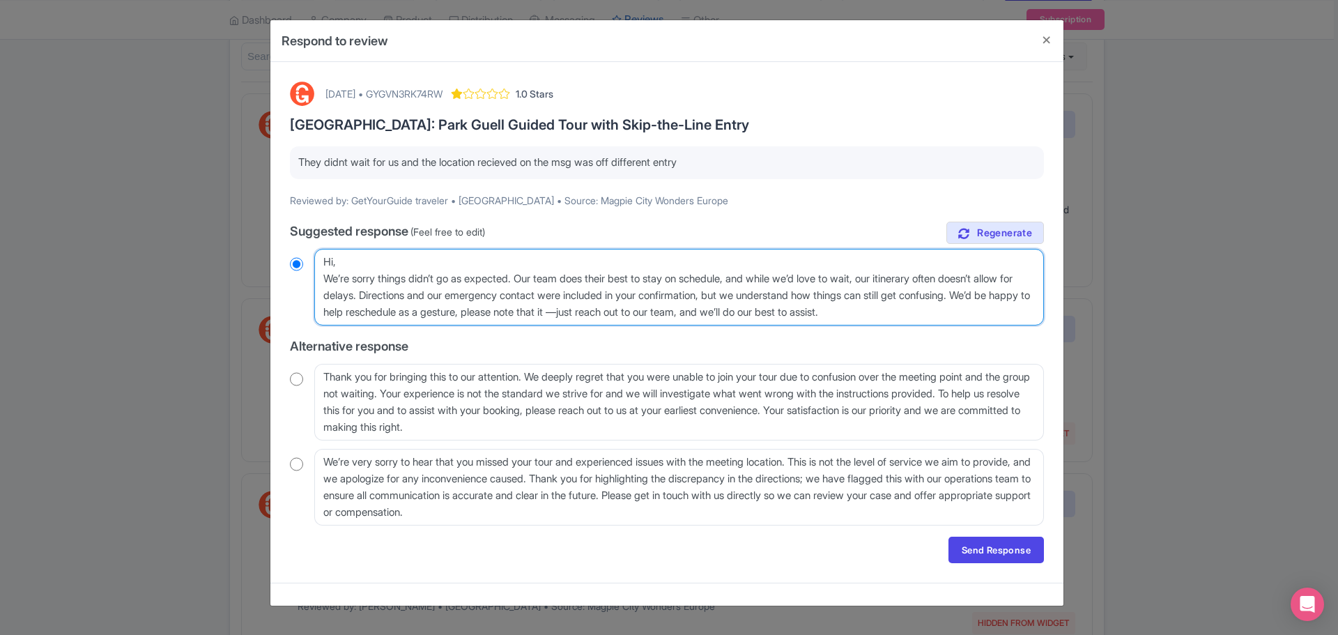
radio input "true"
type textarea "Hi, We’re sorry things didn’t go as expected. Our team does their best to stay …"
radio input "true"
type textarea "Hi, We’re sorry things didn’t go as expected. Our team does their best to stay …"
radio input "true"
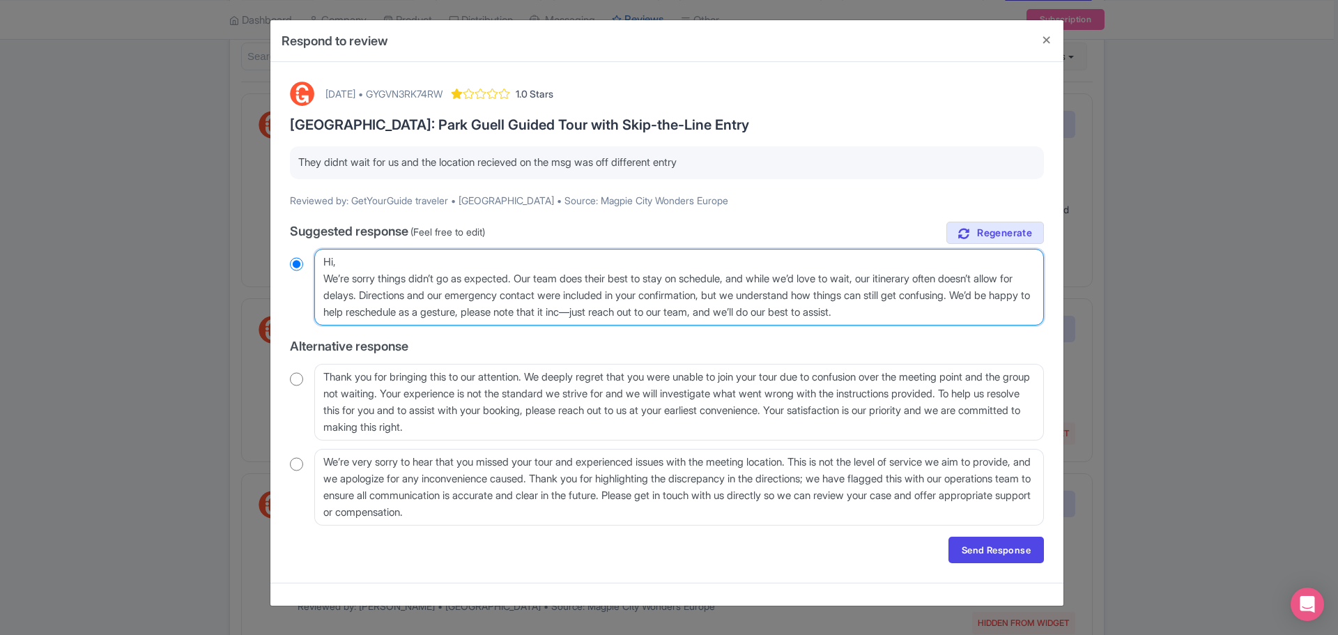
type textarea "Hi, We’re sorry things didn’t go as expected. Our team does their best to stay …"
radio input "true"
type textarea "Hi, We’re sorry things didn’t go as expected. Our team does their best to stay …"
radio input "true"
type textarea "Hi, We’re sorry things didn’t go as expected. Our team does their best to stay …"
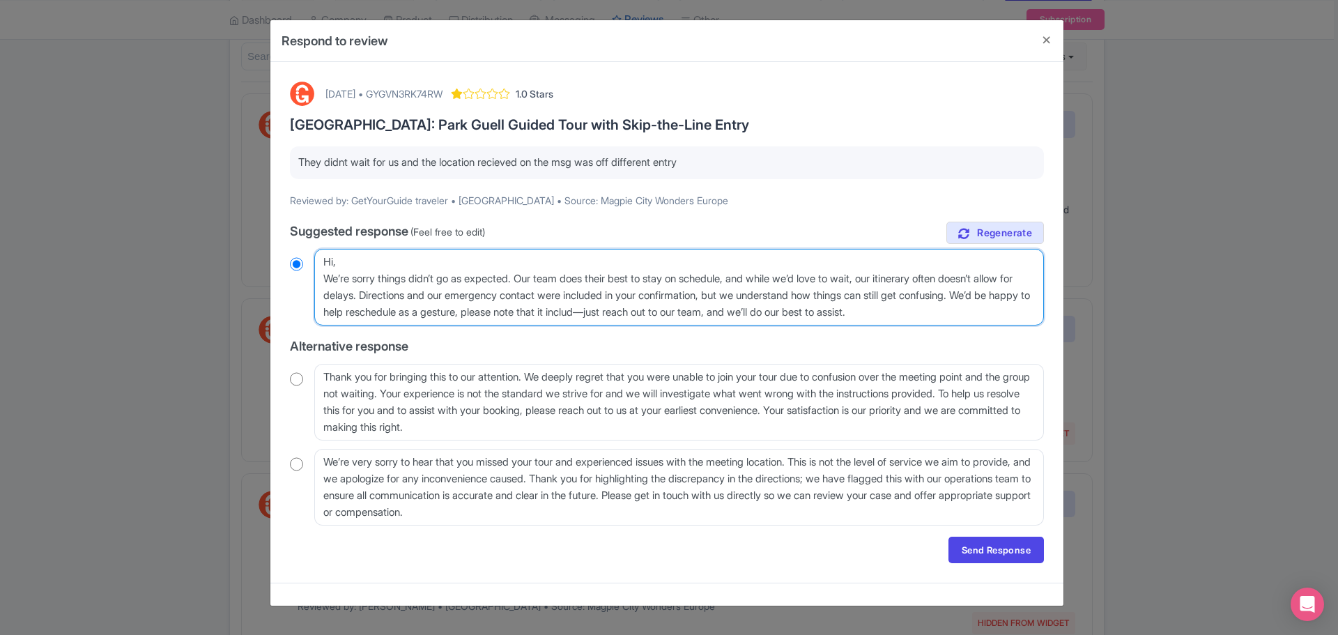
radio input "true"
type textarea "Hi, We’re sorry things didn’t go as expected. Our team does their best to stay …"
radio input "true"
type textarea "Hi, We’re sorry things didn’t go as expected. Our team does their best to stay …"
radio input "true"
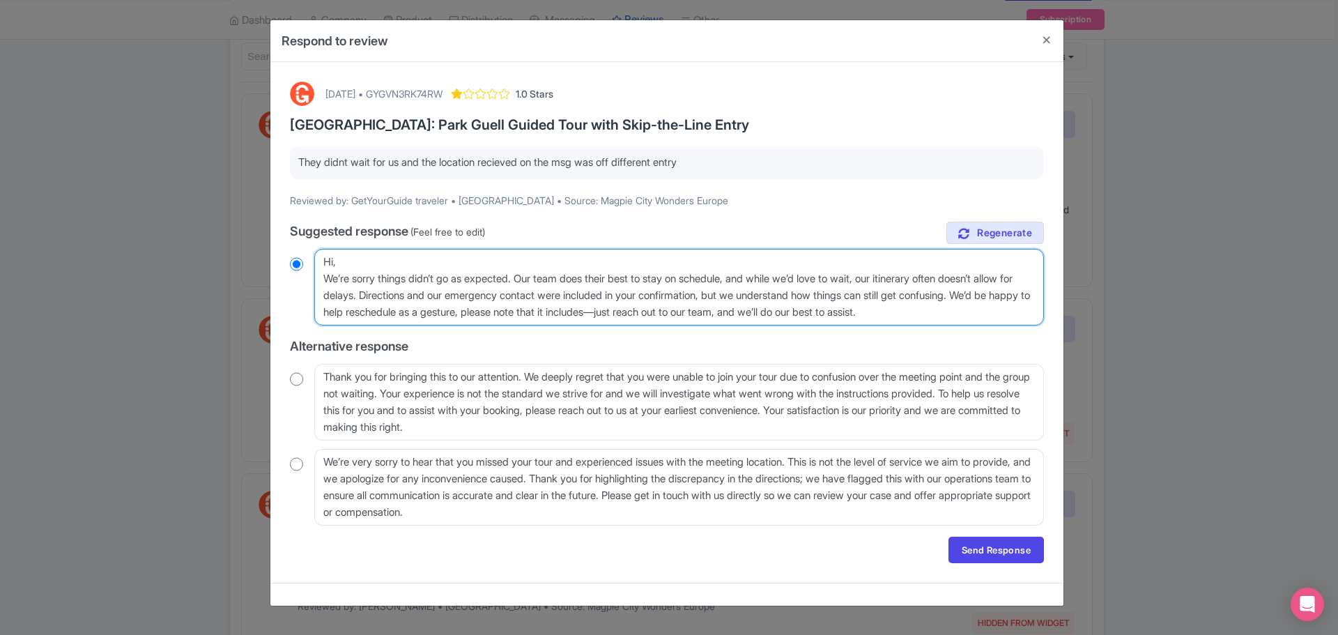
type textarea "Hi, We’re sorry things didn’t go as expected. Our team does their best to stay …"
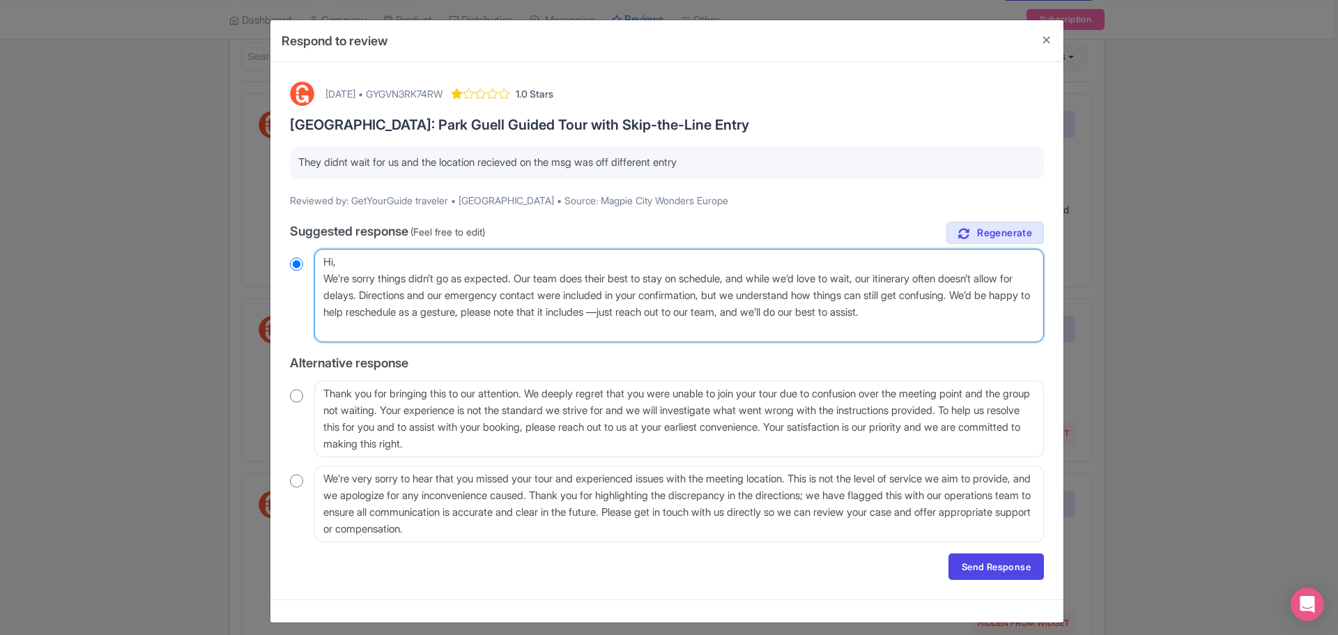
radio input "true"
type textarea "Hi, We’re sorry things didn’t go as expected. Our team does their best to stay …"
radio input "true"
type textarea "Hi, We’re sorry things didn’t go as expected. Our team does their best to stay …"
radio input "true"
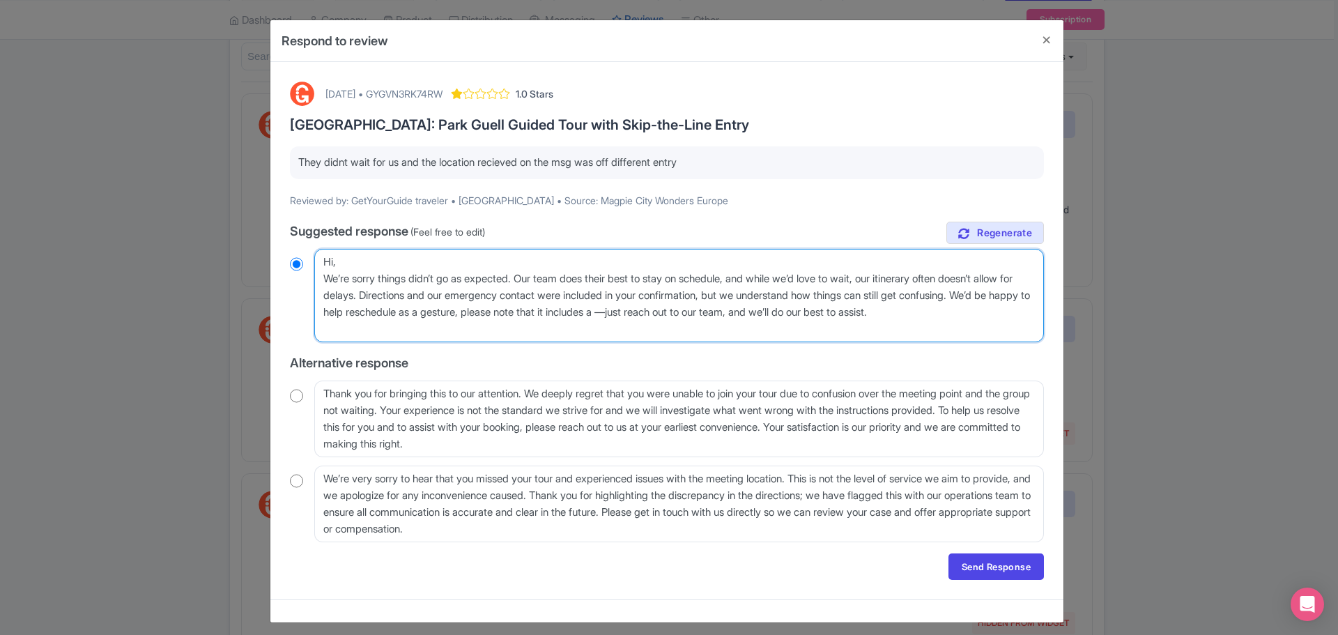
type textarea "Hi, We’re sorry things didn’t go as expected. Our team does their best to stay …"
radio input "true"
type textarea "Hi, We’re sorry things didn’t go as expected. Our team does their best to stay …"
radio input "true"
type textarea "Hi, We’re sorry things didn’t go as expected. Our team does their best to stay …"
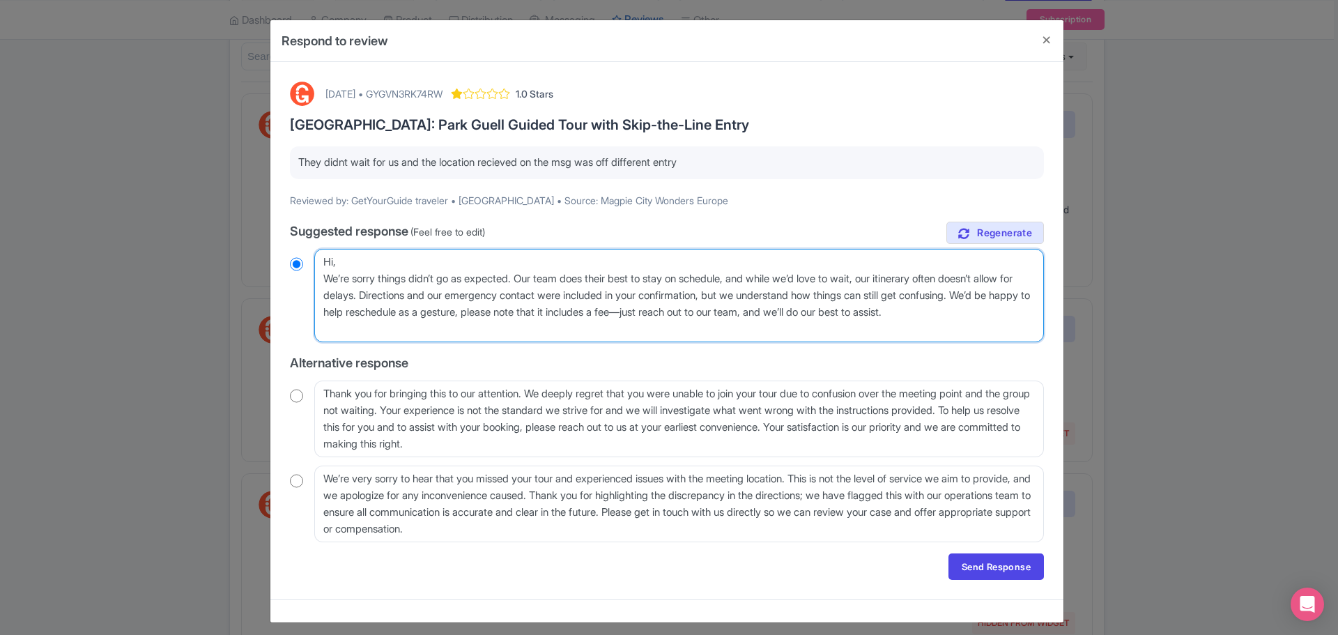
radio input "true"
type textarea "Hi, We’re sorry things didn’t go as expected. Our team does their best to stay …"
radio input "true"
type textarea "Hi, We’re sorry things didn’t go as expected. Our team does their best to stay …"
radio input "true"
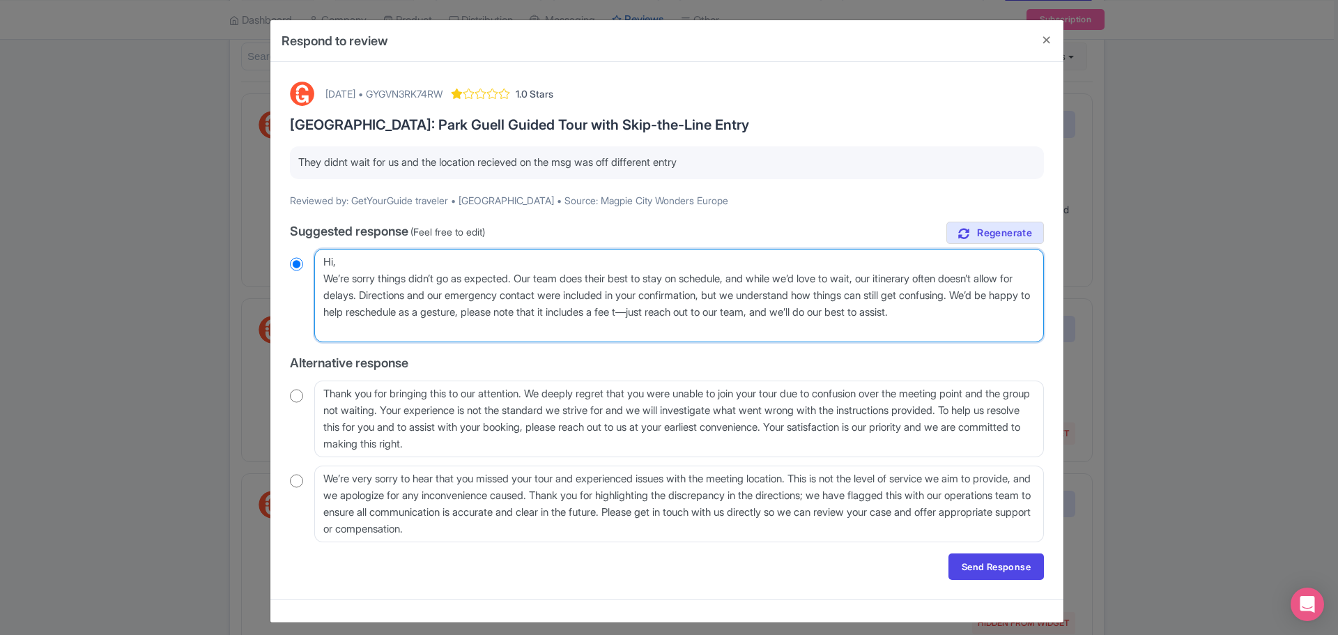
type textarea "Hi, We’re sorry things didn’t go as expected. Our team does their best to stay …"
radio input "true"
type textarea "Hi, We’re sorry things didn’t go as expected. Our team does their best to stay …"
radio input "true"
type textarea "Hi, We’re sorry things didn’t go as expected. Our team does their best to stay …"
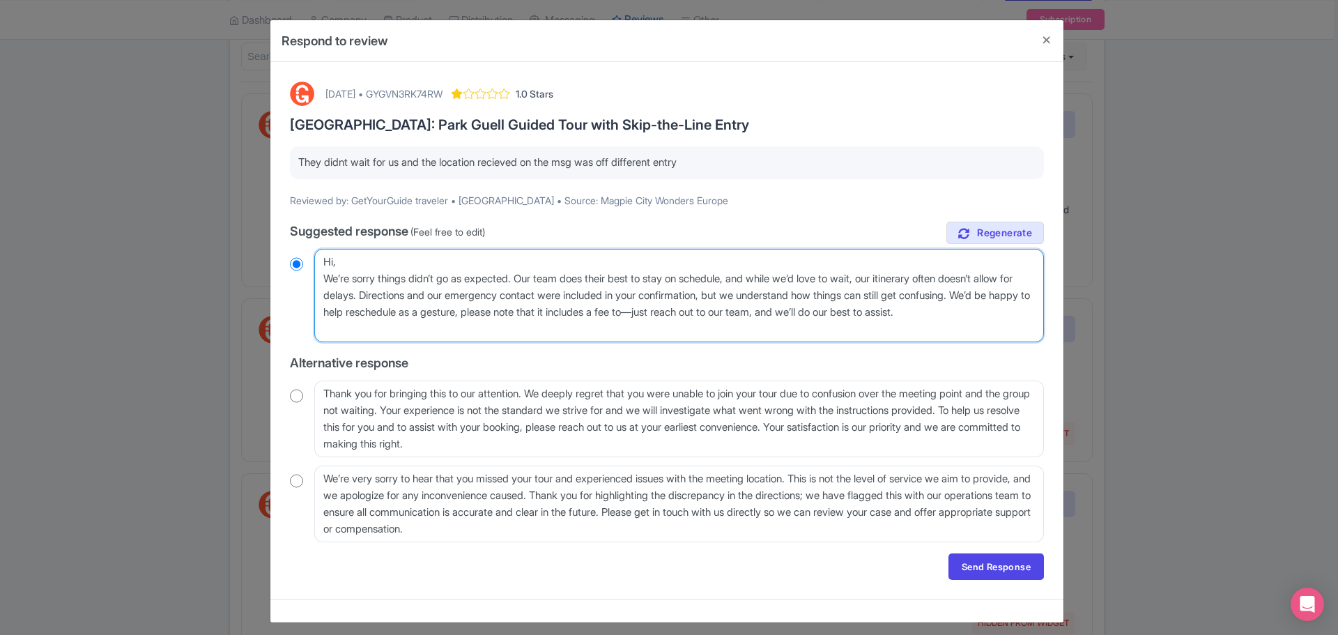
radio input "true"
type textarea "Hi, We’re sorry things didn’t go as expected. Our team does their best to stay …"
radio input "true"
type textarea "Hi, We’re sorry things didn’t go as expected. Our team does their best to stay …"
radio input "true"
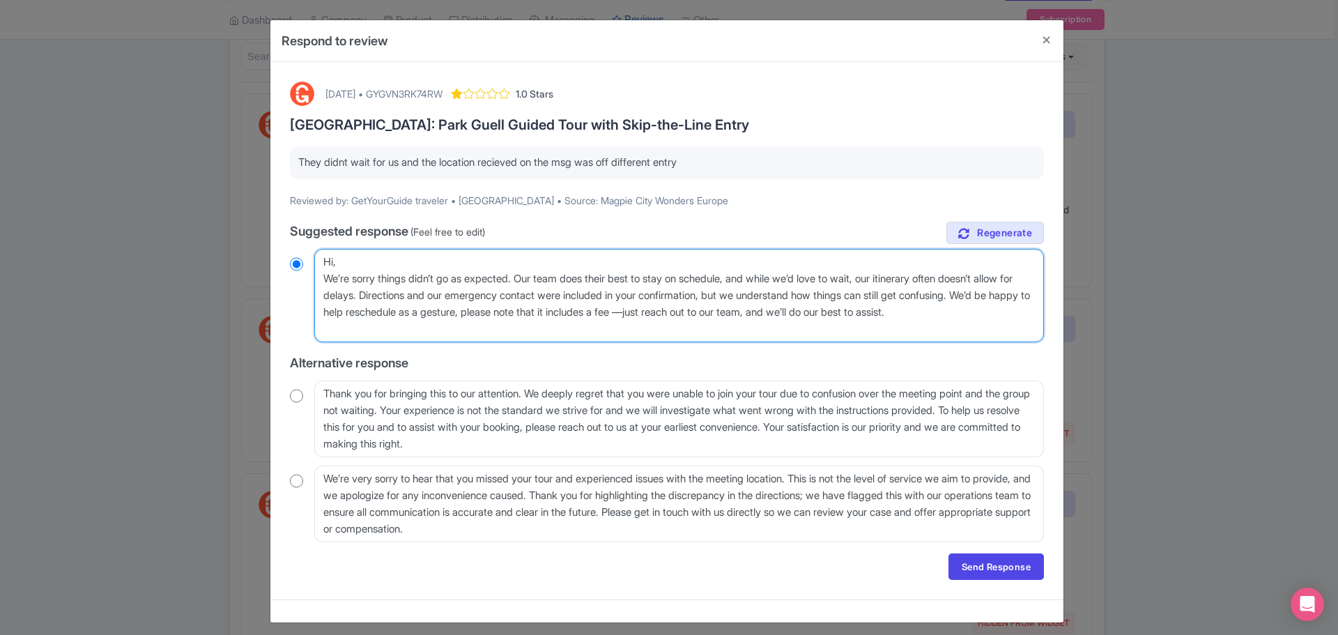
type textarea "Hi, We’re sorry things didn’t go as expected. Our team does their best to stay …"
radio input "true"
type textarea "Hi, We’re sorry things didn’t go as expected. Our team does their best to stay …"
radio input "true"
type textarea "Hi, We’re sorry things didn’t go as expected. Our team does their best to stay …"
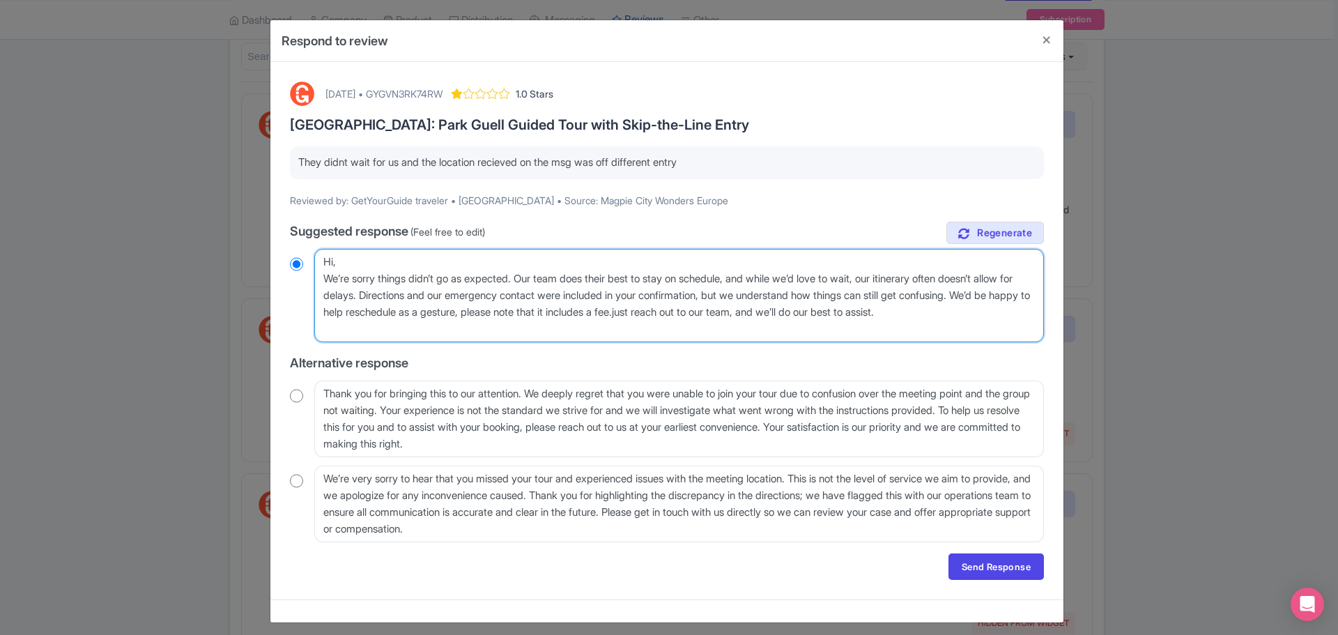
radio input "true"
type textarea "Hi, We’re sorry things didn’t go as expected. Our team does their best to stay …"
radio input "true"
type textarea "Hi, We’re sorry things didn’t go as expected. Our team does their best to stay …"
radio input "true"
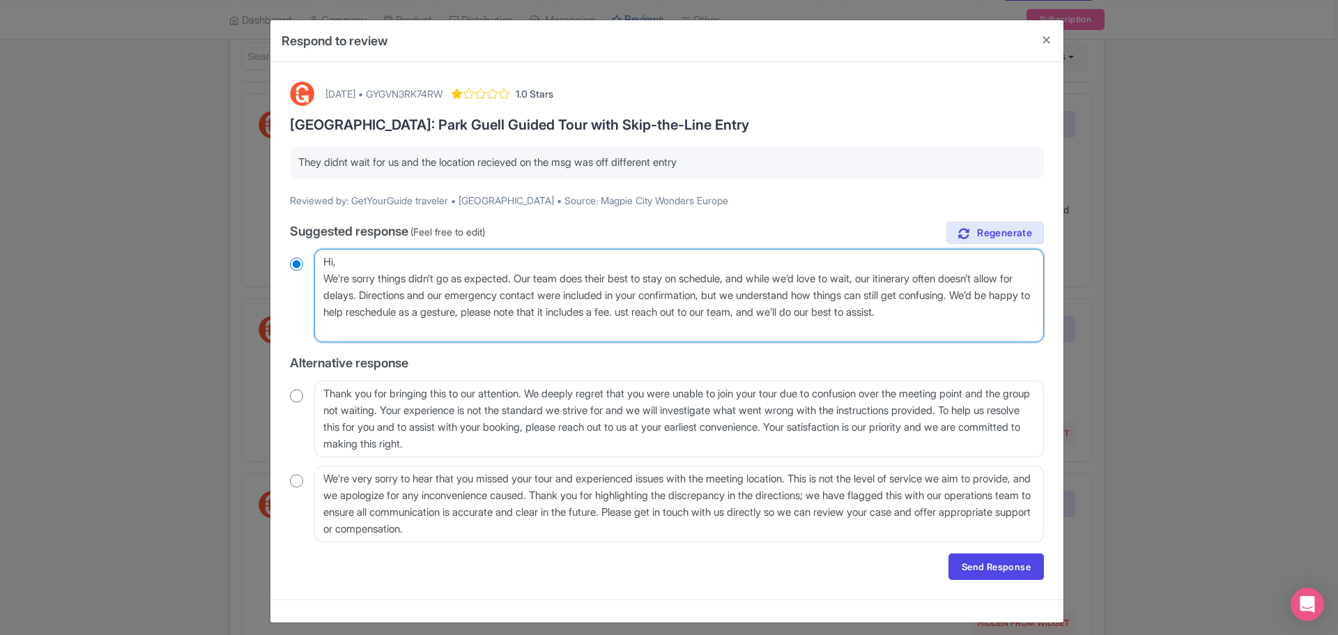
type textarea "Hi, We’re sorry things didn’t go as expected. Our team does their best to stay …"
radio input "true"
type textarea "Hi, We’re sorry things didn’t go as expected. Our team does their best to stay …"
click at [990, 567] on link "Send Response" at bounding box center [995, 566] width 95 height 26
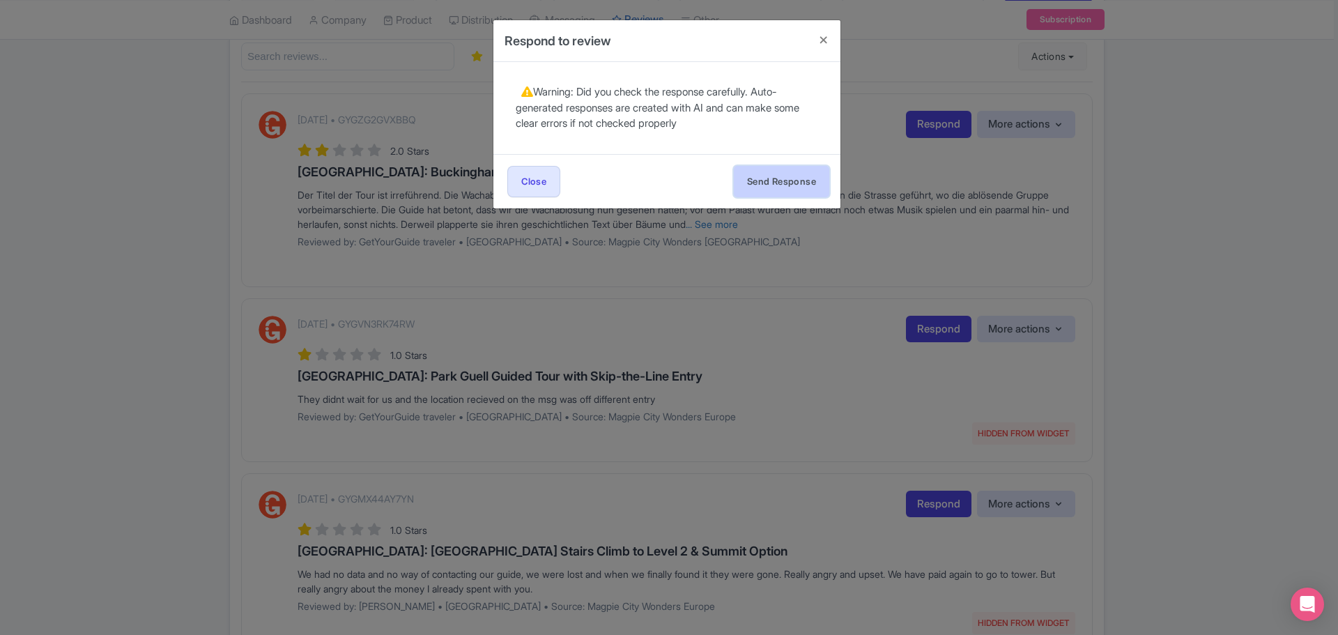
click at [757, 178] on button "Send Response" at bounding box center [781, 181] width 95 height 31
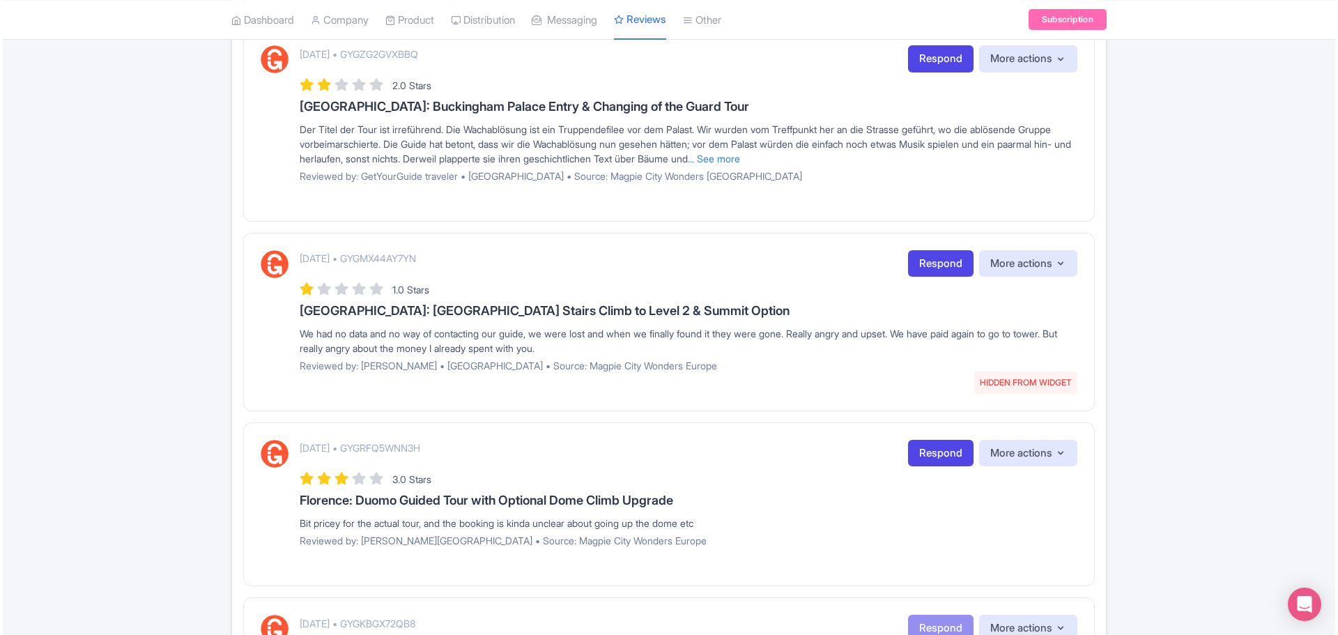
scroll to position [348, 0]
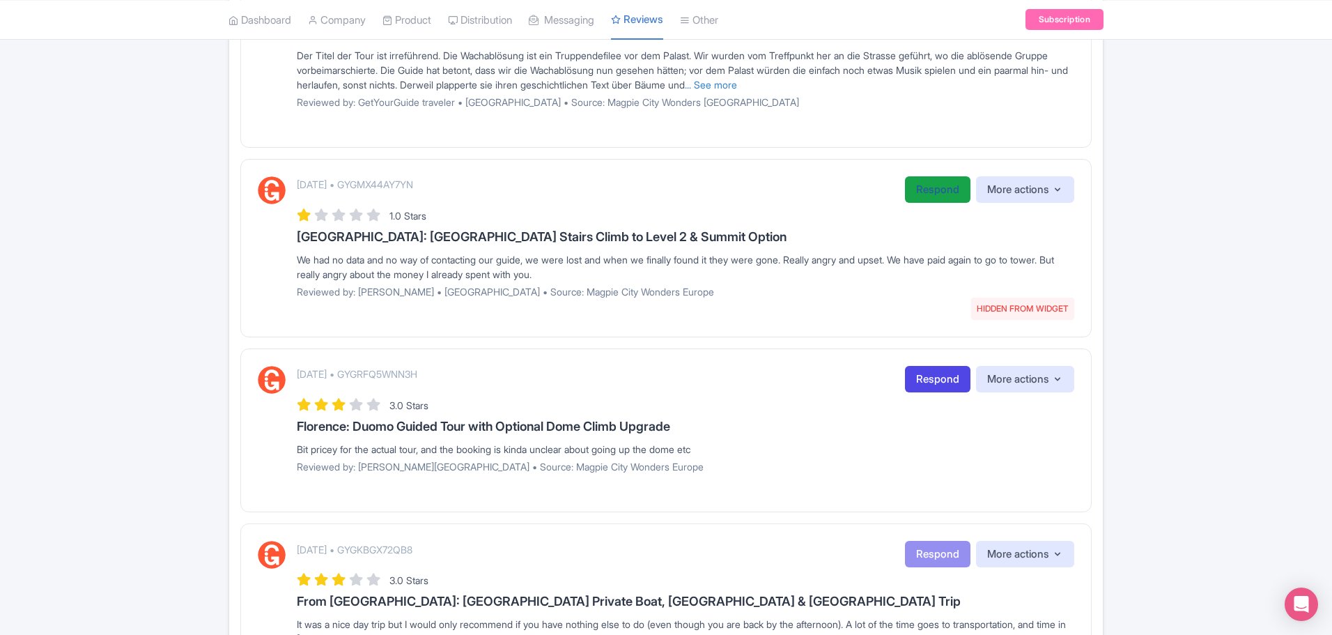
click at [932, 195] on link "Respond" at bounding box center [938, 189] width 66 height 27
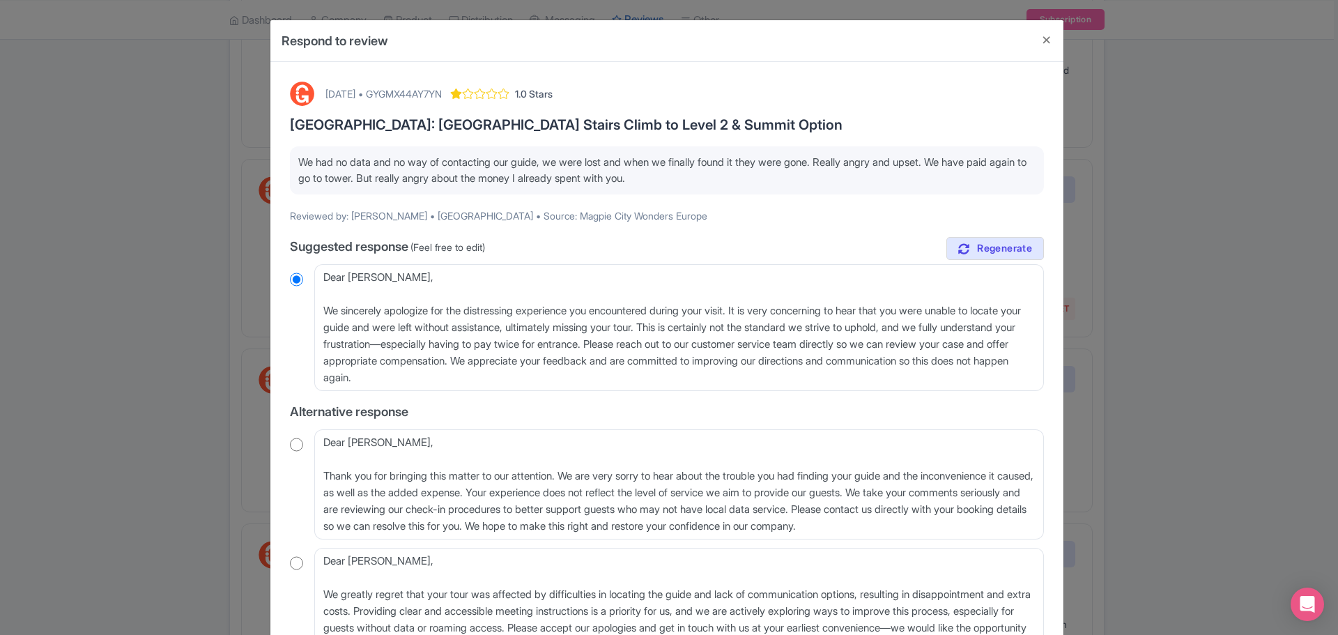
drag, startPoint x: 305, startPoint y: 158, endPoint x: 694, endPoint y: 180, distance: 390.2
click at [694, 180] on p "We had no data and no way of contacting our guide, we were lost and when we fin…" at bounding box center [666, 170] width 737 height 31
click at [711, 186] on div "We had no data and no way of contacting our guide, we were lost and when we fin…" at bounding box center [667, 170] width 754 height 48
drag, startPoint x: 707, startPoint y: 186, endPoint x: 286, endPoint y: 165, distance: 420.7
click at [286, 165] on div "September 09, 2025 • GYGMX44AY7YN 1.0 Stars Paris: Eiffel Tower Stairs Climb to…" at bounding box center [667, 388] width 771 height 631
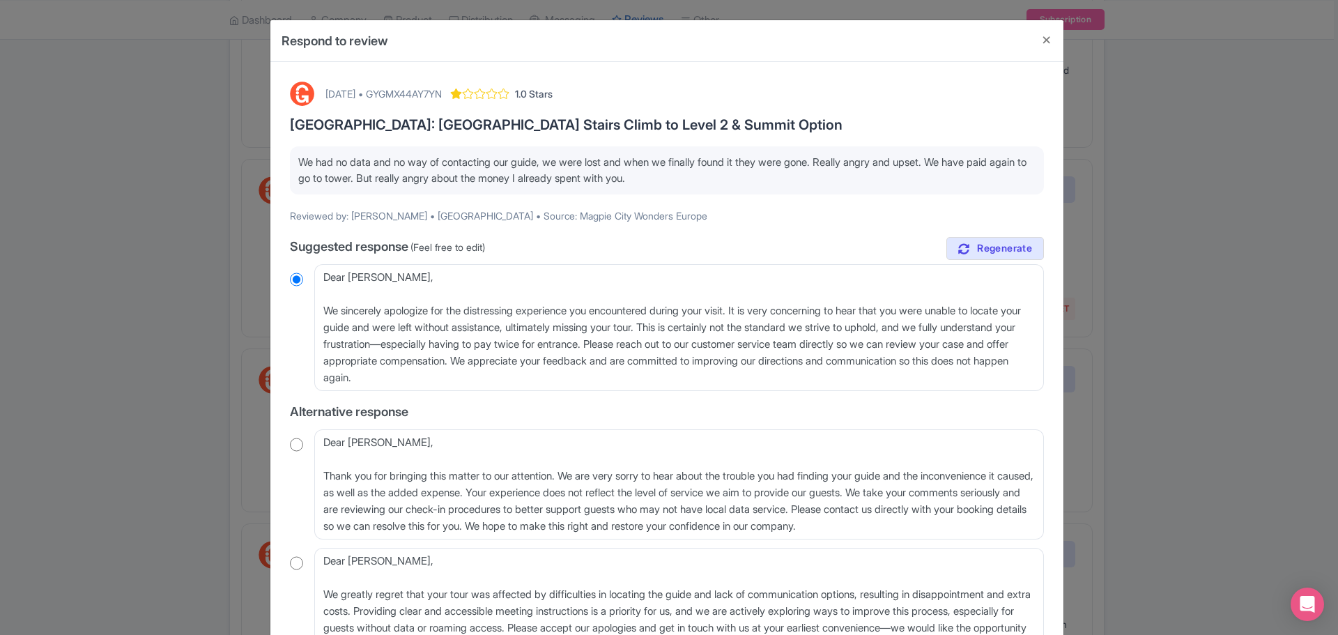
copy p "We had no data and no way of contacting our guide, we were lost and when we fin…"
click at [442, 91] on div "[DATE] • GYGMX44AY7YN" at bounding box center [383, 93] width 116 height 15
copy div "GYGMX44AY7YN"
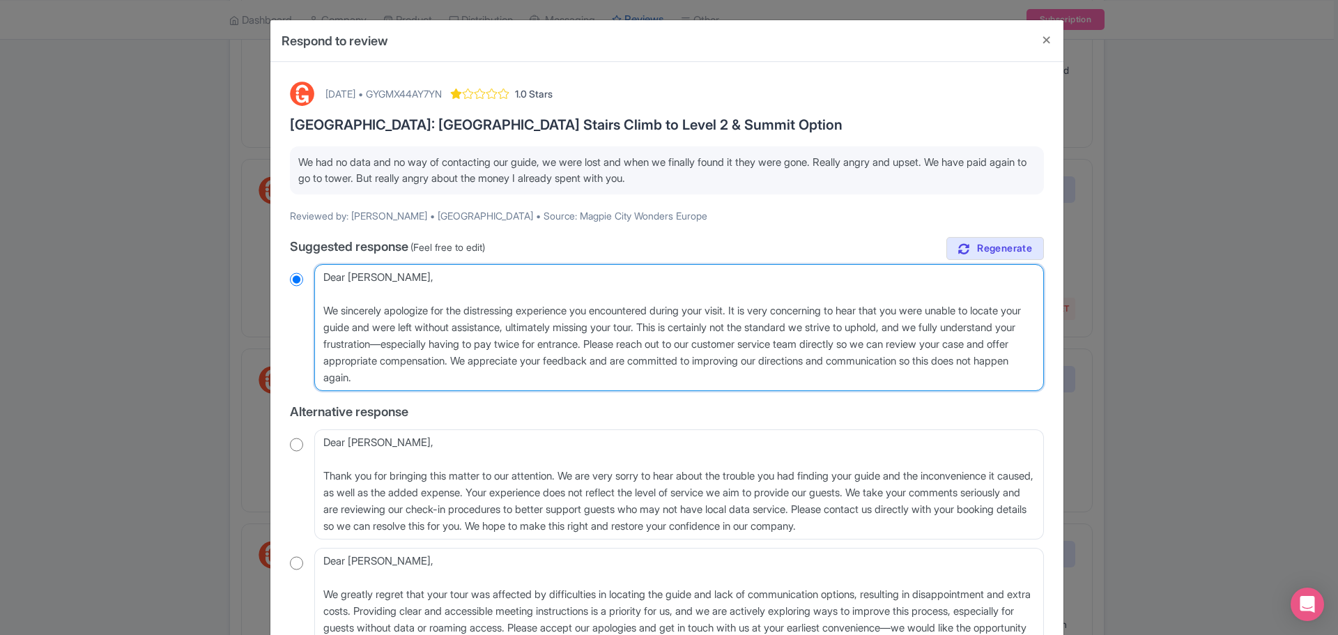
drag, startPoint x: 585, startPoint y: 387, endPoint x: 284, endPoint y: 307, distance: 312.2
click at [284, 307] on div "September 09, 2025 • GYGMX44AY7YN 1.0 Stars Paris: Eiffel Tower Stairs Climb to…" at bounding box center [667, 388] width 771 height 631
type textarea "Dear Barbara,"
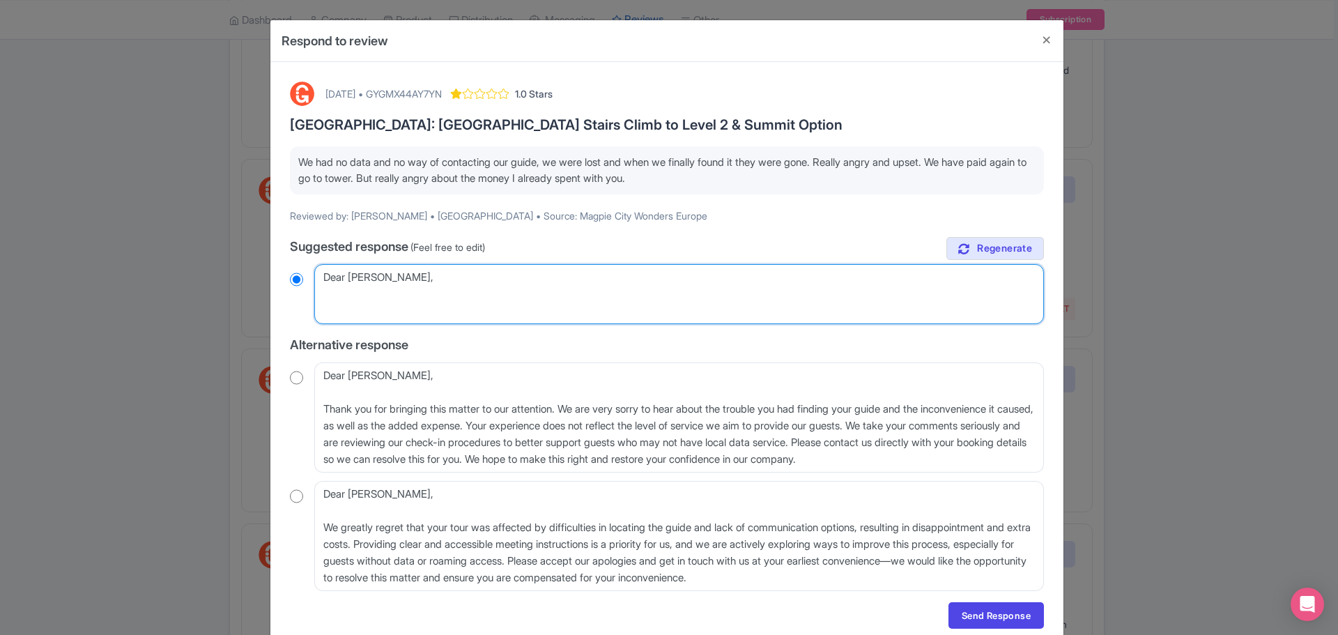
radio input "true"
click at [325, 282] on textarea "Dear Barbara, We sincerely apologize for the distressing experience you encount…" at bounding box center [679, 294] width 730 height 60
type textarea "hBarbara,"
radio input "true"
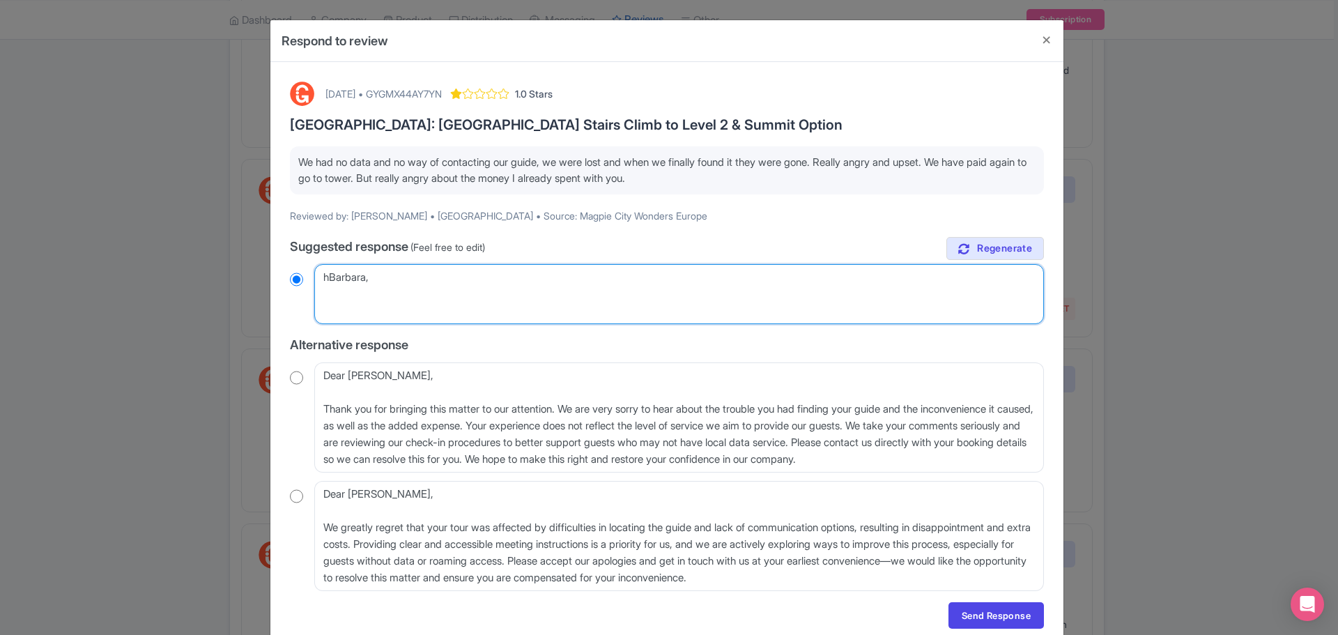
type textarea "hiBarbara,"
radio input "true"
type textarea "hi Barbara,"
radio input "true"
type textarea "hiBarbara,"
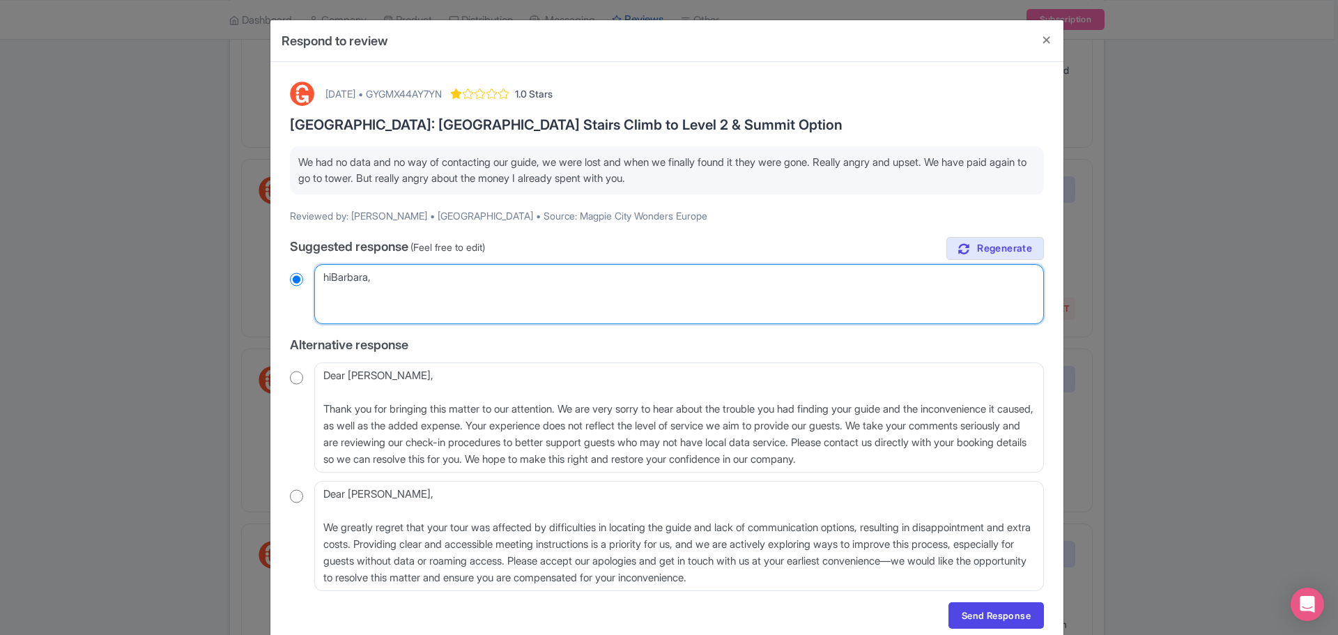
radio input "true"
type textarea "hBarbara,"
radio input "true"
type textarea "Barbara,"
radio input "true"
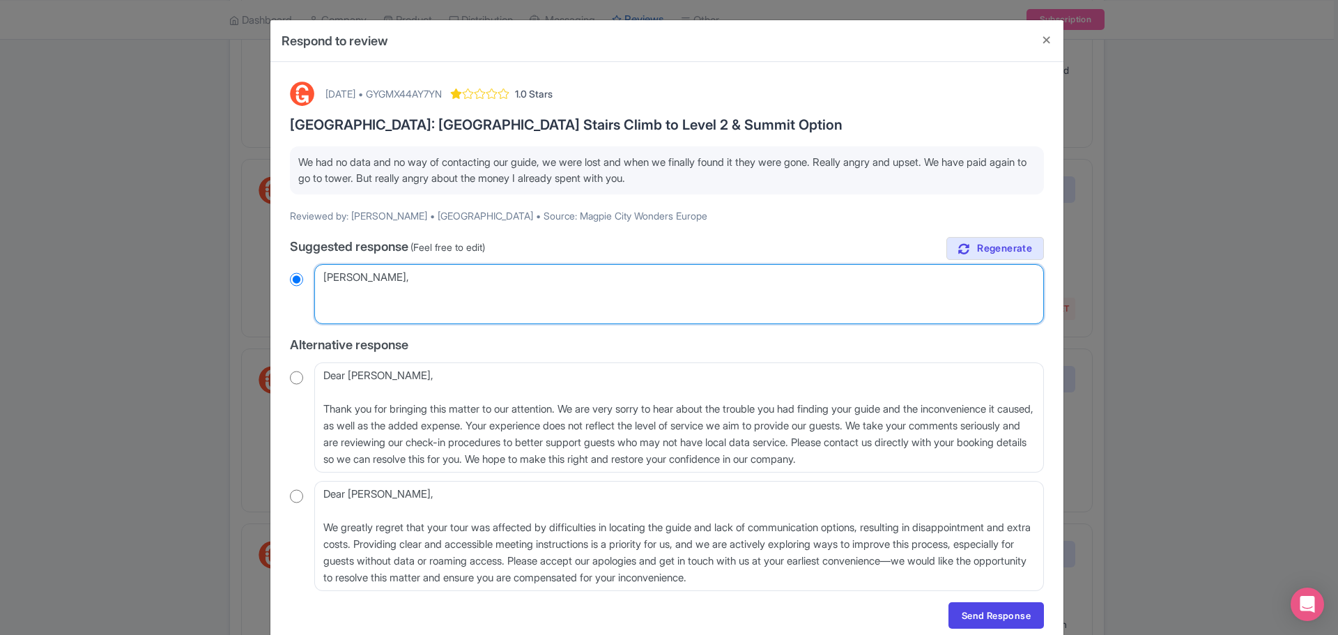
type textarea "HBarbara,"
radio input "true"
type textarea "HiBarbara,"
radio input "true"
type textarea "Hi Barbara,"
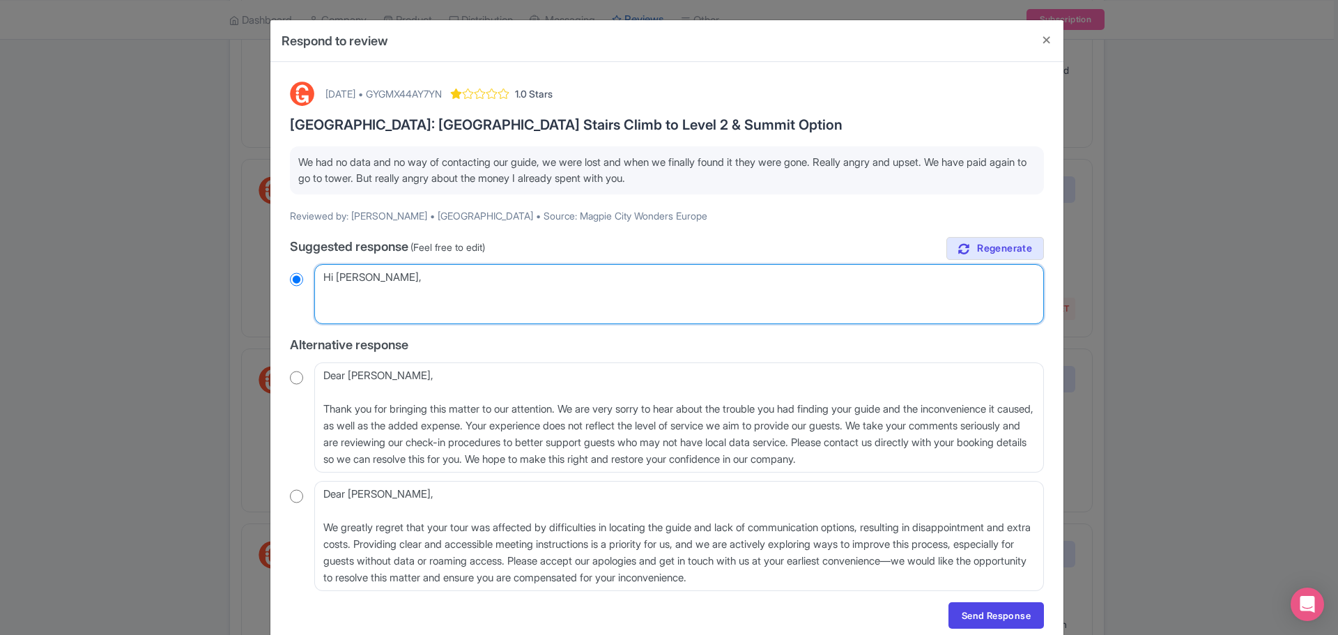
radio input "true"
click at [660, 291] on textarea "Dear Barbara, We sincerely apologize for the distressing experience you encount…" at bounding box center [679, 294] width 730 height 60
paste textarea "We're truly sorry to hear about your experience — we understand how frustrating…"
type textarea "Hi Barbara, We're truly sorry to hear about your experience — we understand how…"
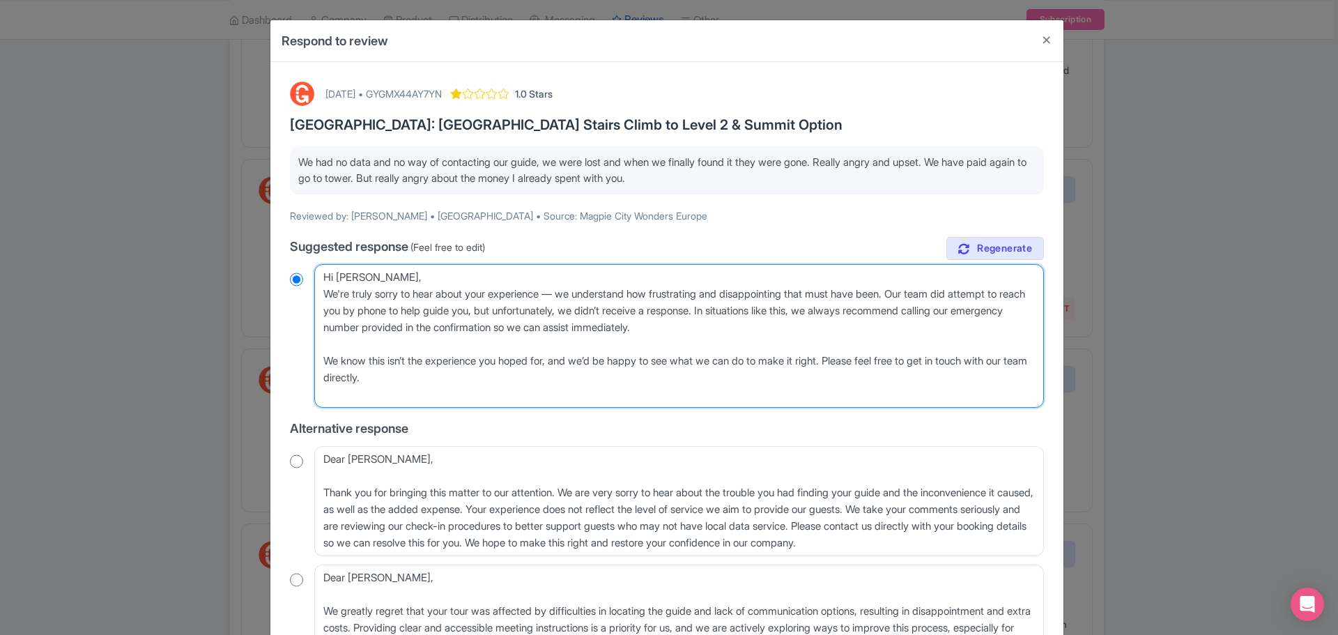
radio input "true"
click at [571, 293] on textarea "Dear Barbara, We sincerely apologize for the distressing experience you encount…" at bounding box center [679, 336] width 730 height 144
click at [493, 375] on textarea "Dear Barbara, We sincerely apologize for the distressing experience you encount…" at bounding box center [679, 336] width 730 height 144
drag, startPoint x: 566, startPoint y: 362, endPoint x: 505, endPoint y: 375, distance: 62.1
click at [575, 372] on textarea "Dear Barbara, We sincerely apologize for the distressing experience you encount…" at bounding box center [679, 336] width 730 height 144
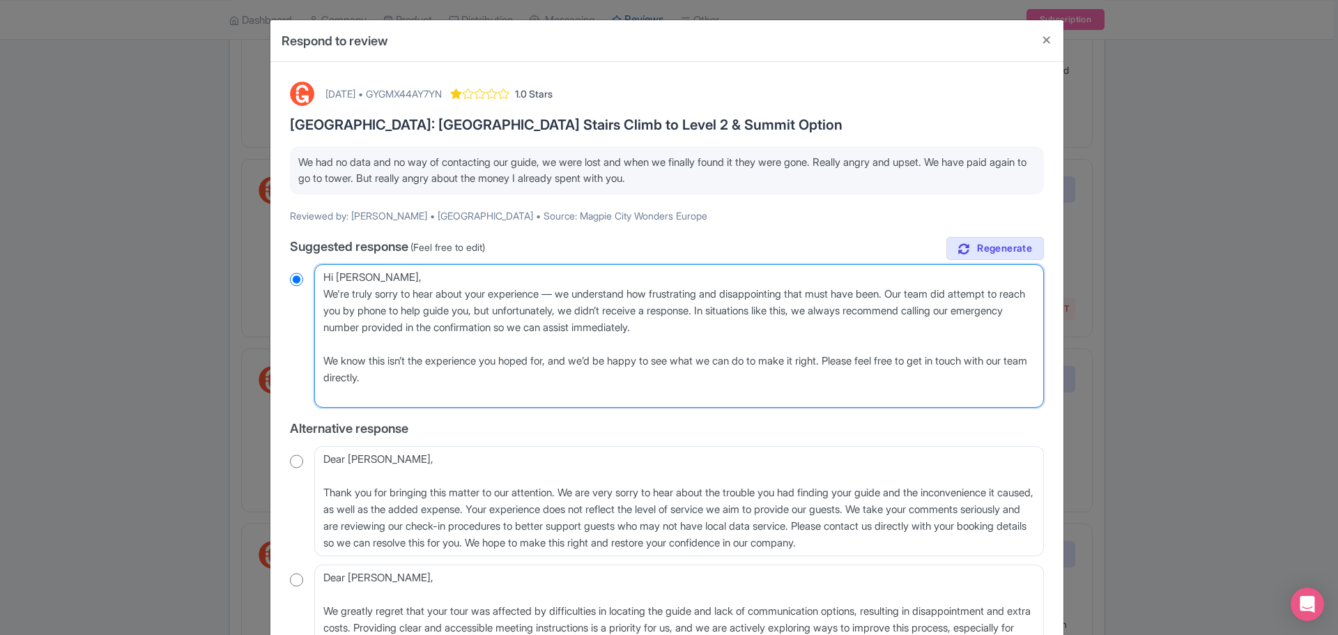
click at [482, 380] on textarea "Dear Barbara, We sincerely apologize for the distressing experience you encount…" at bounding box center [679, 336] width 730 height 144
drag, startPoint x: 434, startPoint y: 381, endPoint x: 326, endPoint y: 351, distance: 112.3
click at [315, 348] on textarea "Dear Barbara, We sincerely apologize for the distressing experience you encount…" at bounding box center [679, 336] width 730 height 144
type textarea "Hi [PERSON_NAME], We're truly sorry to hear about your experience — we understa…"
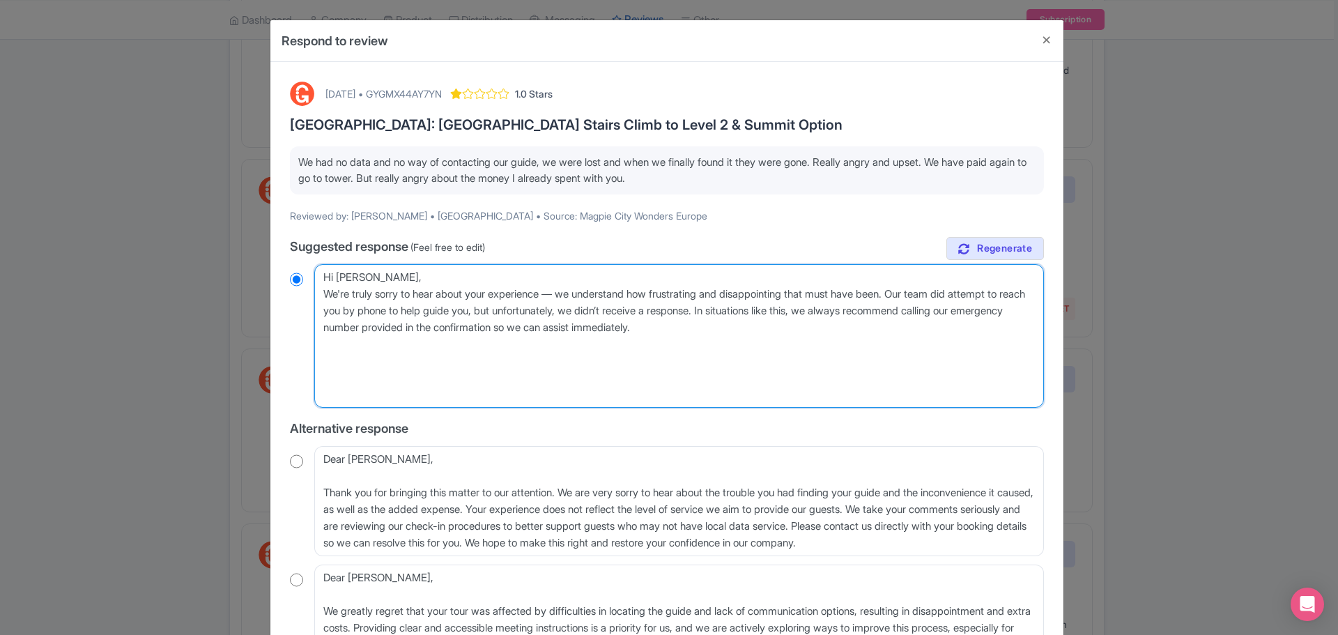
radio input "true"
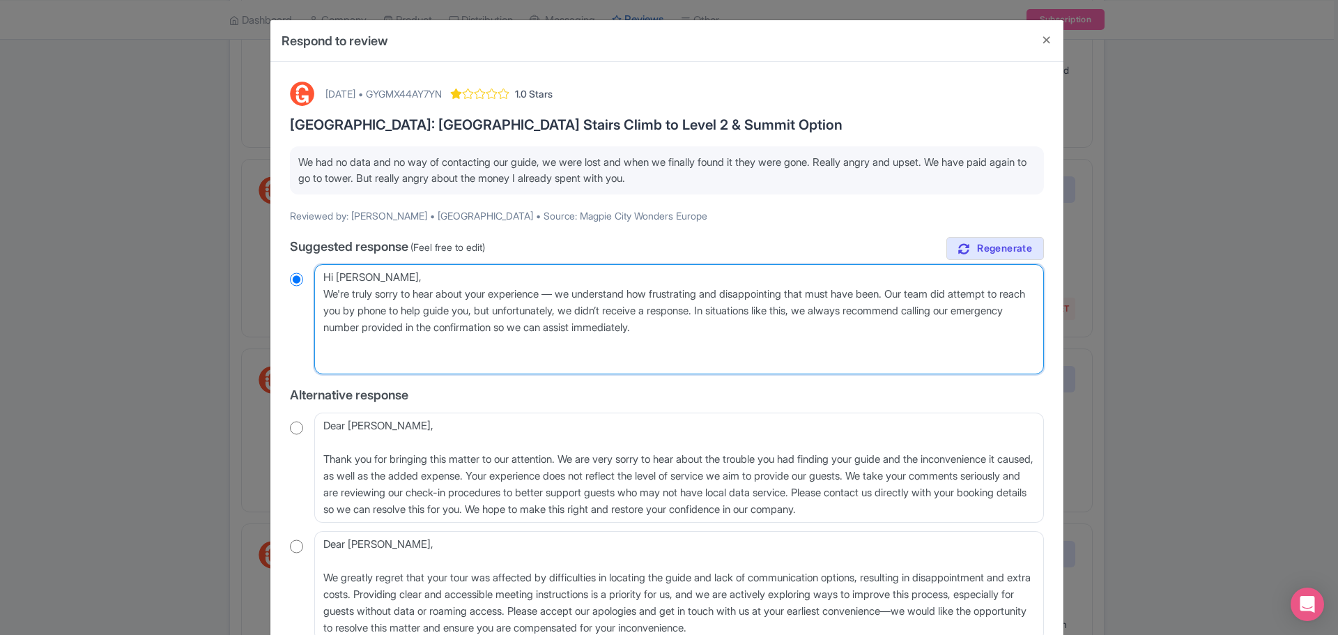
type textarea "Hi [PERSON_NAME], We're truly sorry to hear about your experience — we understa…"
radio input "true"
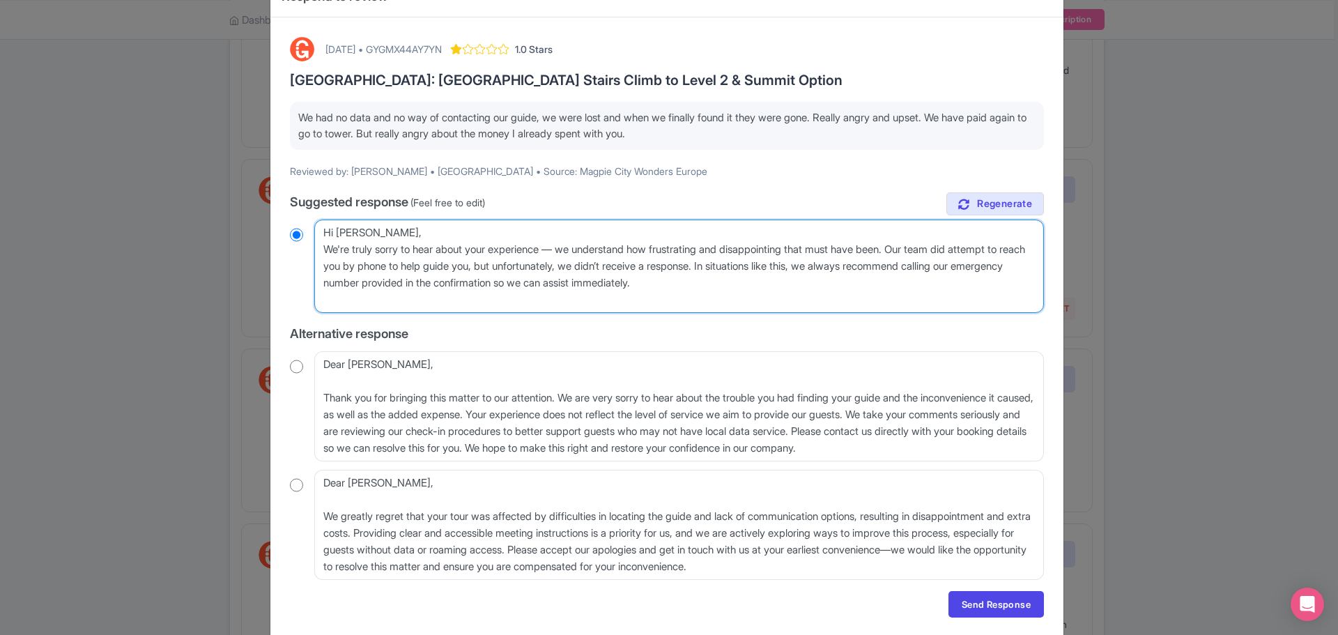
scroll to position [90, 0]
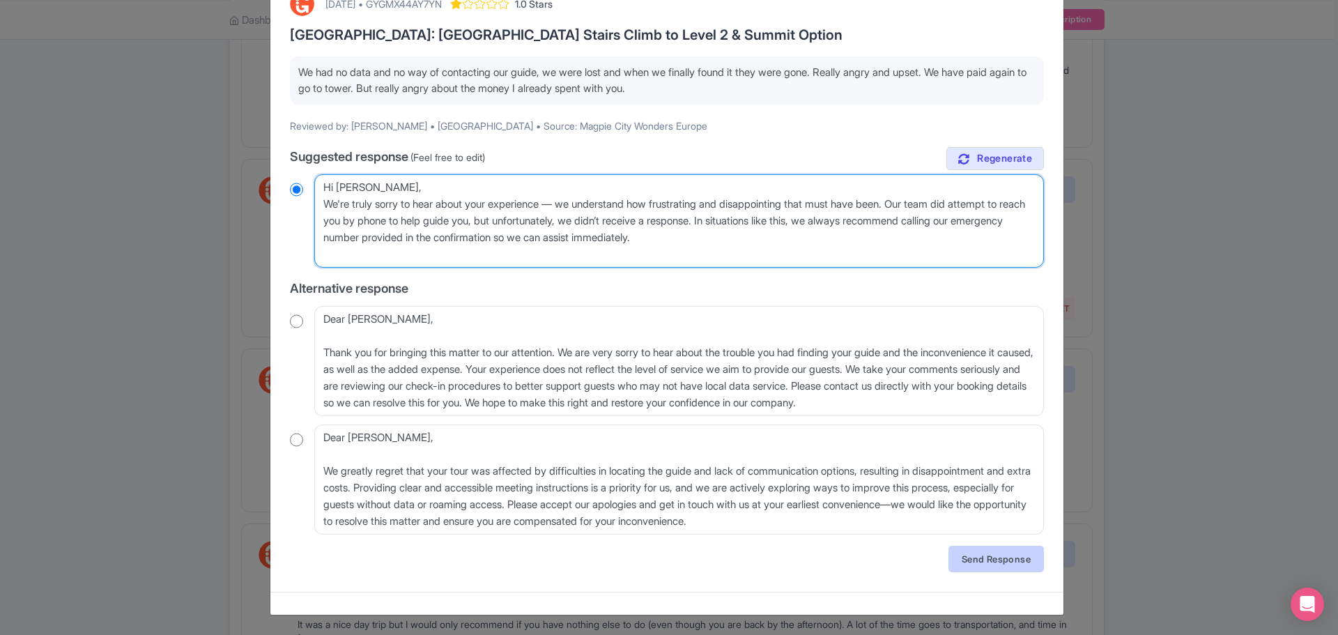
type textarea "Hi [PERSON_NAME], We're truly sorry to hear about your experience — we understa…"
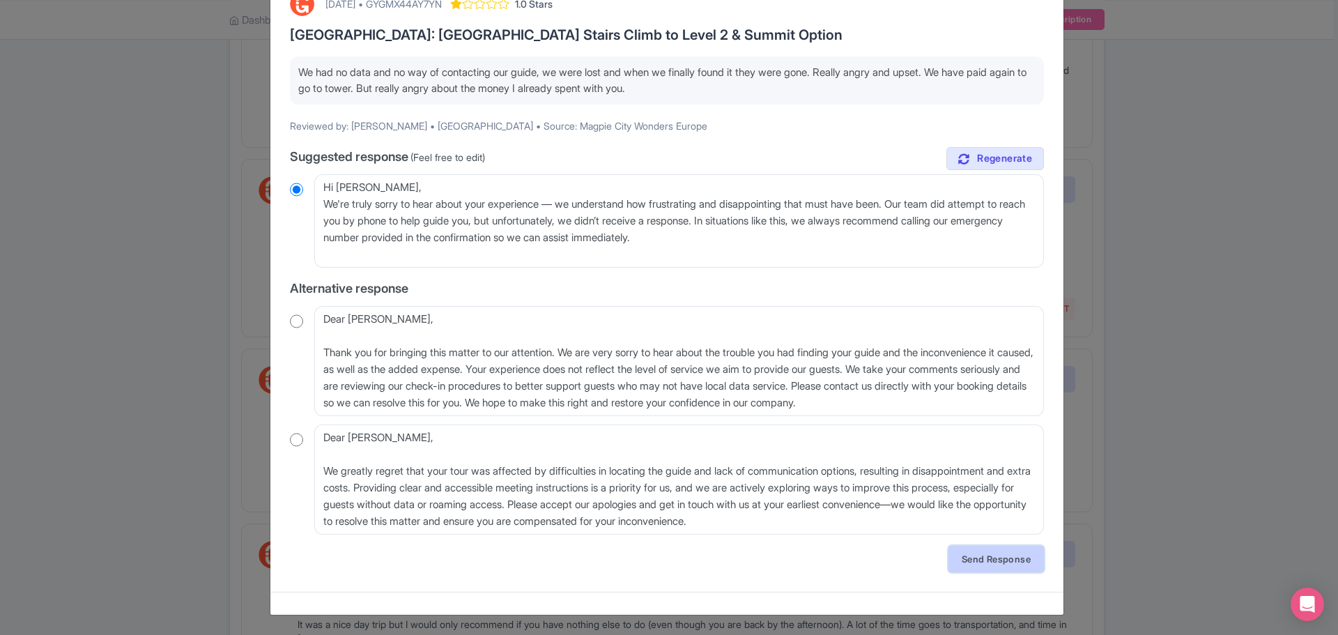
click at [974, 561] on link "Send Response" at bounding box center [995, 559] width 95 height 26
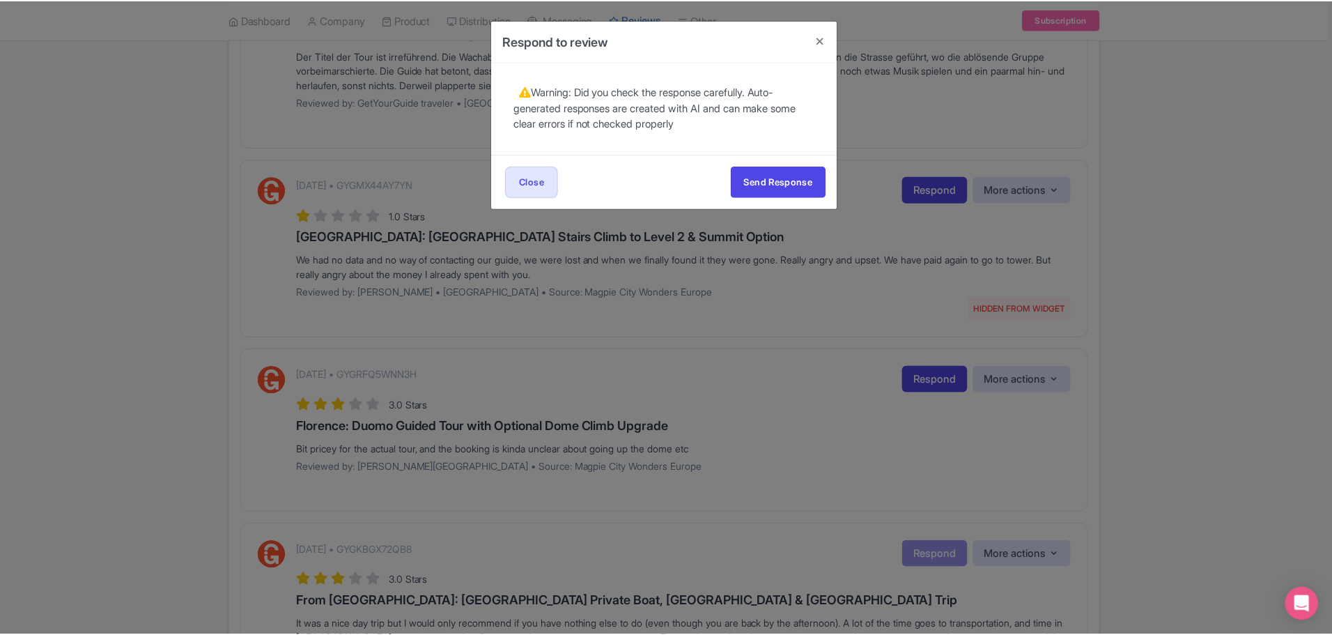
scroll to position [0, 0]
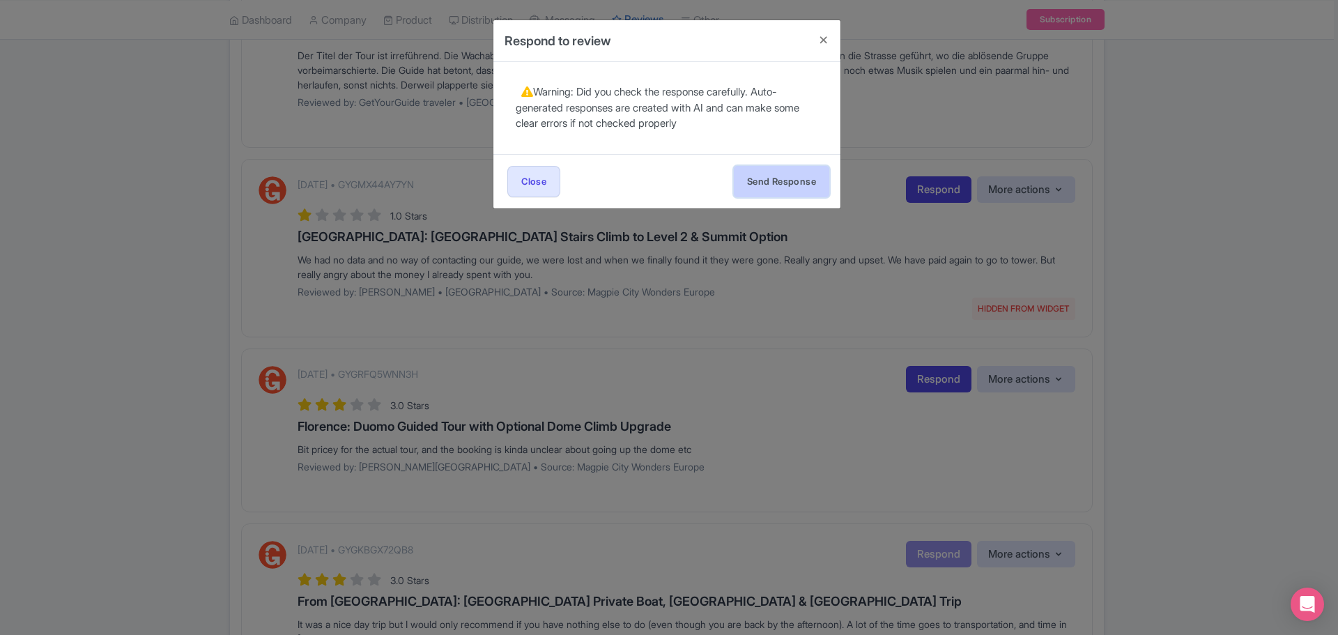
click at [773, 183] on button "Send Response" at bounding box center [781, 181] width 95 height 31
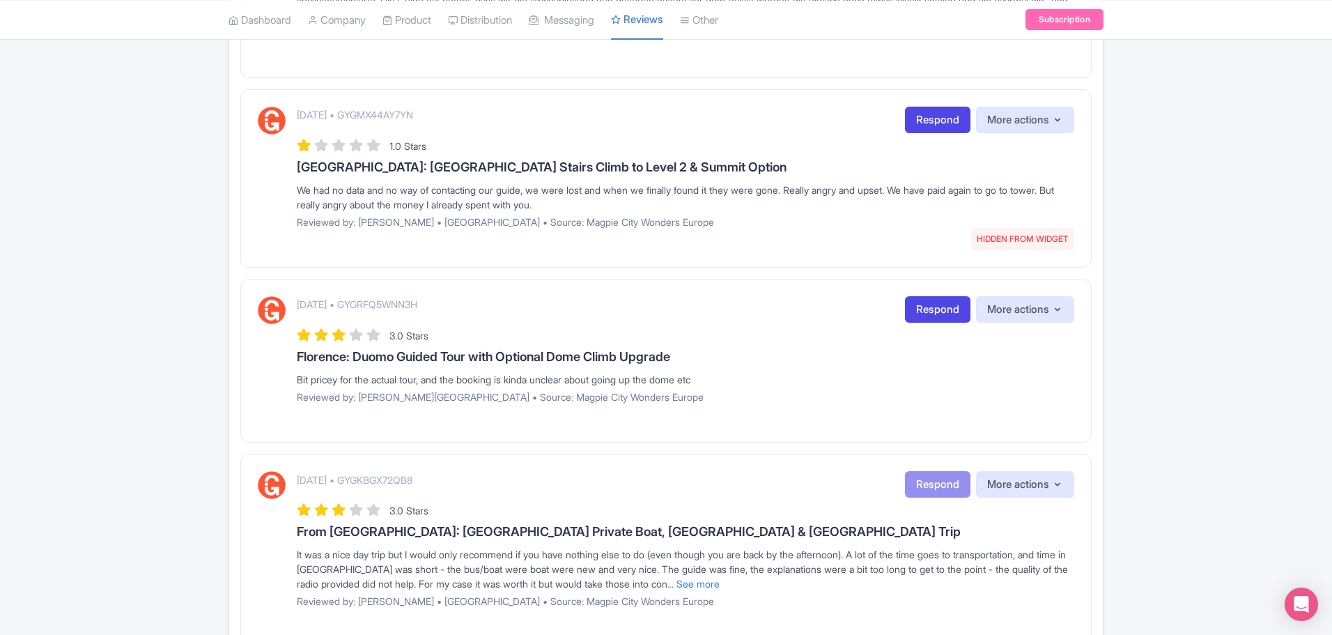
scroll to position [371, 0]
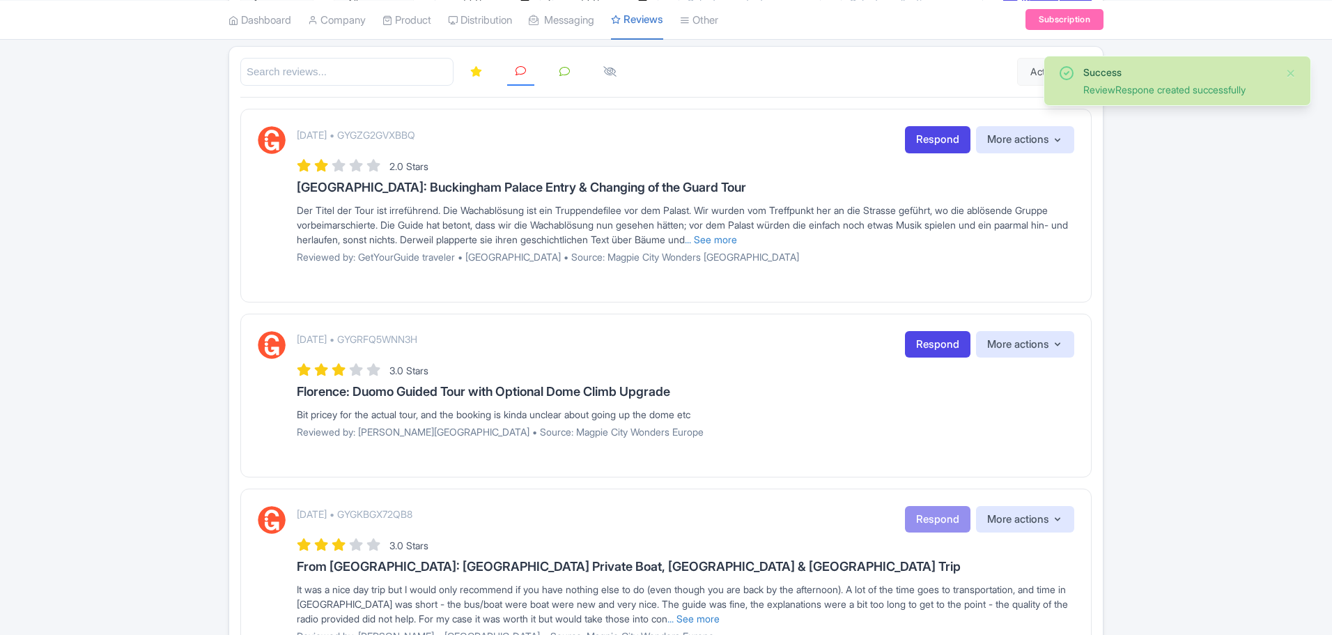
scroll to position [279, 0]
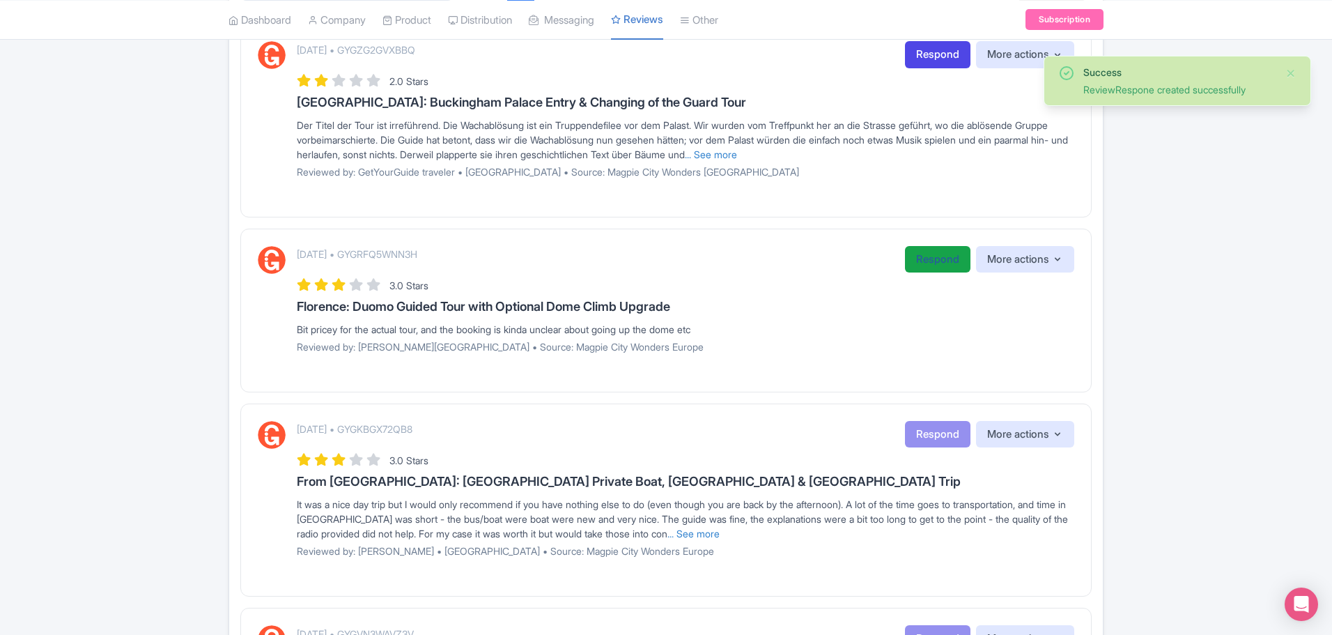
click at [921, 256] on link "Respond" at bounding box center [938, 259] width 66 height 27
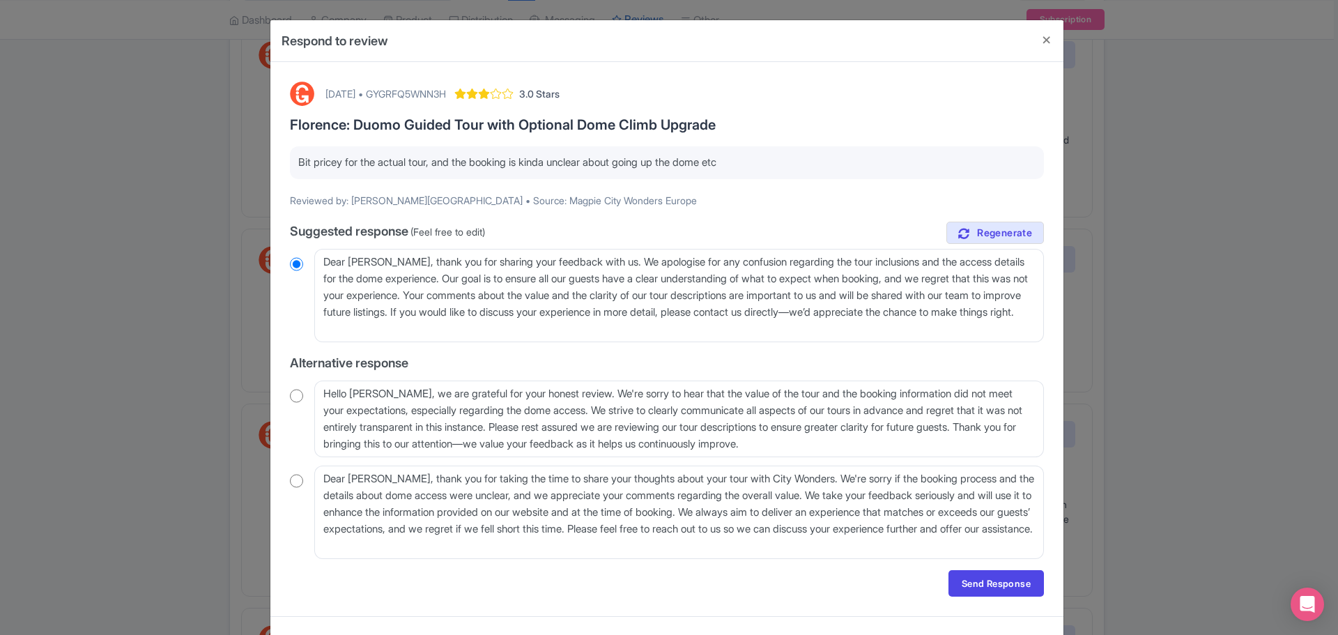
click at [755, 146] on div "[DATE] • GYGRFQ5WNN3H 3.0 Stars [PERSON_NAME]: Duomo Guided Tour with Optional …" at bounding box center [667, 339] width 771 height 532
click at [446, 95] on div "[DATE] • GYGRFQ5WNN3H" at bounding box center [385, 93] width 121 height 15
copy div "GYGRFQ5WNN3H"
drag, startPoint x: 746, startPoint y: 162, endPoint x: 244, endPoint y: 167, distance: 501.8
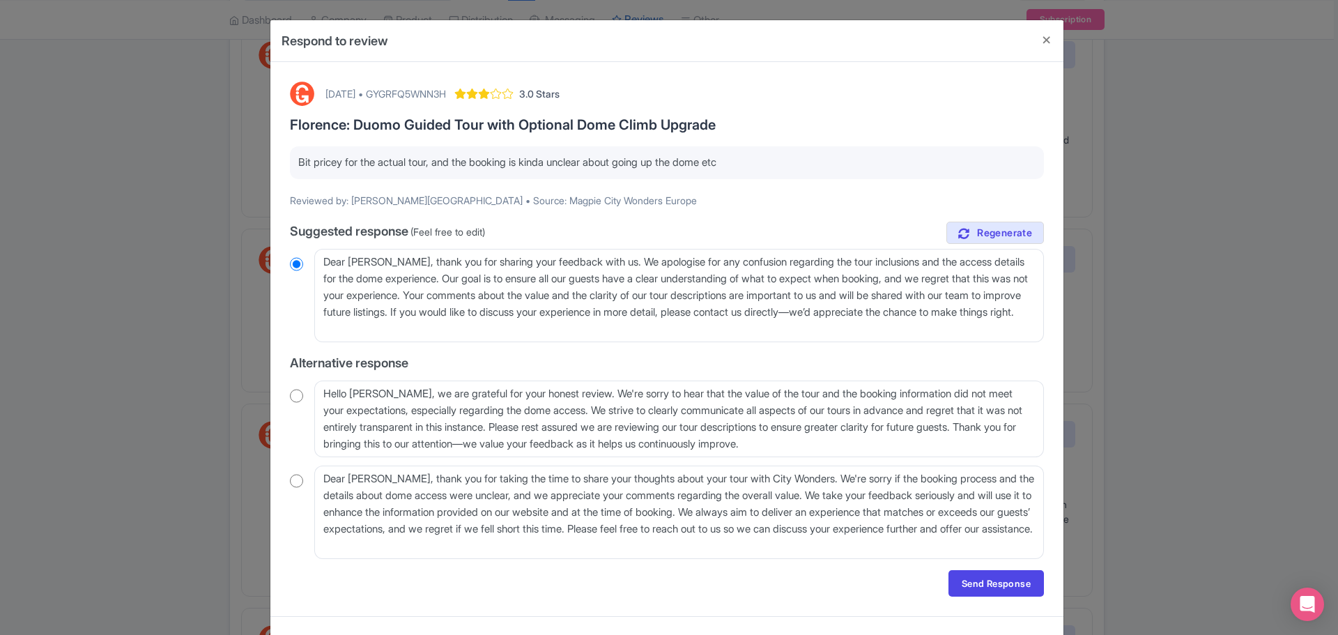
click at [245, 165] on div "Respond to review [DATE] • GYGRFQ5WNN3H 3.0 Stars [PERSON_NAME]: Duomo Guided T…" at bounding box center [669, 317] width 1338 height 635
copy p "Bit pricey for the actual tour, and the booking is kinda unclear about going up…"
drag, startPoint x: 475, startPoint y: 327, endPoint x: 277, endPoint y: 221, distance: 225.1
click at [277, 221] on div "[DATE] • GYGRFQ5WNN3H 3.0 Stars [PERSON_NAME]: Duomo Guided Tour with Optional …" at bounding box center [666, 339] width 793 height 554
paste textarea "Thank you for your feedback! We strive to provide clear information and a great…"
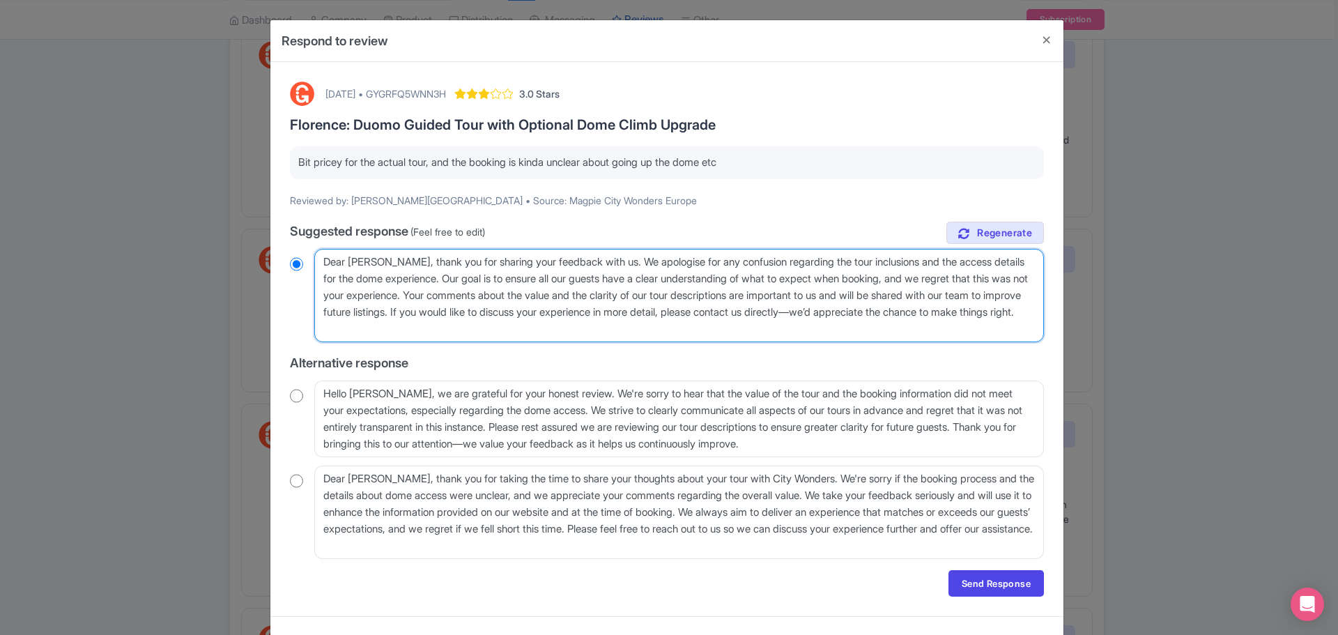
type textarea "Thank you for your feedback! We strive to provide clear information and a great…"
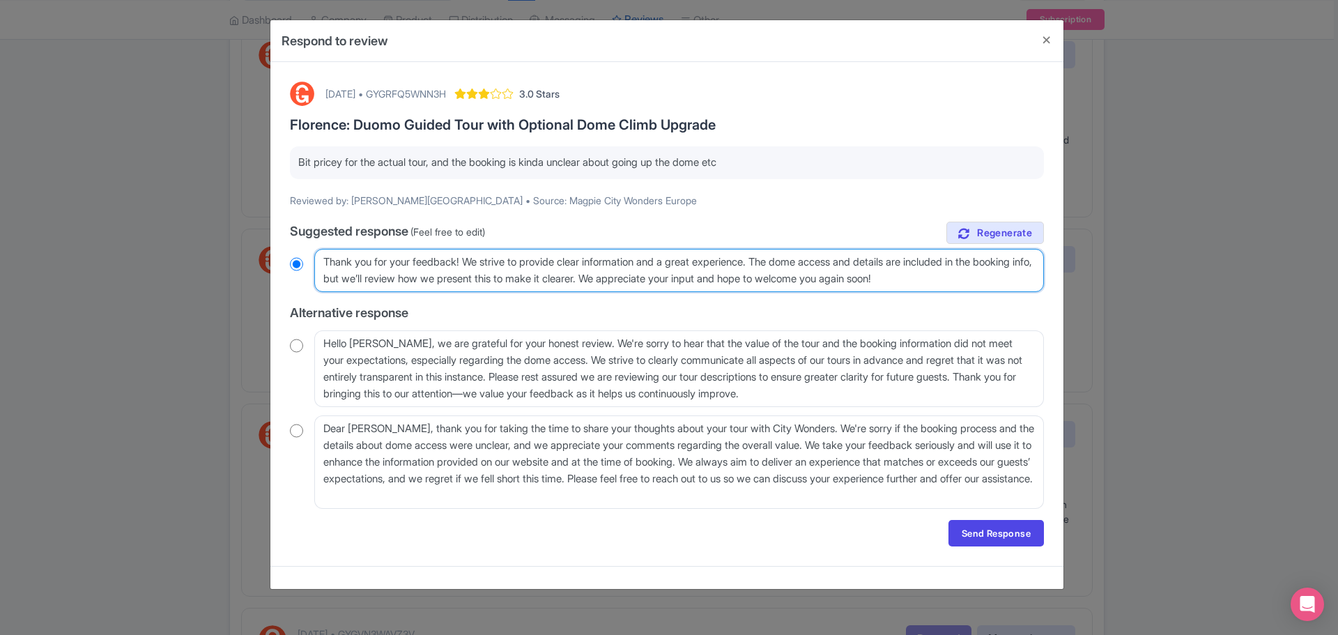
click at [325, 258] on textarea "Dear [PERSON_NAME], thank you for sharing your feedback with us. We apologise f…" at bounding box center [679, 270] width 730 height 43
radio input "true"
type textarea "HThank you for your feedback! We strive to provide clear information and a grea…"
radio input "true"
type textarea "HiThank you for your feedback! We strive to provide clear information and a gre…"
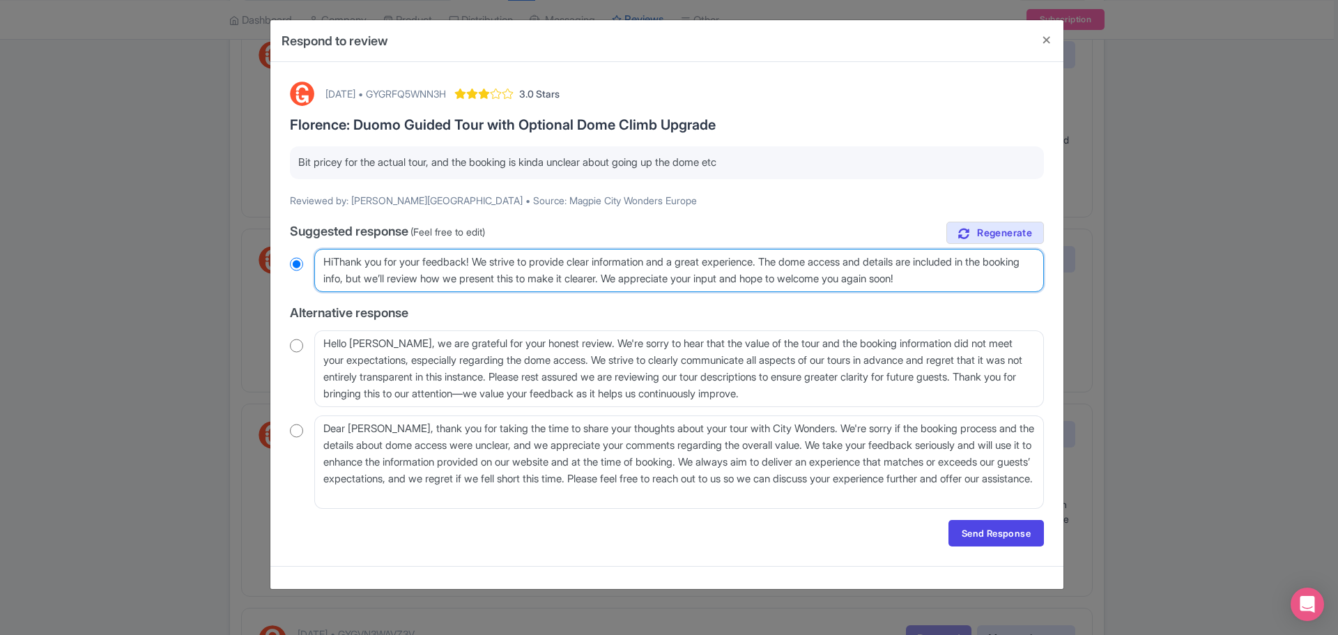
radio input "true"
type textarea "Hi Thank you for your feedback! We strive to provide clear information and a gr…"
radio input "true"
type textarea "Hi tThank you for your feedback! We strive to provide clear information and a g…"
radio input "true"
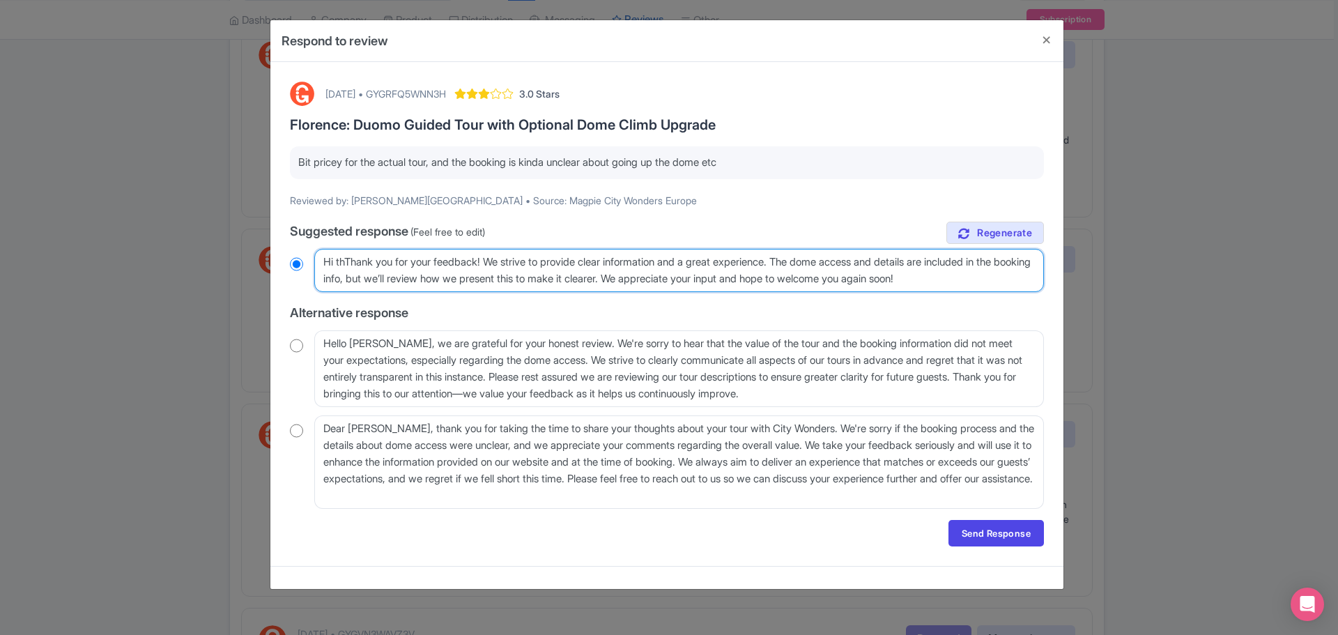
type textarea "Hi theThank you for your feedback! We strive to provide clear information and a…"
radio input "true"
type textarea "Hi therThank you for your feedback! We strive to provide clear information and …"
radio input "true"
type textarea "Hi thereThank you for your feedback! We strive to provide clear information and…"
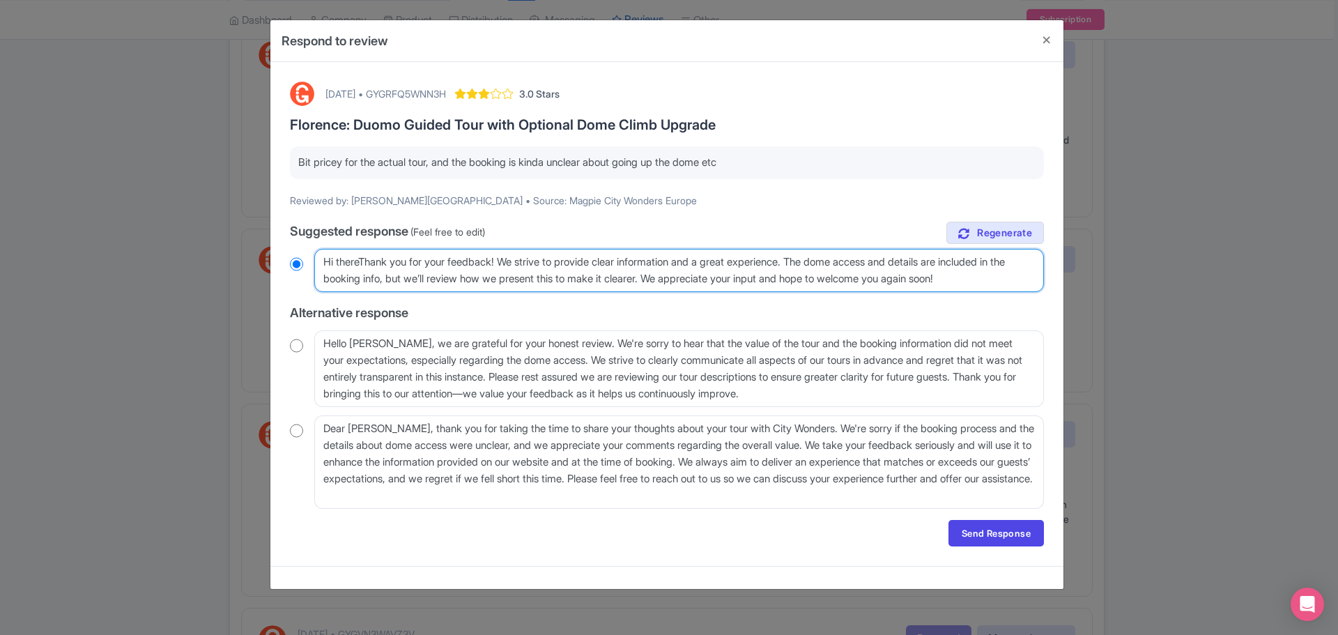
radio input "true"
type textarea "Hi there.Thank you for your feedback! We strive to provide clear information an…"
radio input "true"
type textarea "Hi there. Thank you for your feedback! We strive to provide clear information a…"
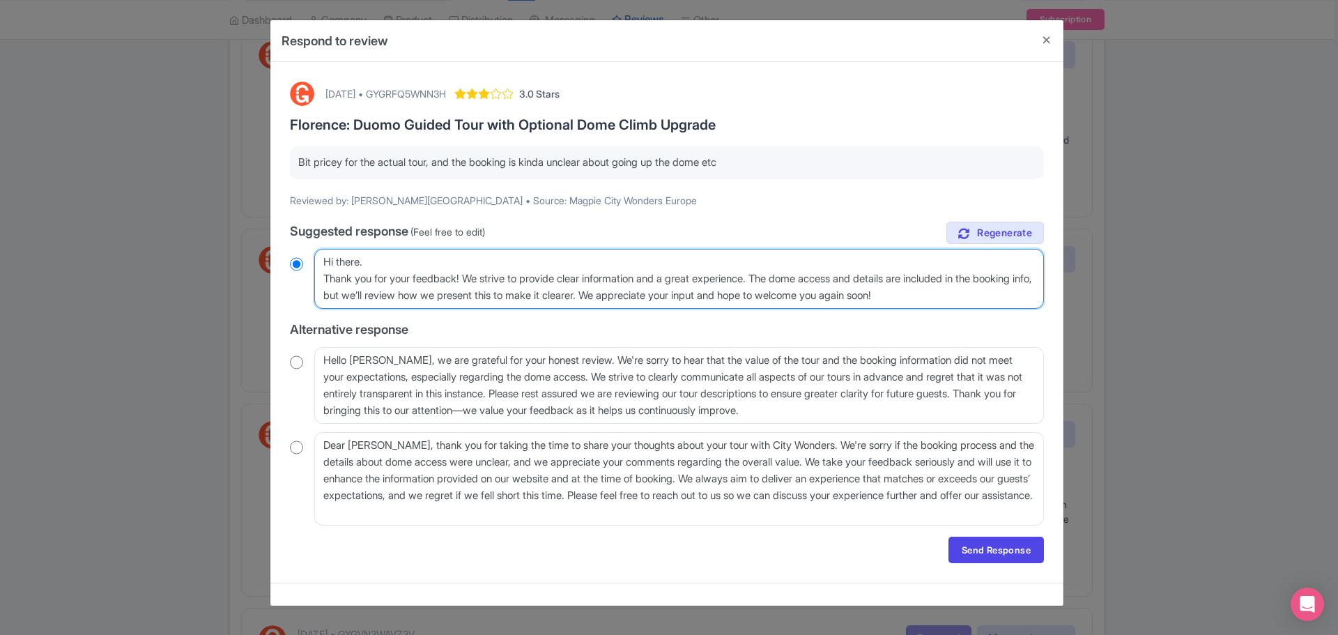
radio input "true"
type textarea "Hi . Thank you for your feedback! We strive to provide clear information and a …"
radio input "true"
type textarea "Hi. Thank you for your feedback! We strive to provide clear information and a g…"
radio input "true"
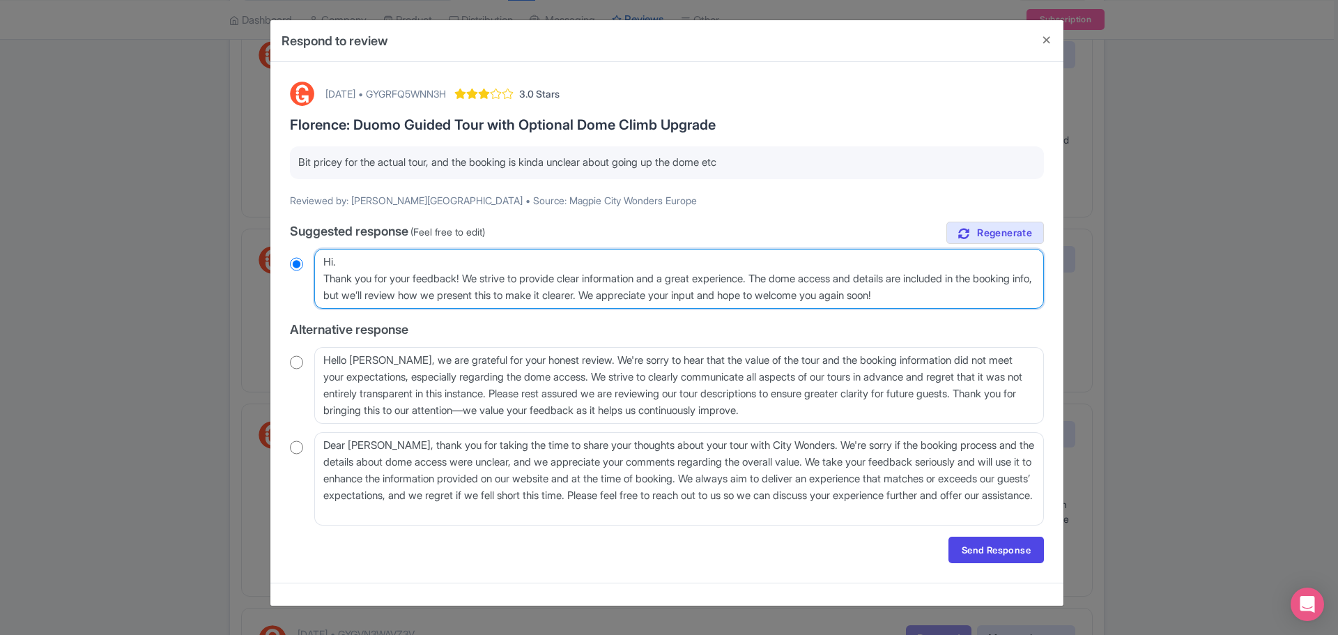
type textarea "Hi. Thank you for your feedback! We strive to provide clear information and a g…"
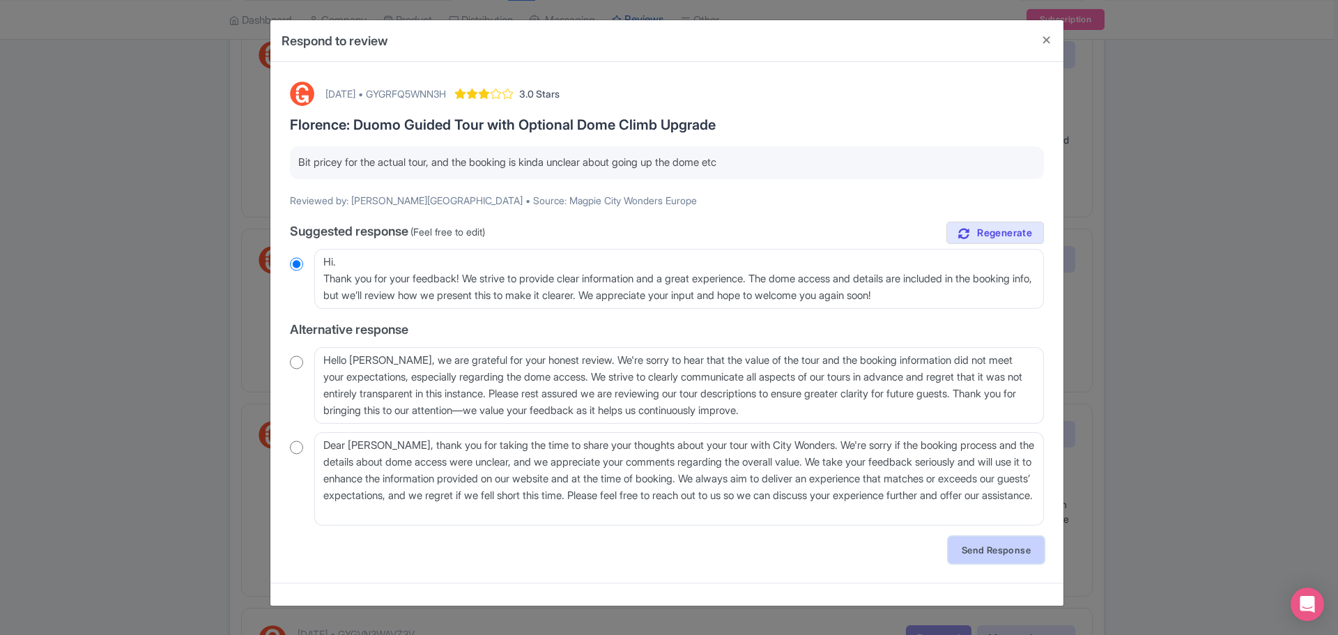
click at [1007, 556] on link "Send Response" at bounding box center [995, 550] width 95 height 26
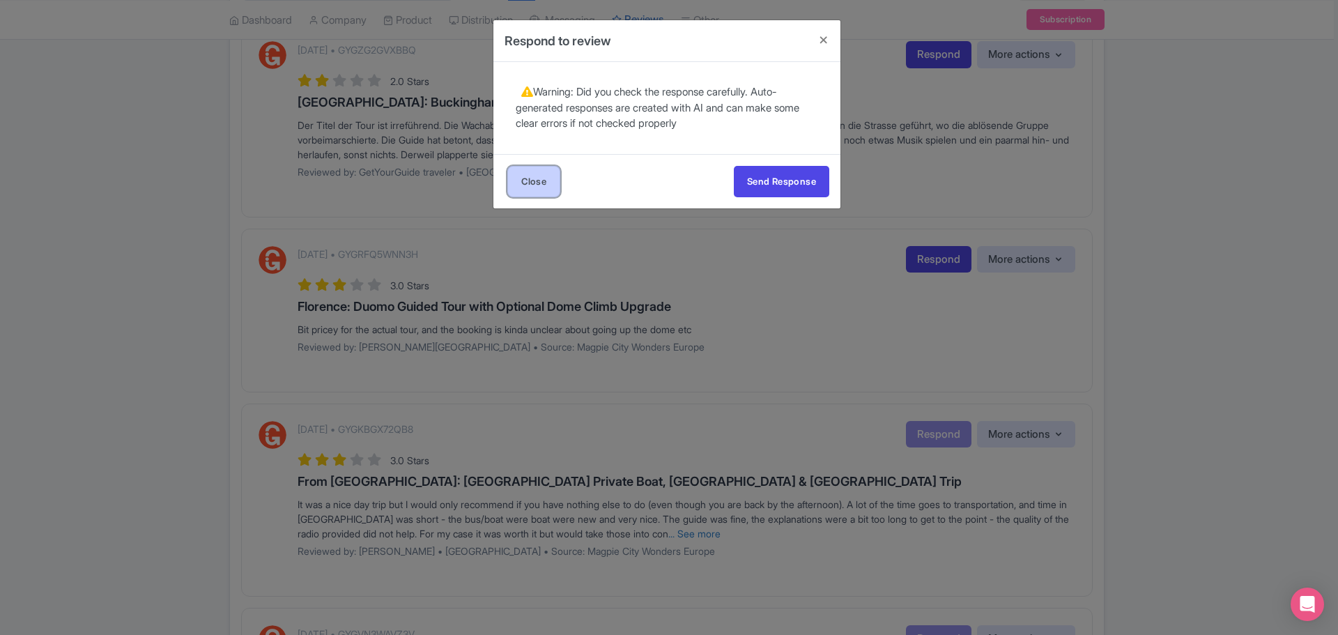
click at [517, 180] on link "Close" at bounding box center [533, 181] width 53 height 31
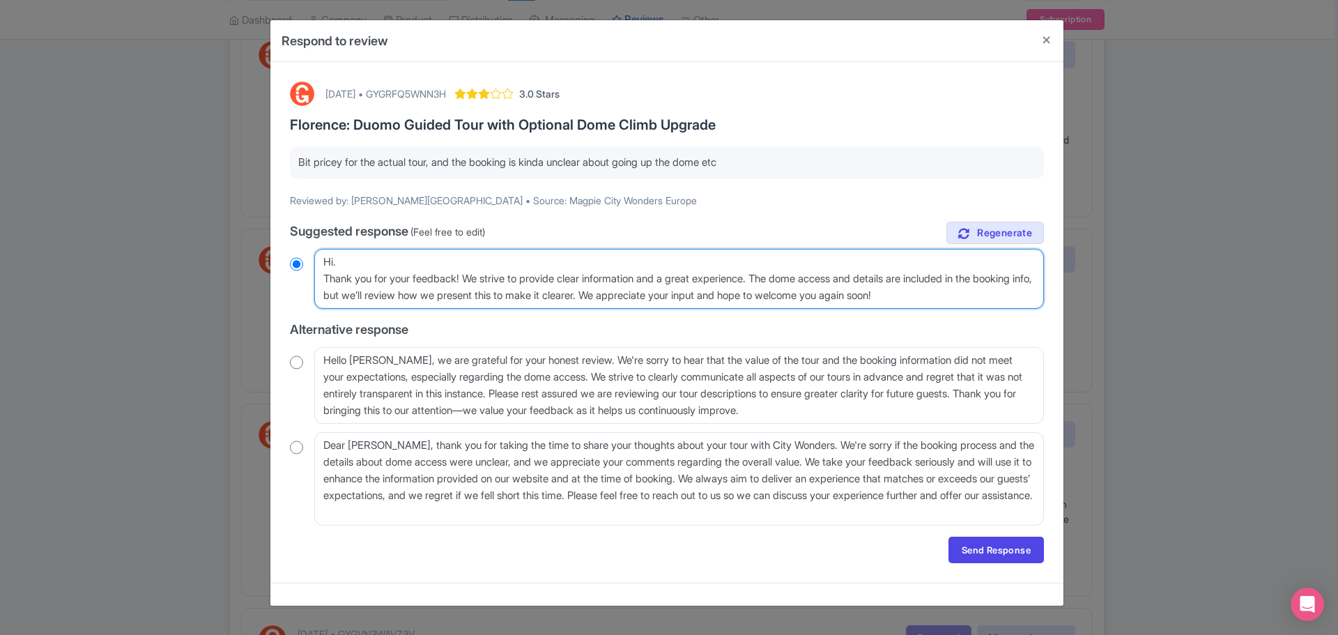
click at [875, 283] on textarea "Dear Stephen, thank you for sharing your feedback with us. We apologise for any…" at bounding box center [679, 279] width 730 height 60
click at [739, 278] on textarea "Dear Stephen, thank you for sharing your feedback with us. We apologise for any…" at bounding box center [679, 279] width 730 height 60
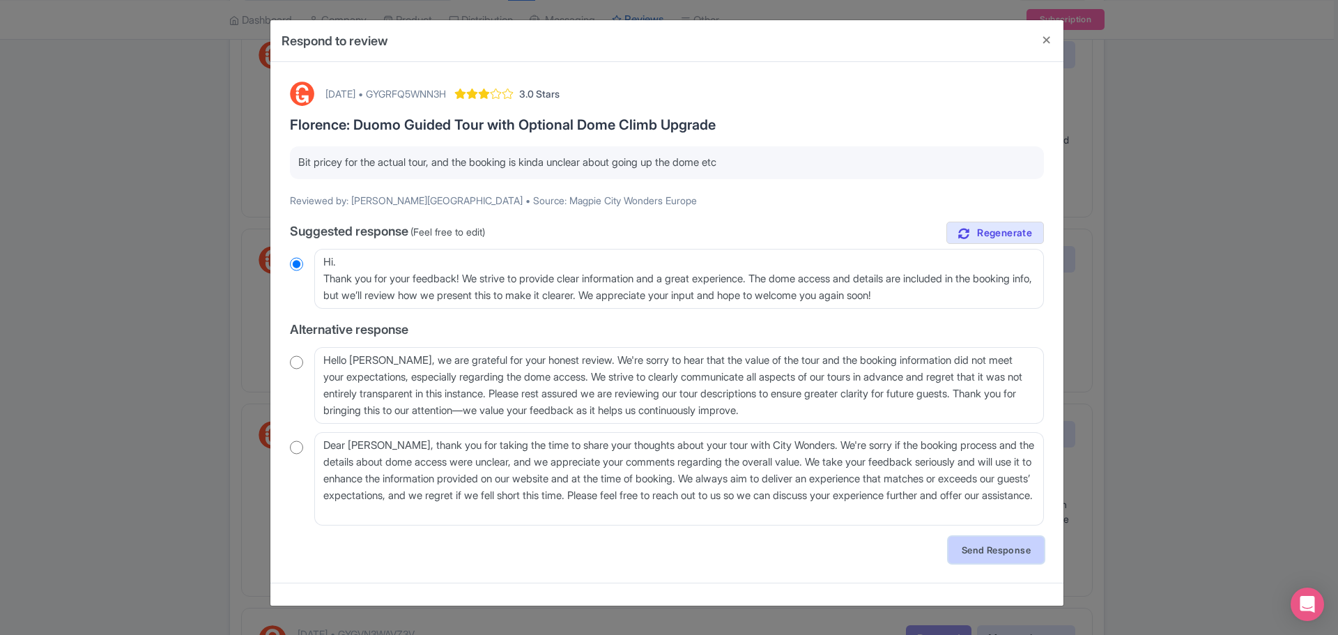
click at [979, 556] on link "Send Response" at bounding box center [995, 550] width 95 height 26
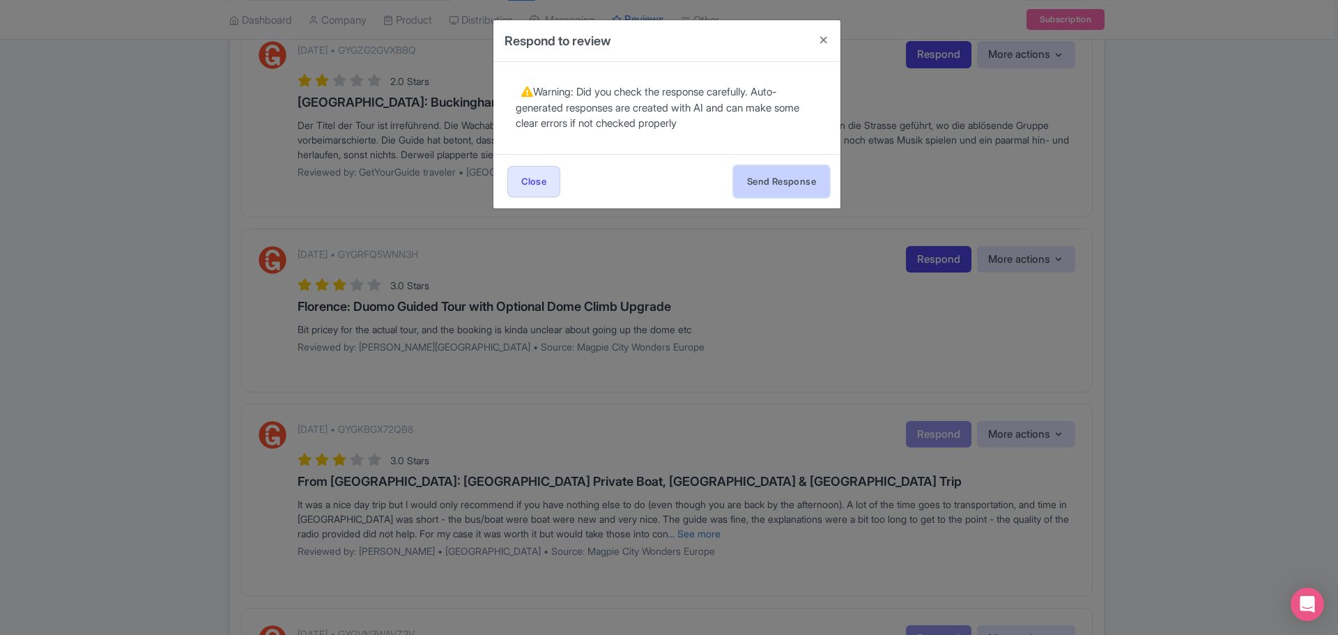
click at [758, 183] on button "Send Response" at bounding box center [781, 181] width 95 height 31
